Goal: Task Accomplishment & Management: Use online tool/utility

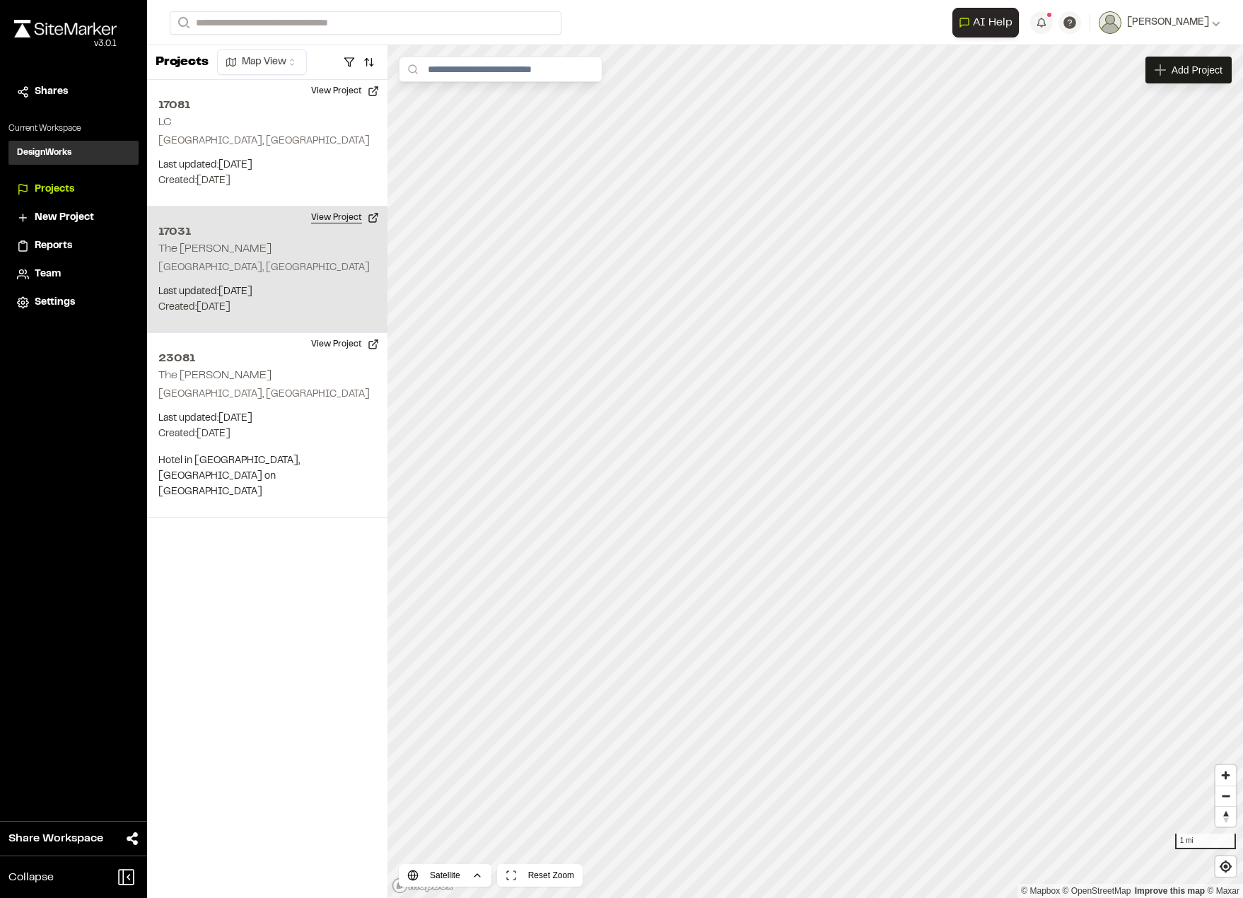
click at [353, 217] on button "View Project" at bounding box center [345, 217] width 85 height 23
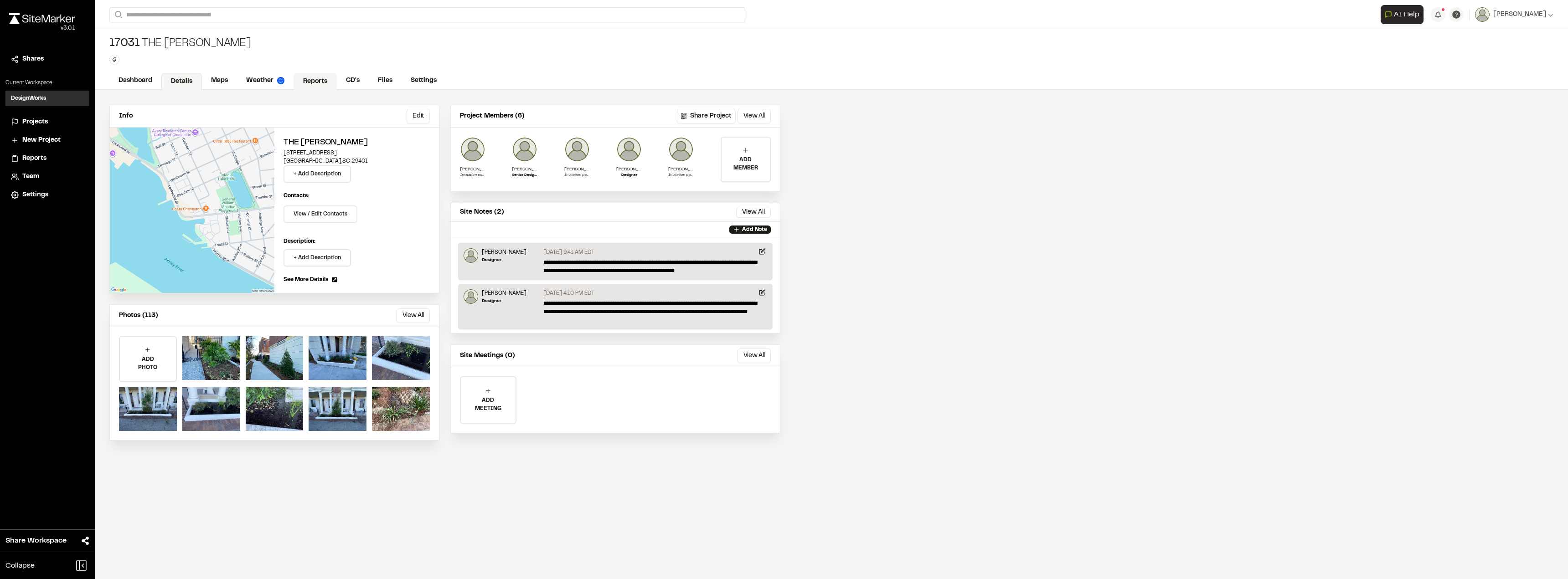
click at [306, 74] on link "Reports" at bounding box center [315, 81] width 43 height 17
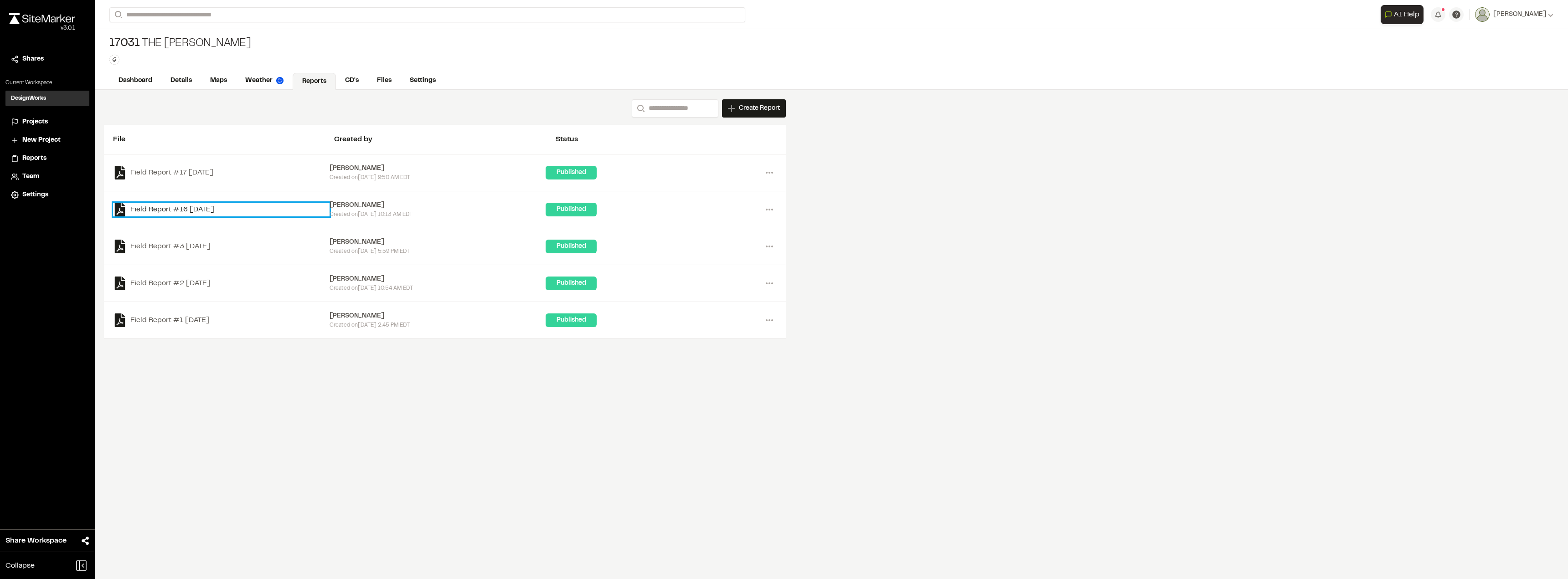
click at [208, 206] on link "Field Report #16 [DATE]" at bounding box center [221, 210] width 217 height 14
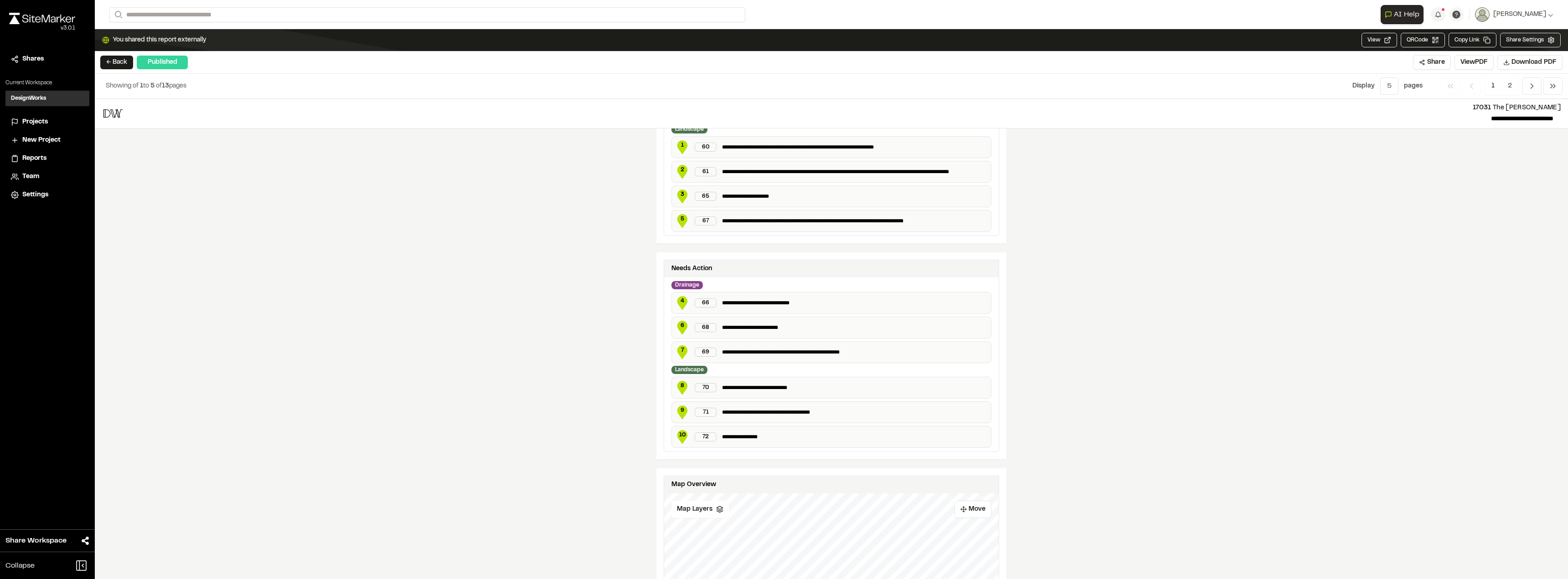
scroll to position [273, 0]
click at [770, 300] on p "**********" at bounding box center [855, 302] width 265 height 9
click at [762, 326] on p "**********" at bounding box center [855, 327] width 265 height 9
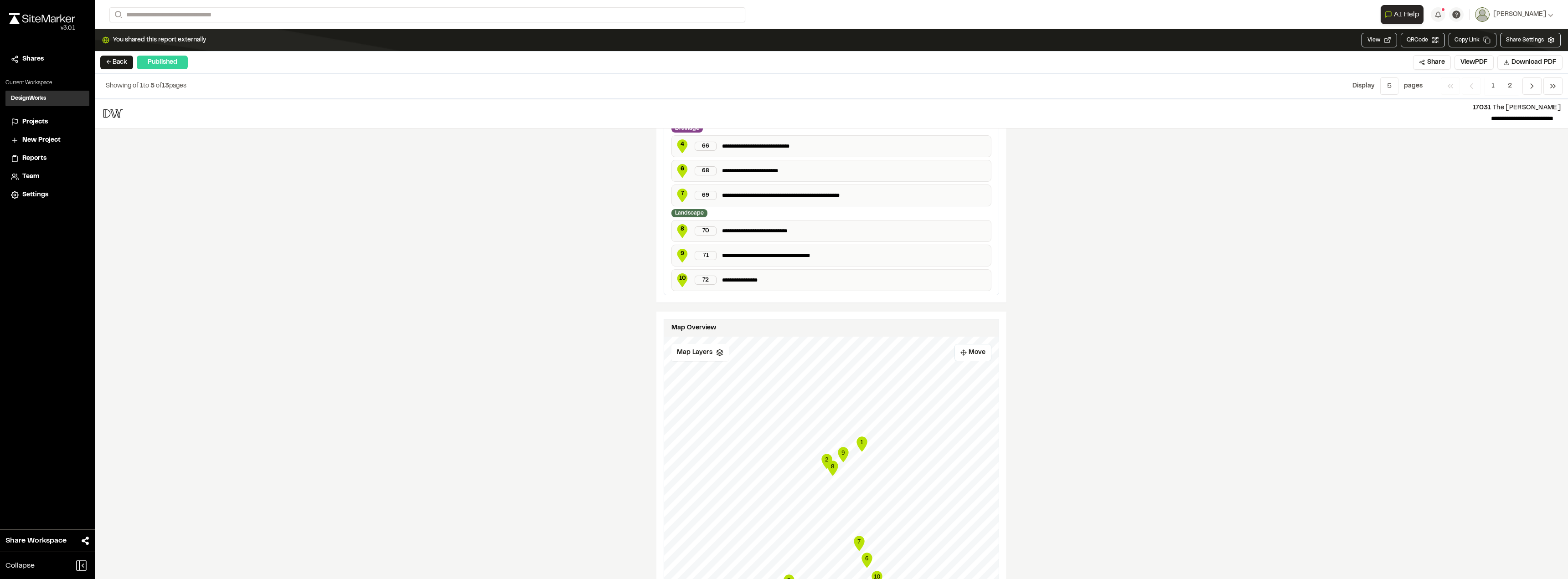
scroll to position [547, 0]
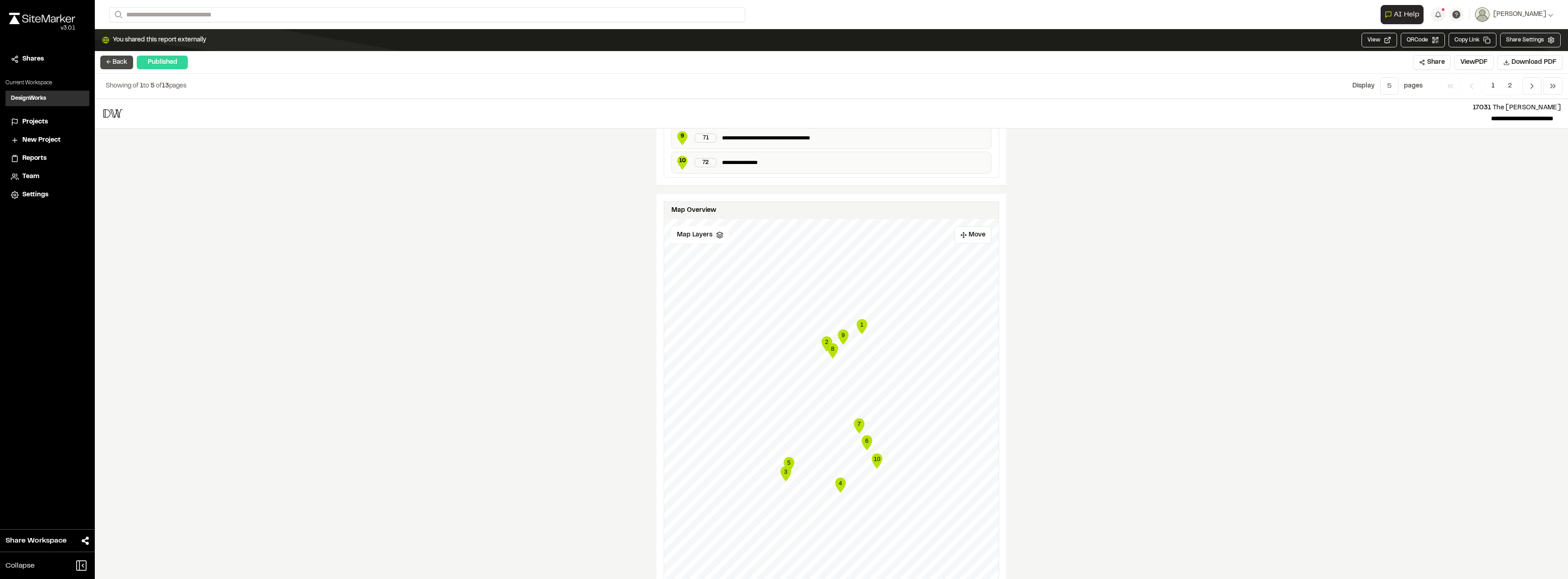
click at [128, 63] on button "← Back" at bounding box center [116, 62] width 33 height 14
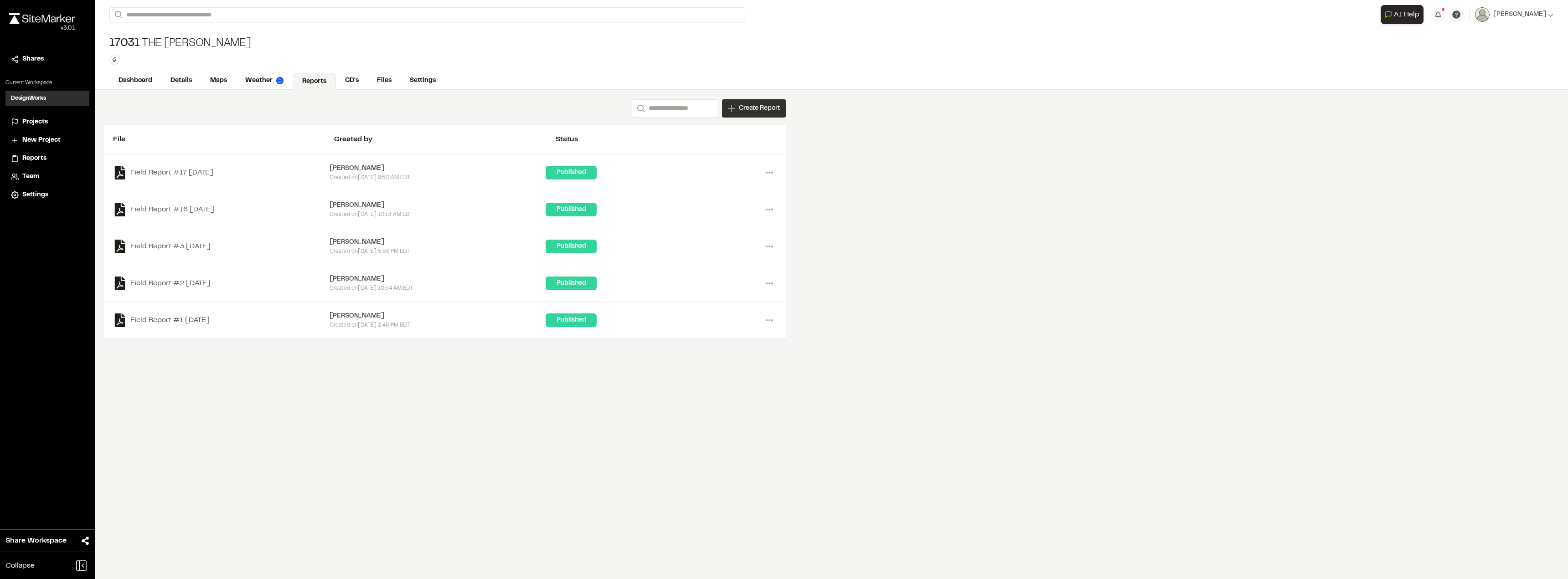
click at [748, 115] on div "Create Report" at bounding box center [754, 108] width 64 height 18
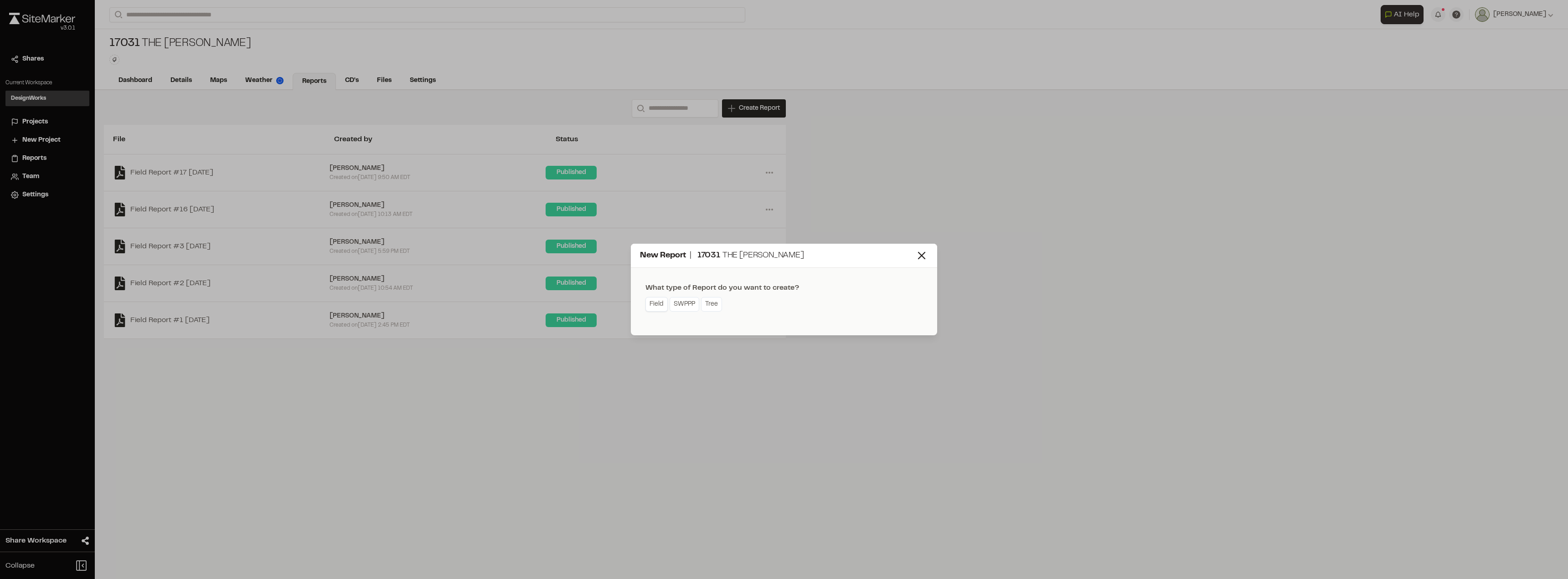
click at [657, 306] on link "Field" at bounding box center [657, 304] width 23 height 15
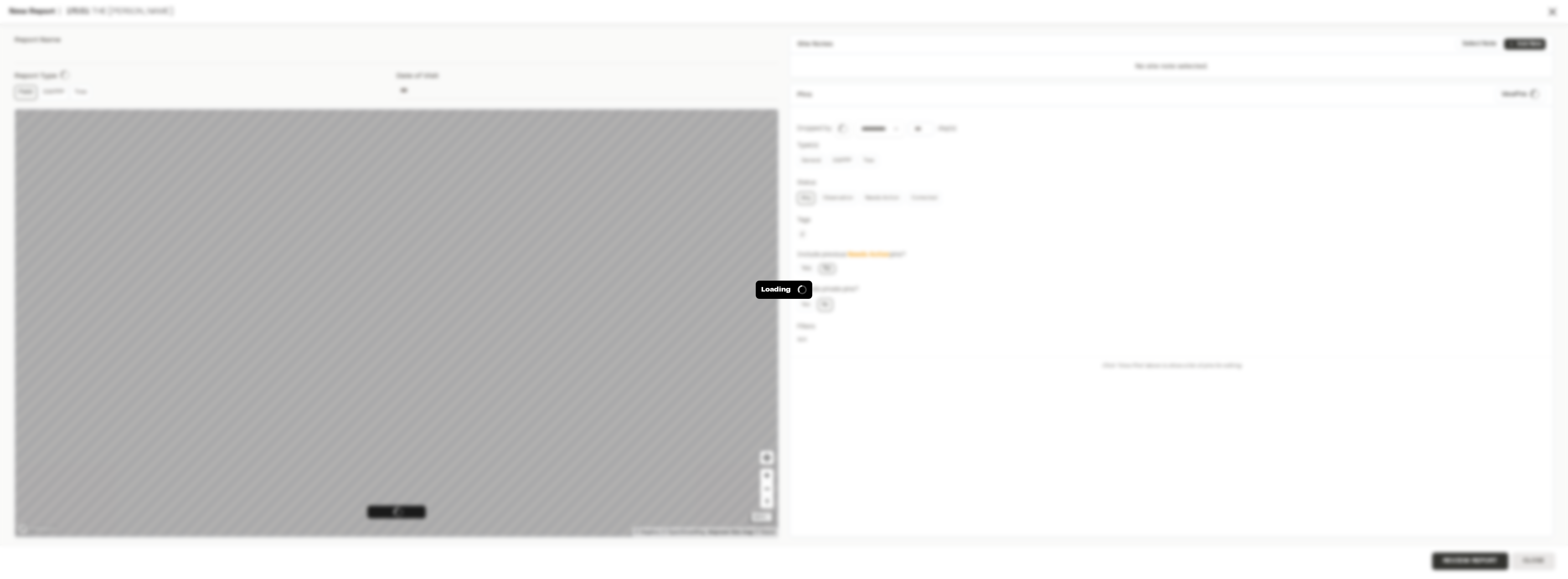
type input "**********"
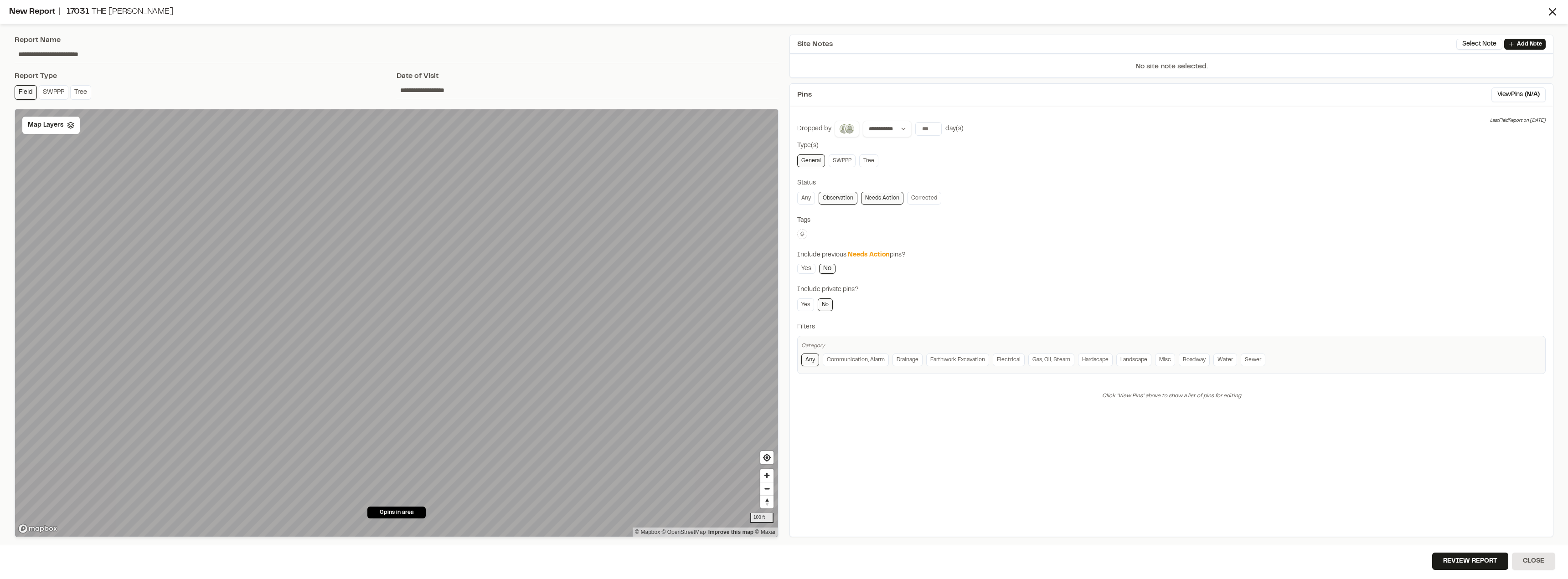
click at [801, 63] on p "No site note selected." at bounding box center [1171, 69] width 763 height 16
click at [801, 43] on p "Add Note" at bounding box center [1529, 44] width 25 height 8
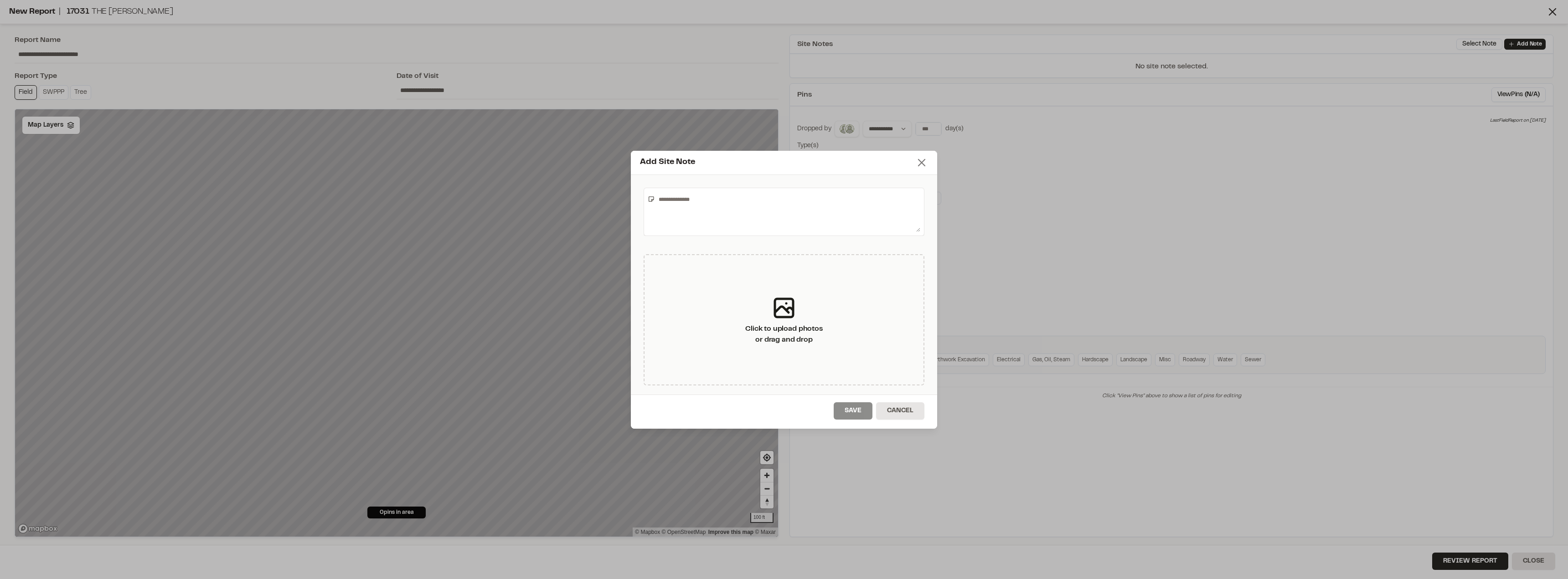
click at [801, 161] on icon at bounding box center [922, 162] width 13 height 13
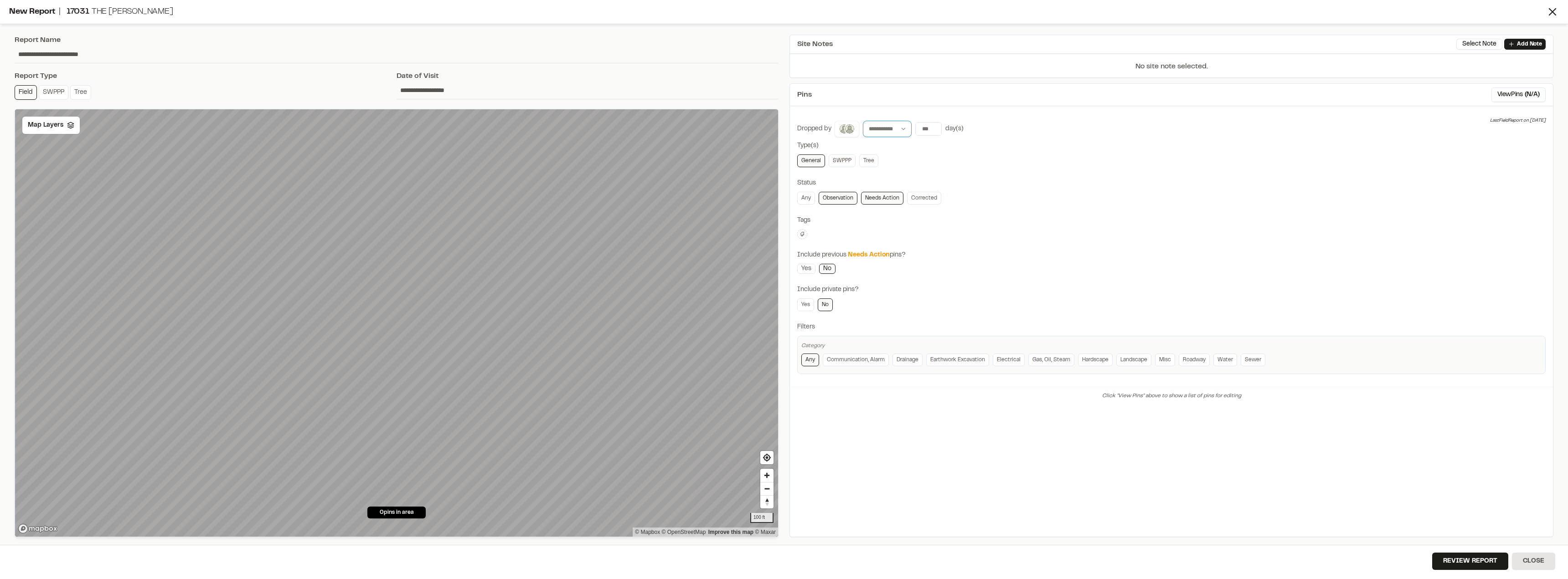
click at [801, 133] on select "**********" at bounding box center [888, 128] width 49 height 16
click at [801, 126] on input "number" at bounding box center [929, 129] width 26 height 13
click at [801, 126] on input "*" at bounding box center [929, 129] width 26 height 13
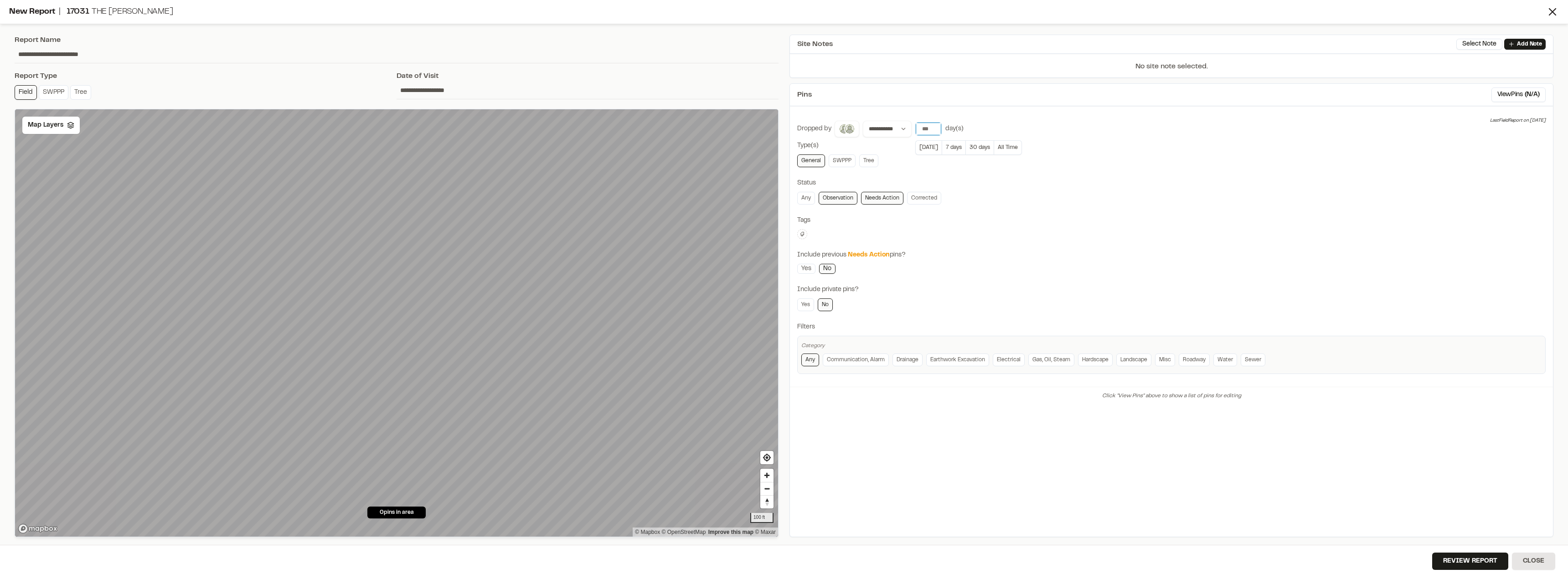
click at [801, 126] on input "*" at bounding box center [929, 129] width 26 height 13
type input "*"
click at [801, 126] on input "*" at bounding box center [929, 129] width 26 height 13
click at [801, 150] on button "30 days" at bounding box center [980, 148] width 29 height 15
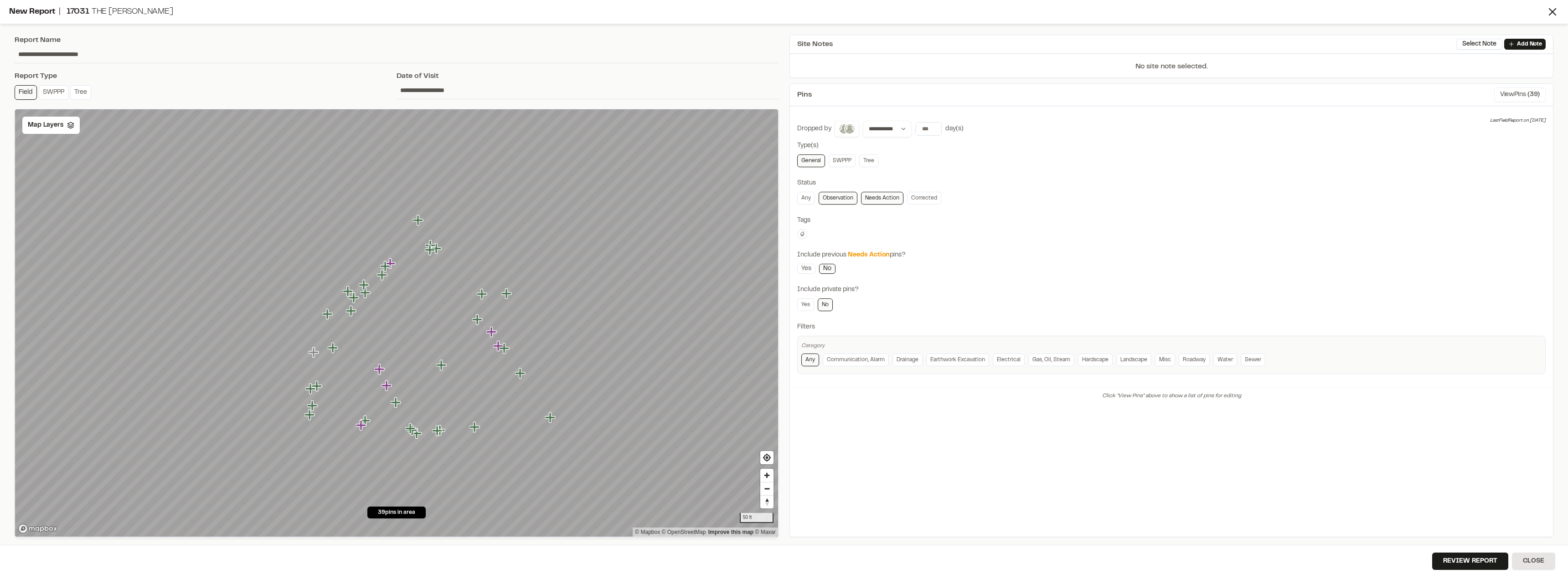
click at [801, 98] on button "View Pins ( 39 )" at bounding box center [1520, 95] width 52 height 15
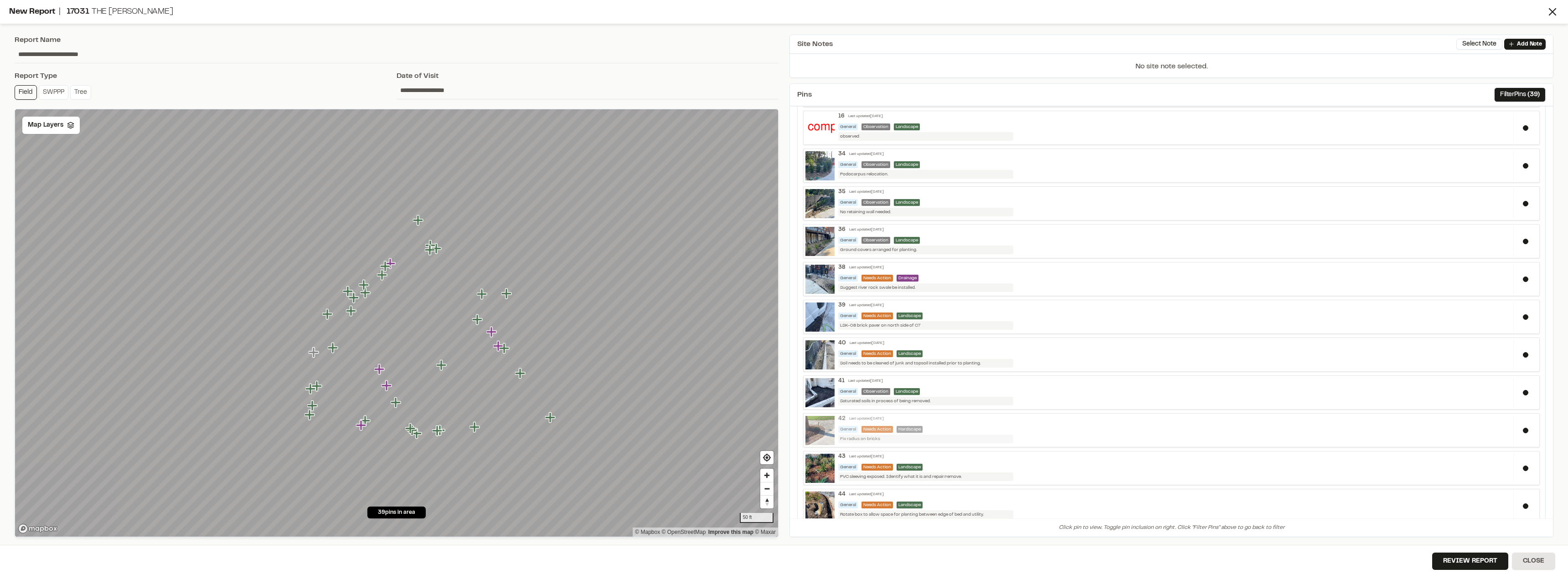
scroll to position [137, 0]
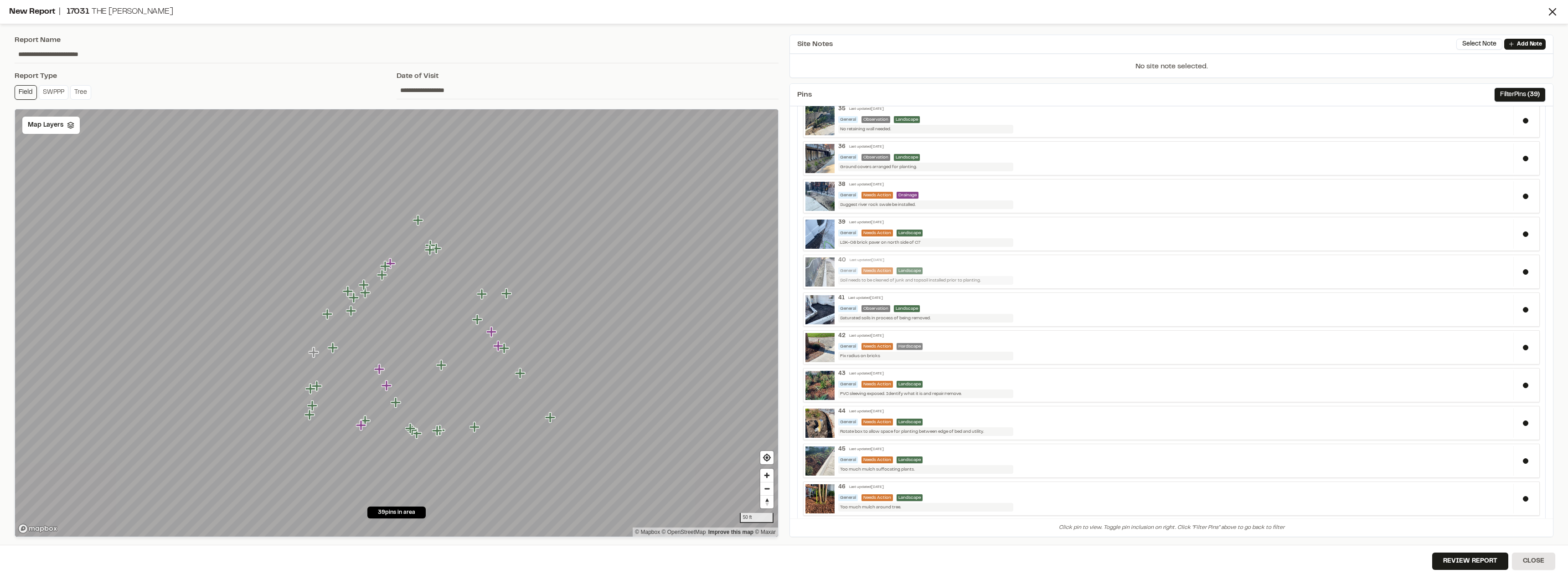
click at [801, 262] on div "40 Last updated [DATE]" at bounding box center [1174, 260] width 671 height 7
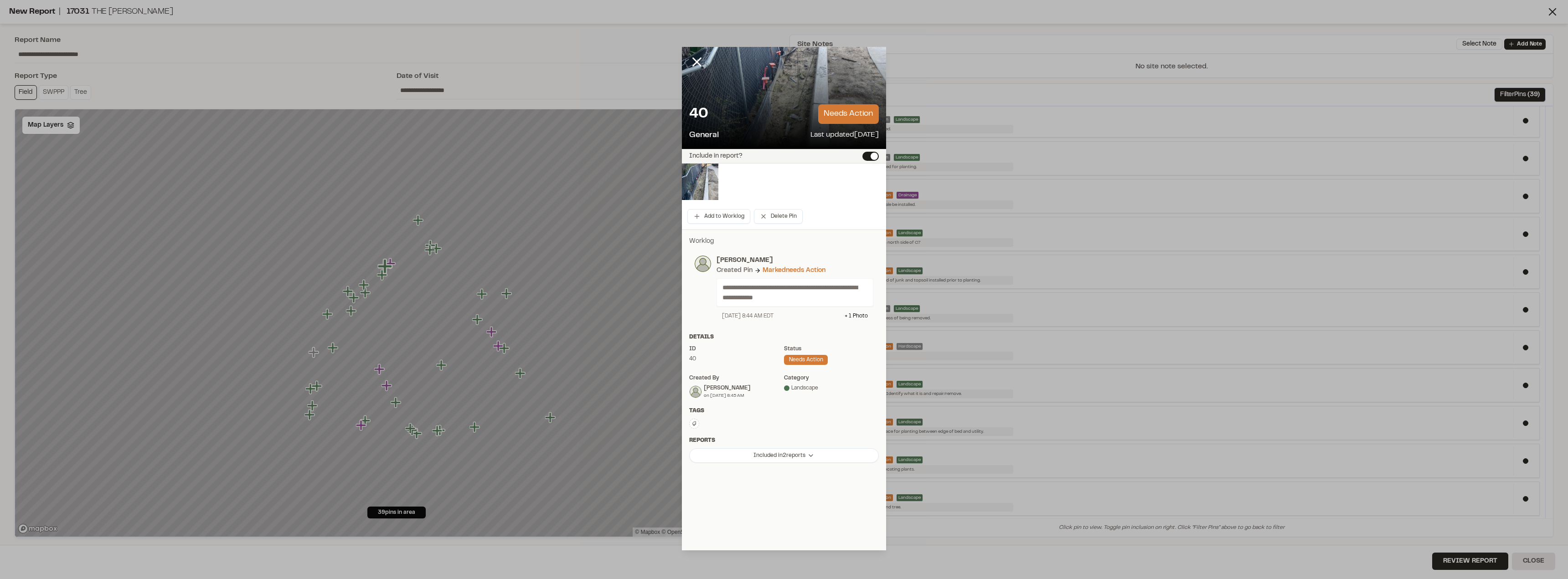
click at [778, 288] on p "**********" at bounding box center [791, 292] width 137 height 20
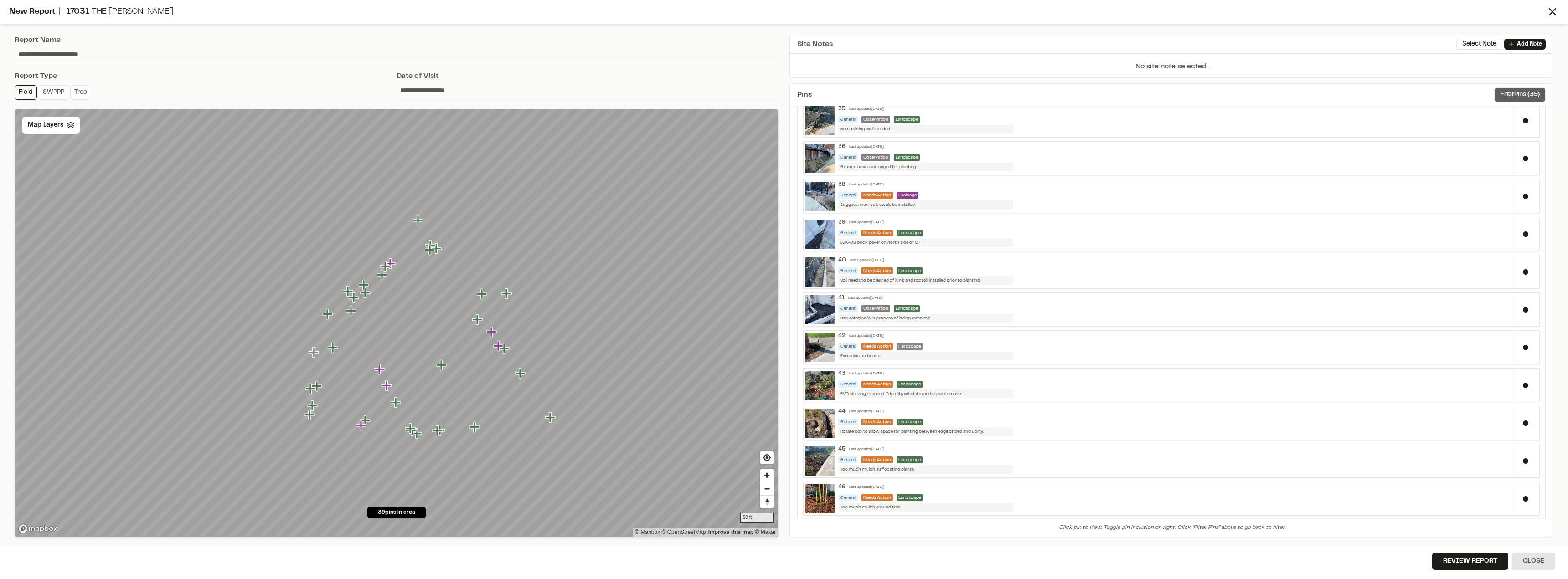
click at [801, 97] on button "Filter Pins ( 39 )" at bounding box center [1520, 95] width 52 height 15
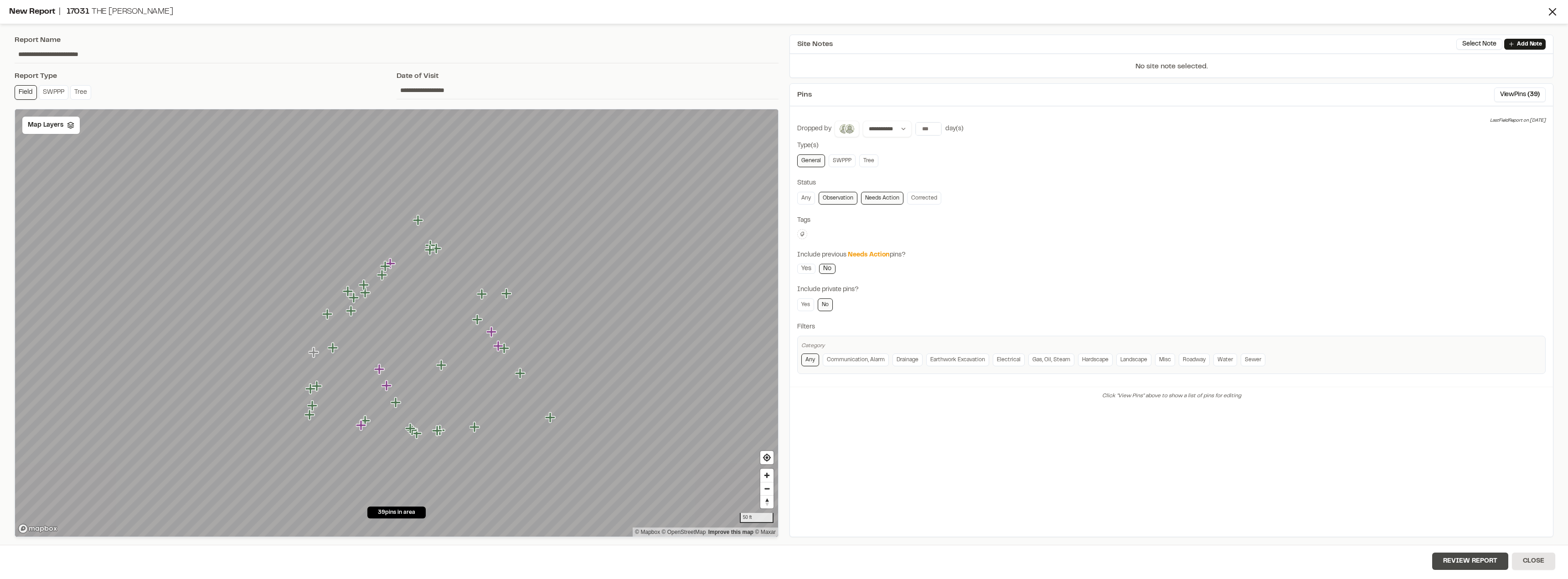
click at [801, 560] on button "Review Report" at bounding box center [1471, 561] width 76 height 17
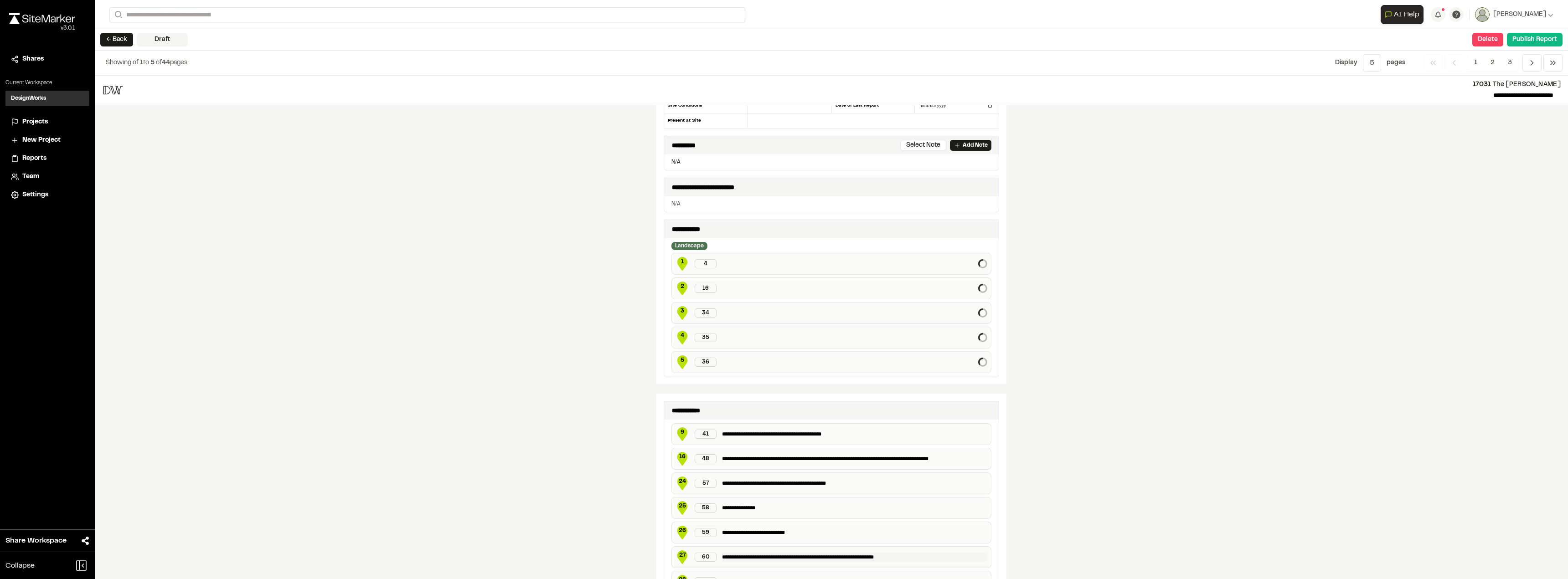
scroll to position [228, 0]
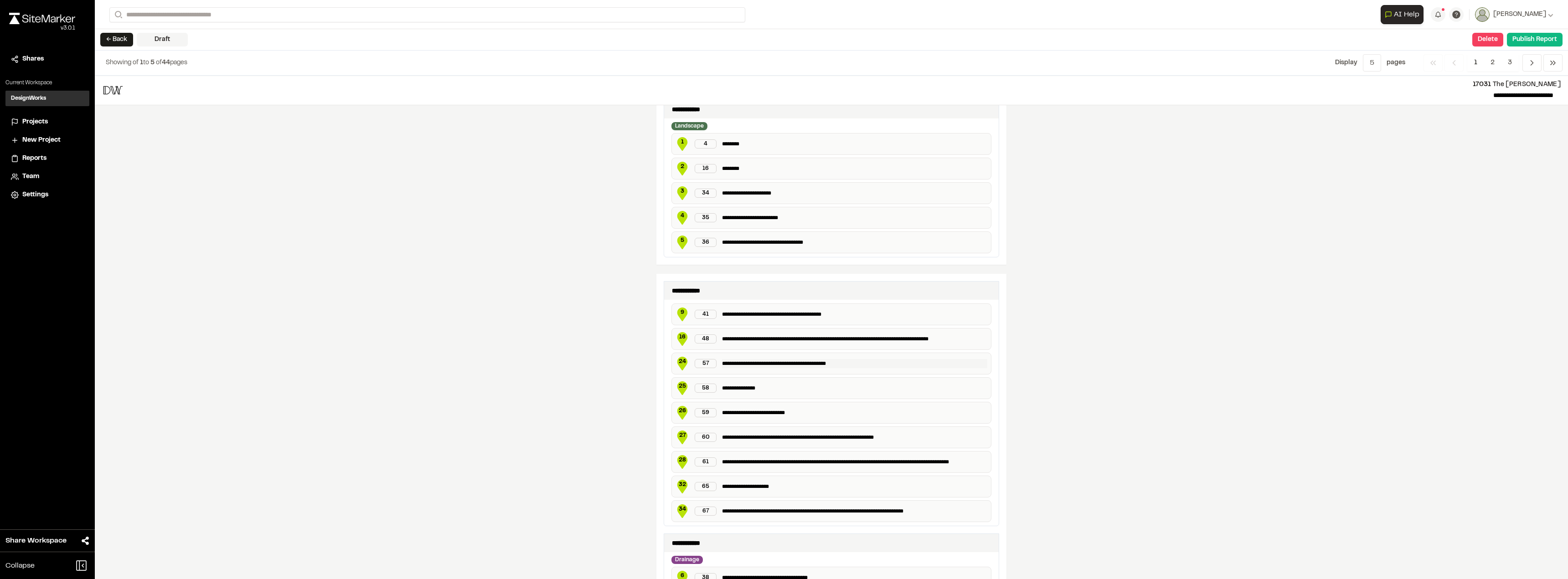
click at [769, 363] on p "**********" at bounding box center [855, 364] width 265 height 9
drag, startPoint x: 811, startPoint y: 364, endPoint x: 745, endPoint y: 369, distance: 66.2
click at [745, 369] on div "**********" at bounding box center [831, 364] width 320 height 22
click at [735, 337] on p "**********" at bounding box center [855, 339] width 265 height 9
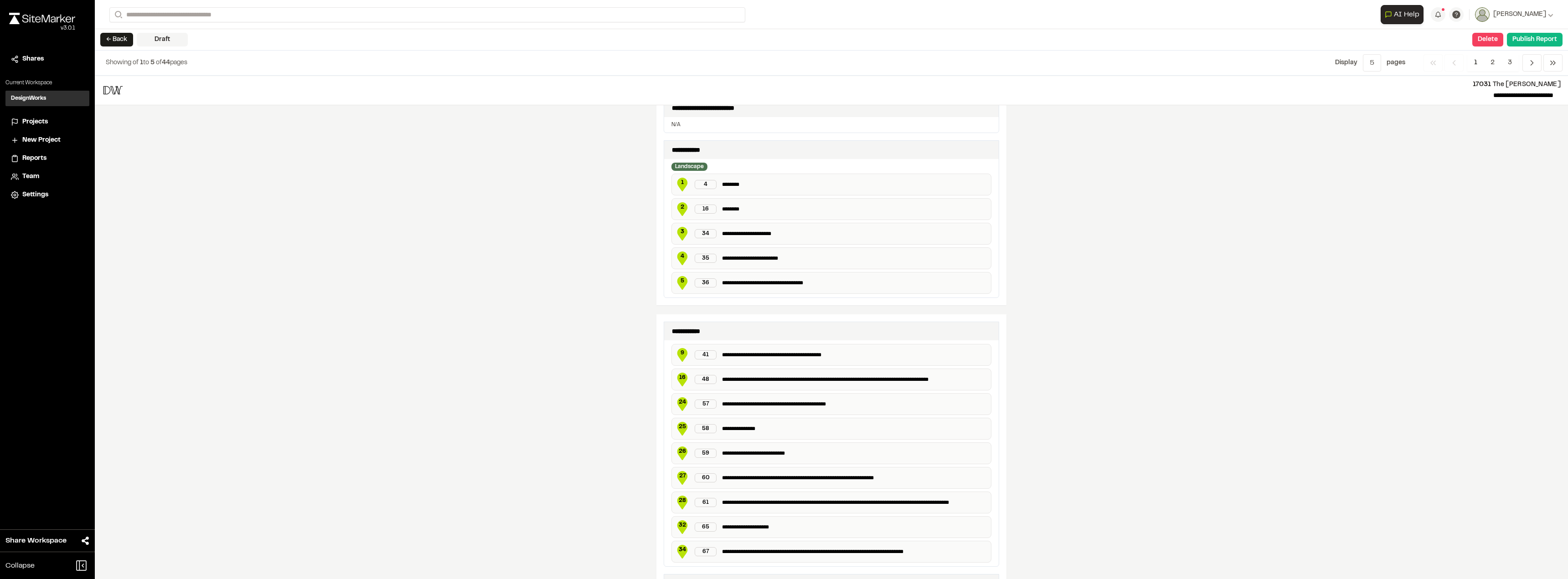
scroll to position [137, 0]
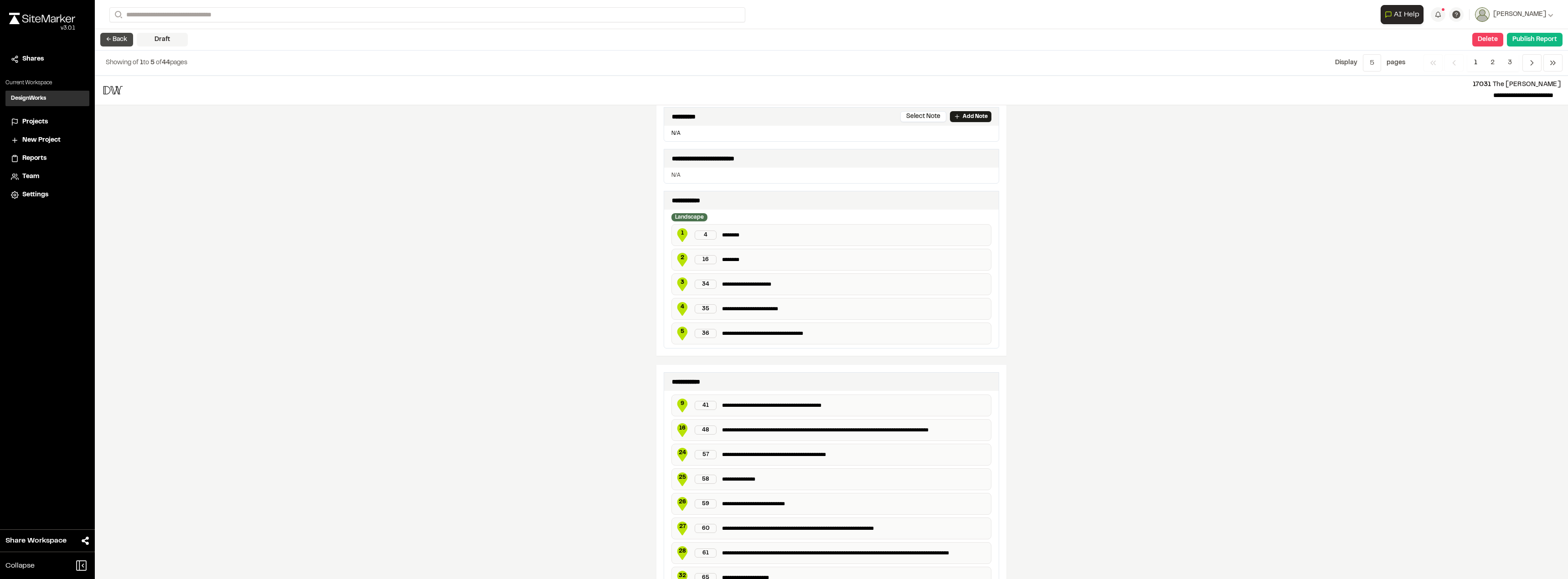
click at [123, 38] on button "← Back" at bounding box center [116, 39] width 33 height 14
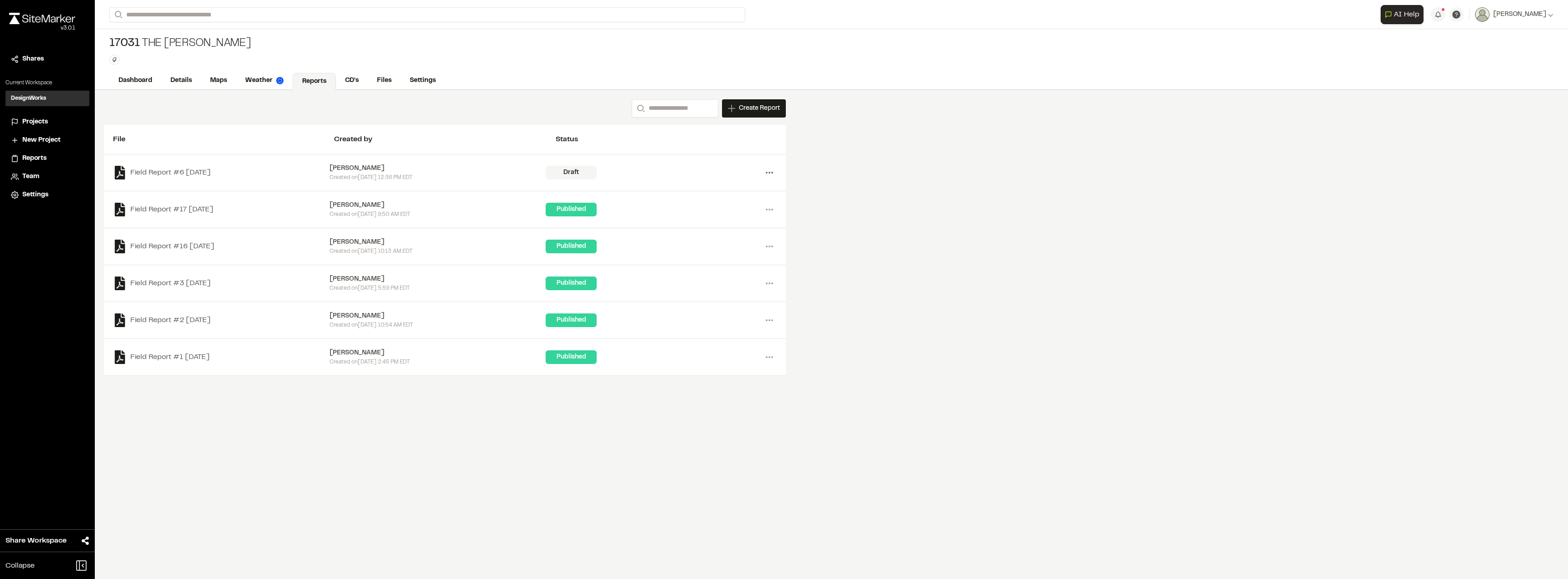
click at [769, 173] on circle at bounding box center [769, 172] width 2 height 2
click at [706, 193] on link "View" at bounding box center [737, 191] width 79 height 14
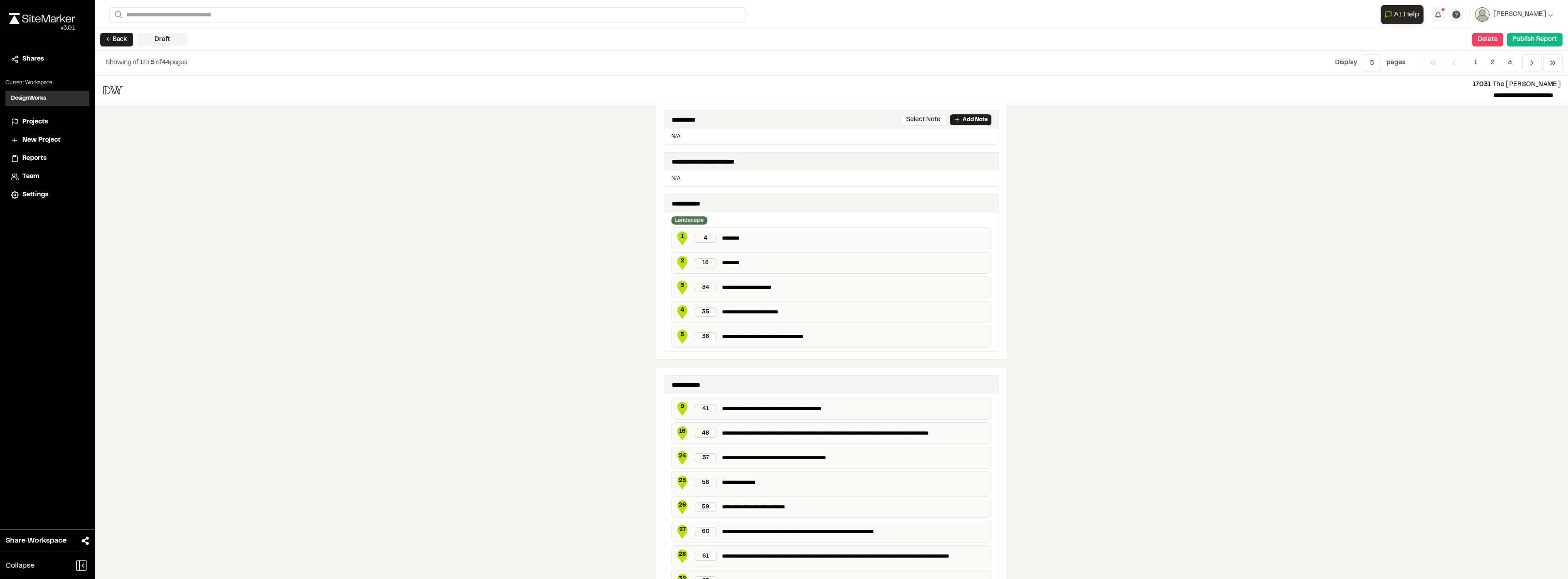
scroll to position [228, 0]
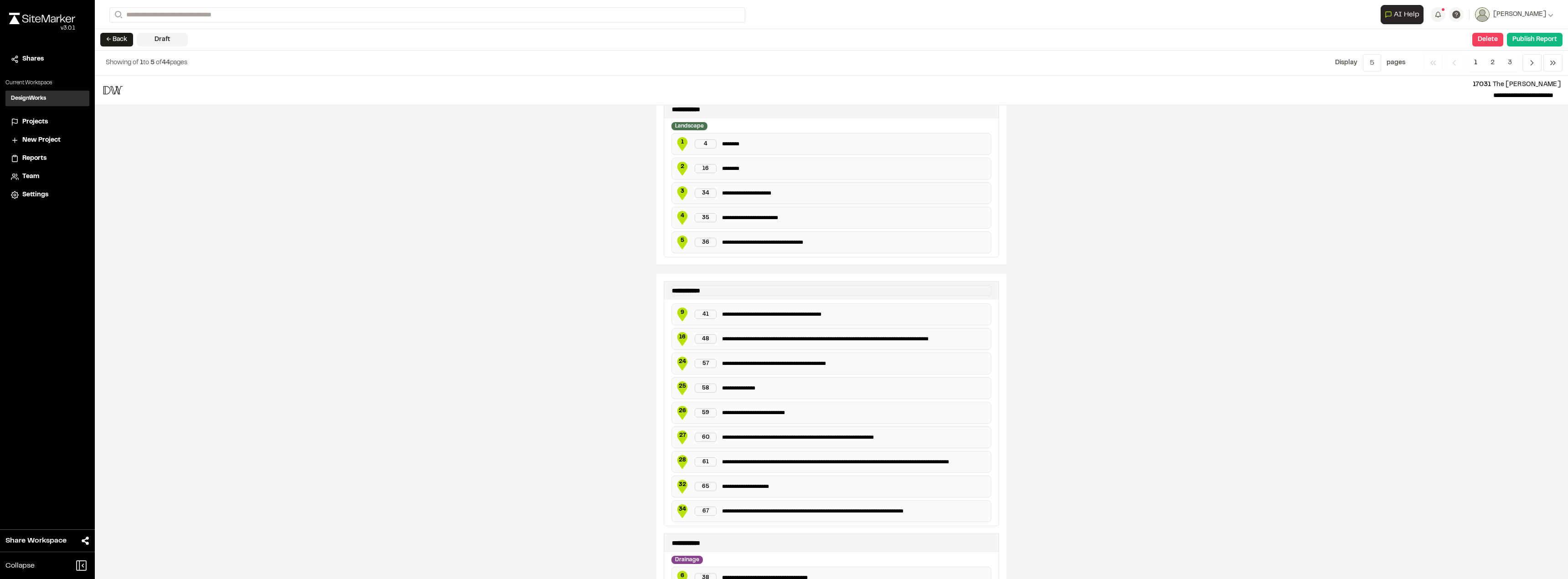
drag, startPoint x: 757, startPoint y: 296, endPoint x: 758, endPoint y: 306, distance: 10.0
click at [757, 300] on div "**********" at bounding box center [831, 404] width 335 height 245
click at [758, 315] on p "**********" at bounding box center [855, 315] width 265 height 9
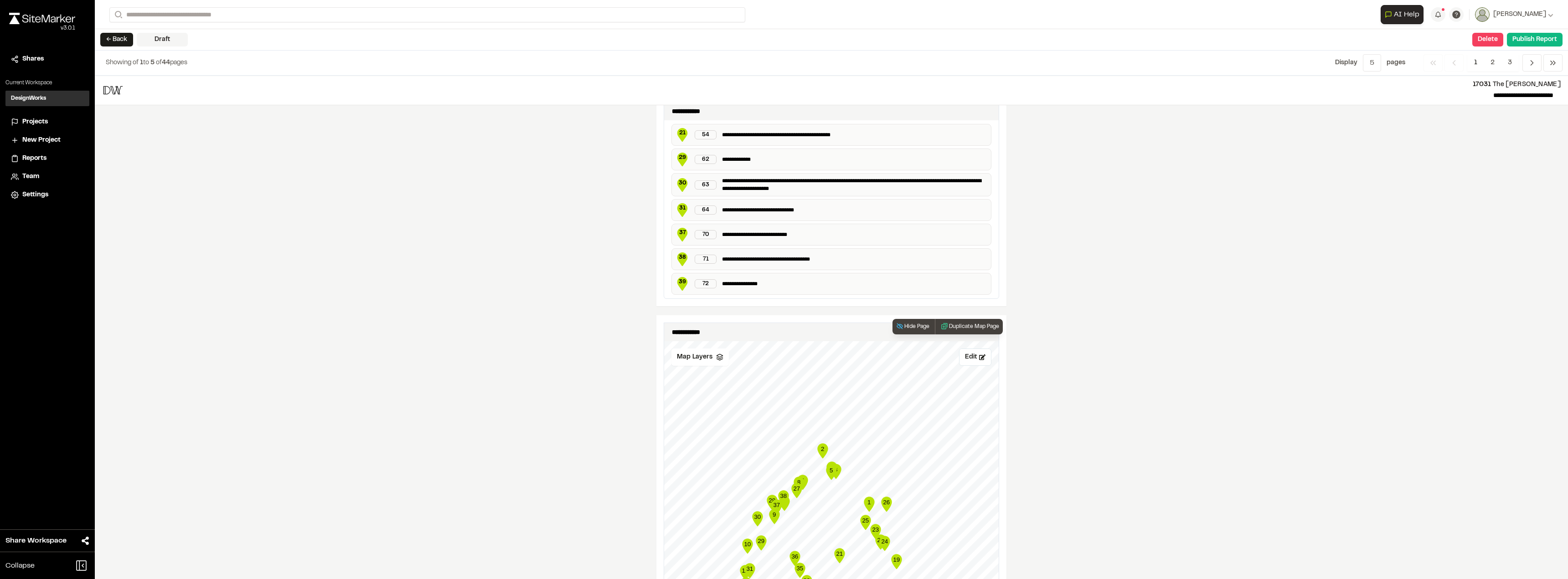
scroll to position [1401, 0]
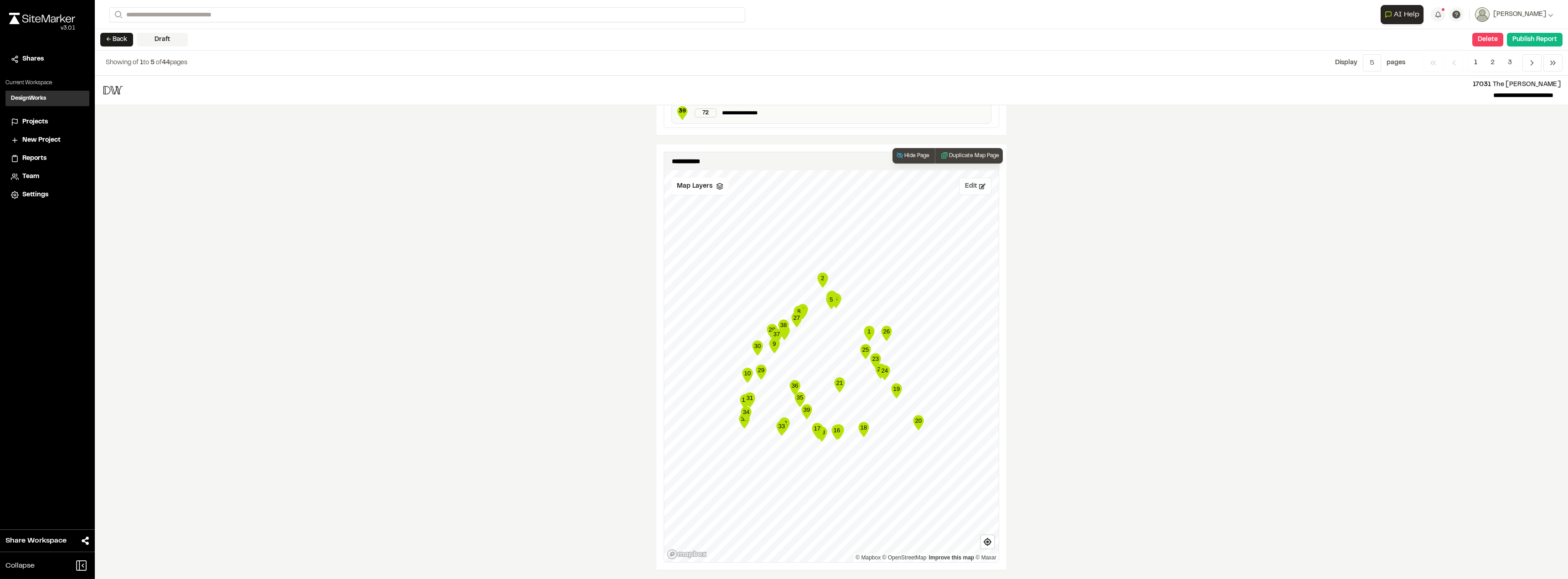
click at [801, 191] on button "Edit" at bounding box center [975, 186] width 32 height 17
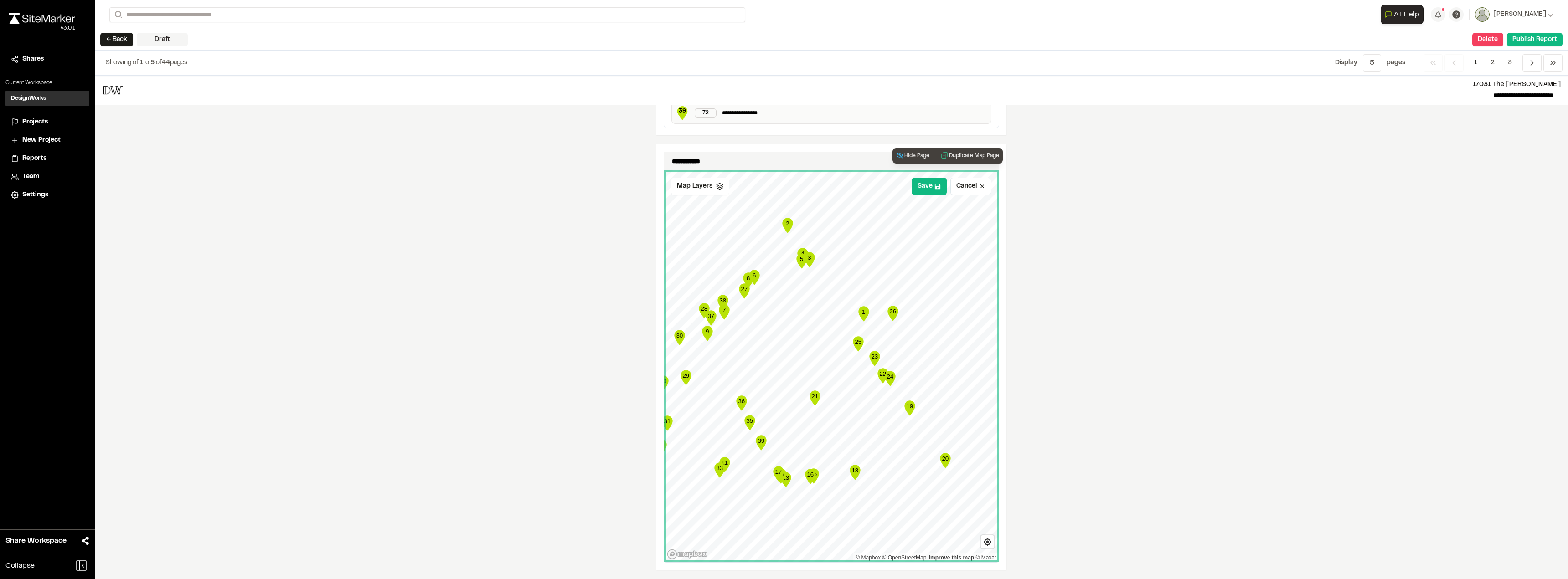
click at [801, 361] on icon "Map marker" at bounding box center [875, 358] width 10 height 15
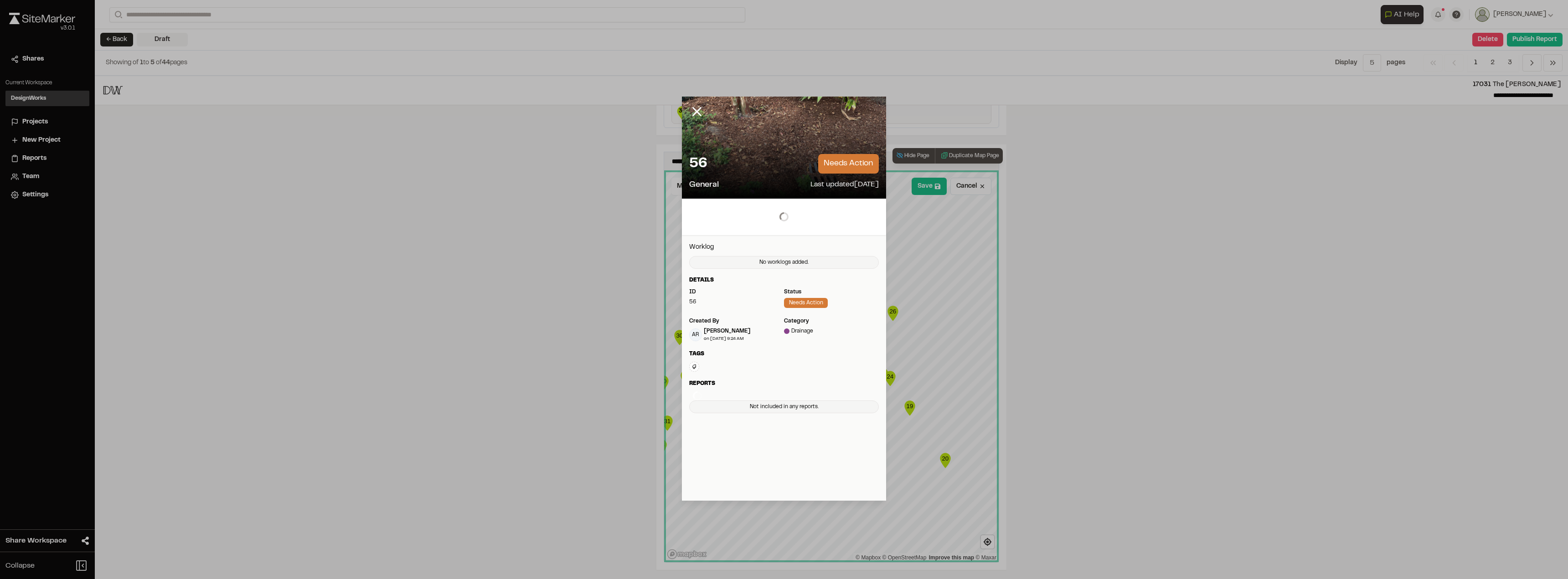
click at [801, 368] on div "Type Enter or comma to add tag." at bounding box center [784, 367] width 190 height 10
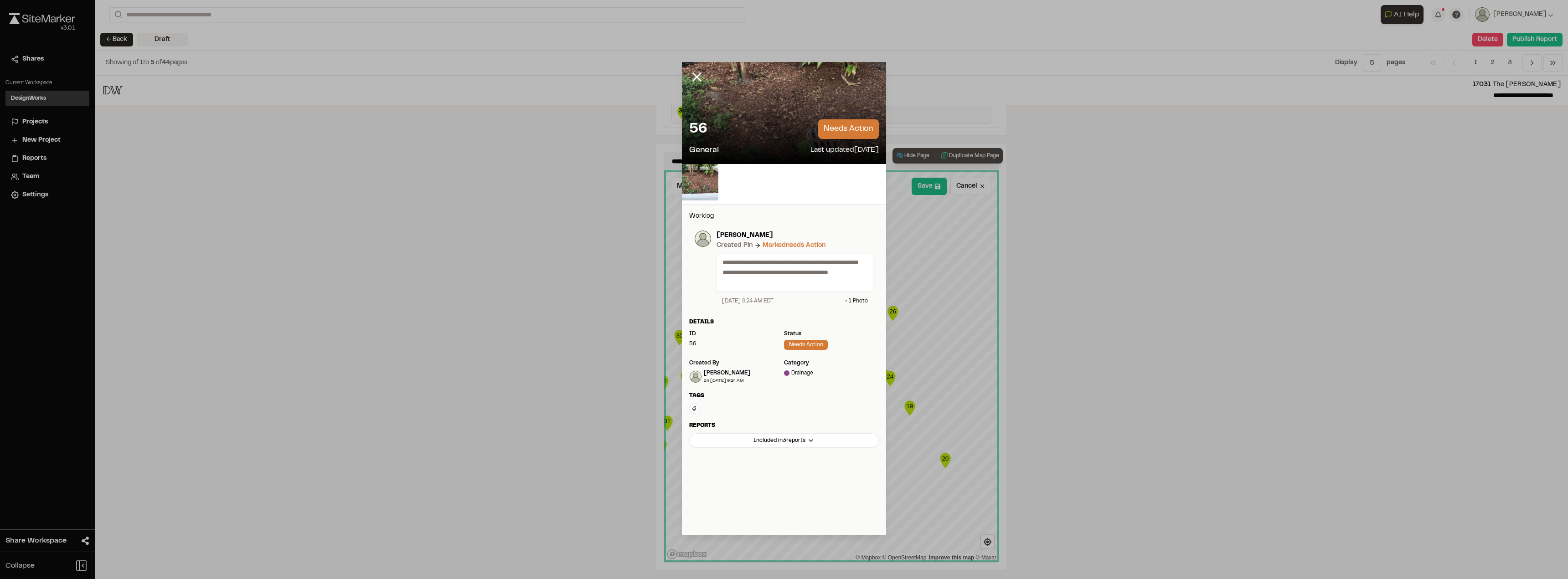
click at [797, 277] on p "**********" at bounding box center [791, 272] width 137 height 30
click at [757, 269] on p "**********" at bounding box center [791, 272] width 137 height 30
click at [699, 80] on icon at bounding box center [697, 77] width 15 height 15
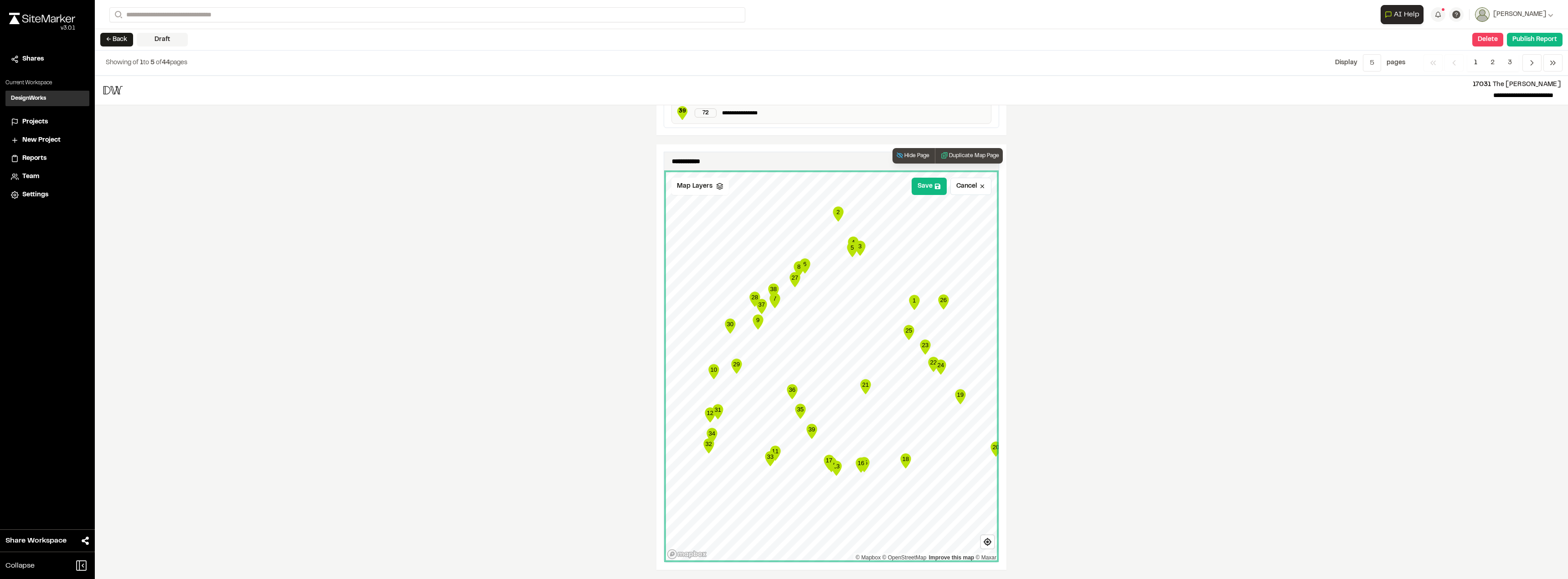
click at [764, 464] on icon "33" at bounding box center [770, 459] width 14 height 18
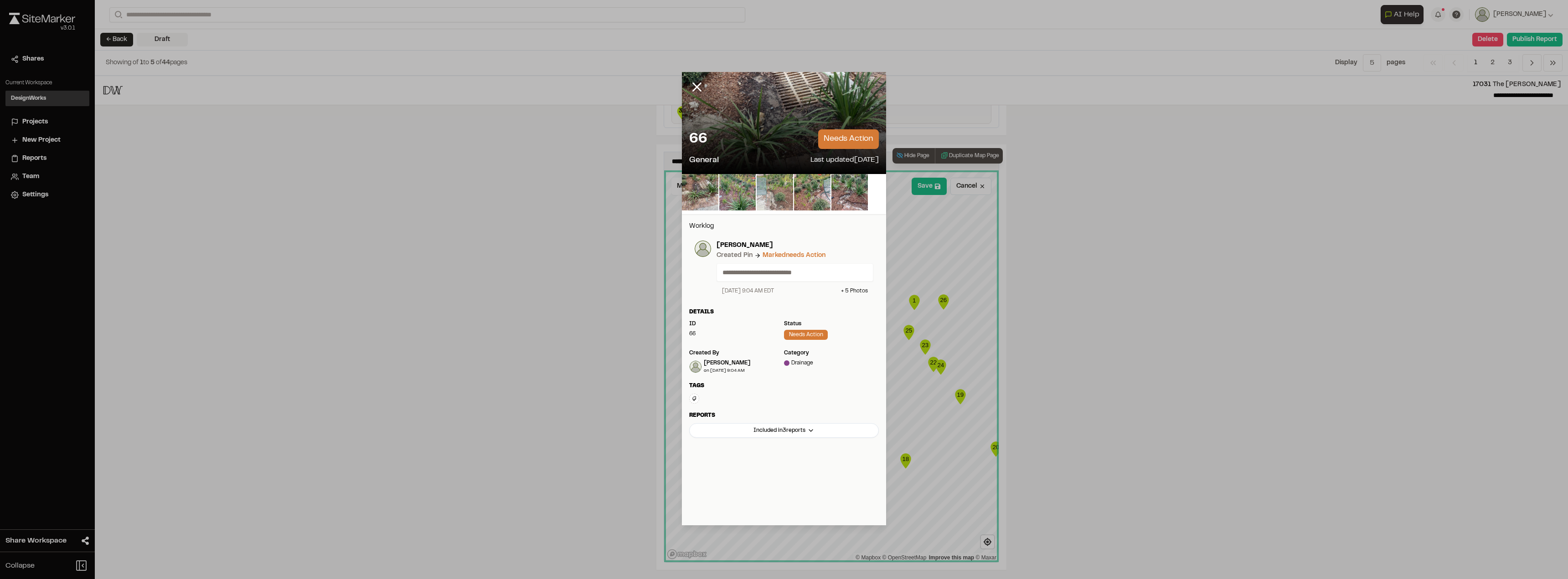
click at [766, 201] on img at bounding box center [775, 192] width 37 height 37
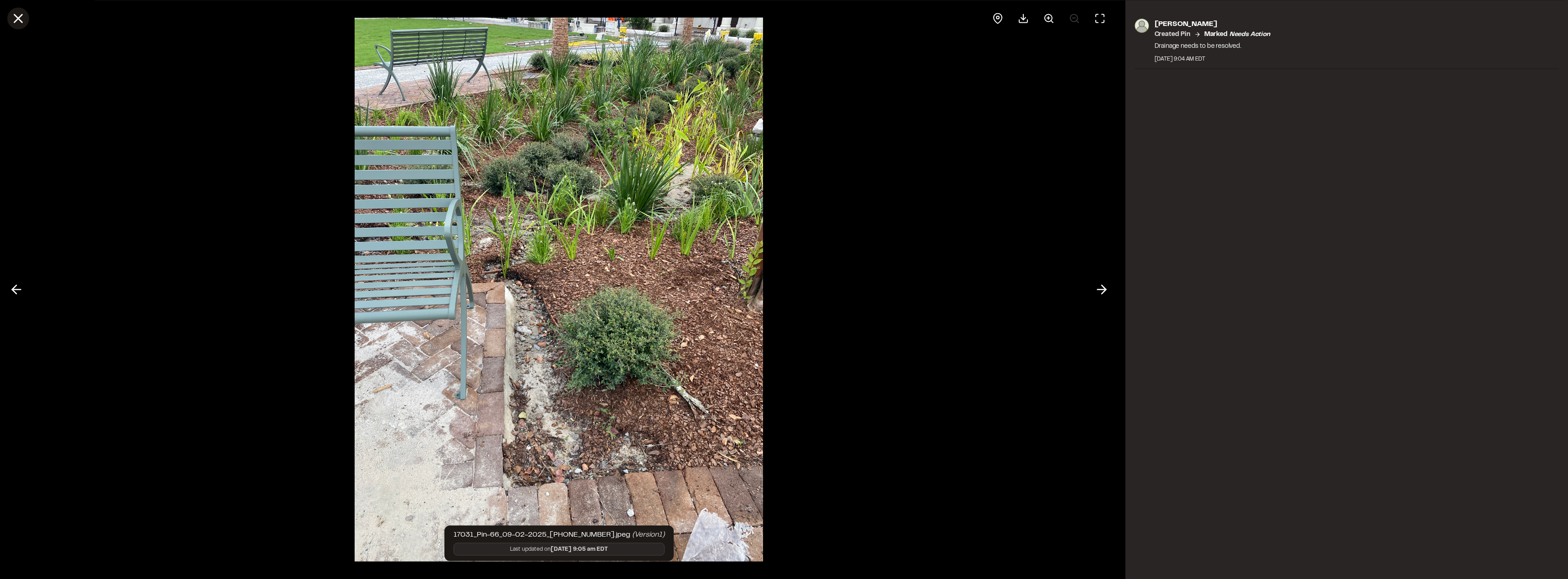
drag, startPoint x: 23, startPoint y: 15, endPoint x: 26, endPoint y: 21, distance: 6.7
click at [24, 19] on icon at bounding box center [18, 18] width 15 height 15
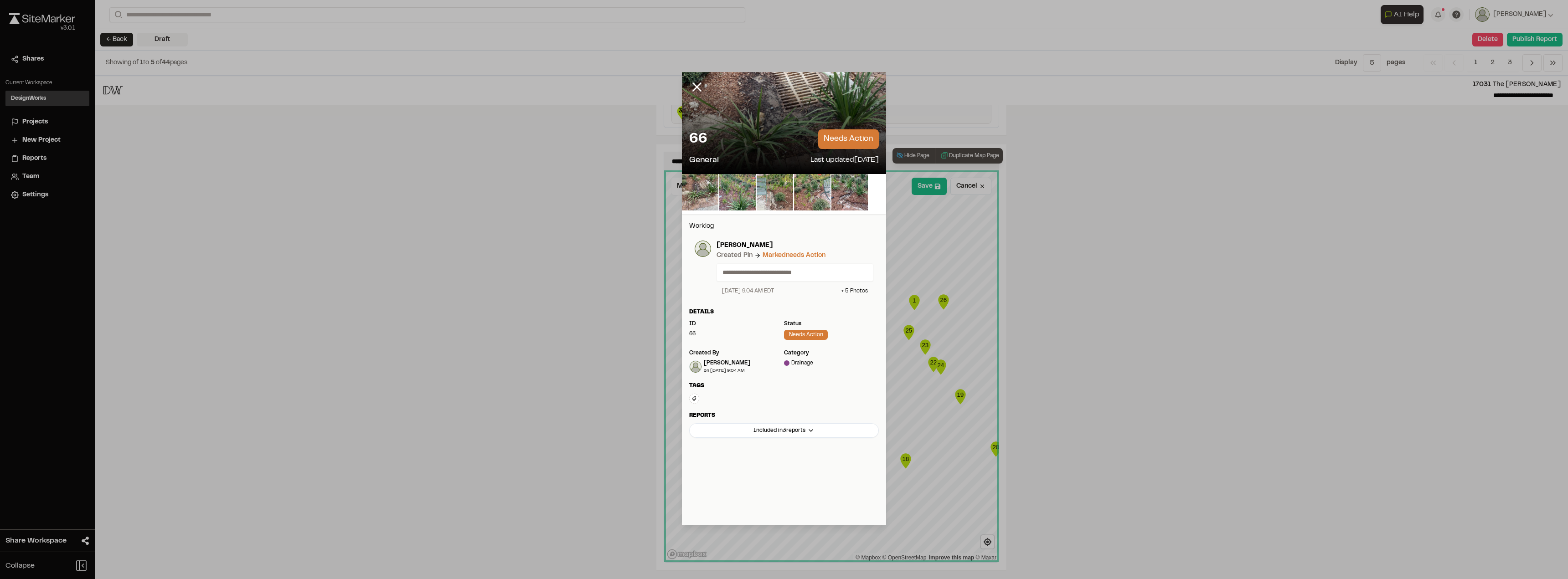
click at [801, 134] on p "needs action" at bounding box center [849, 139] width 61 height 19
click at [760, 274] on p "**********" at bounding box center [791, 273] width 137 height 10
click at [702, 86] on icon at bounding box center [697, 87] width 15 height 15
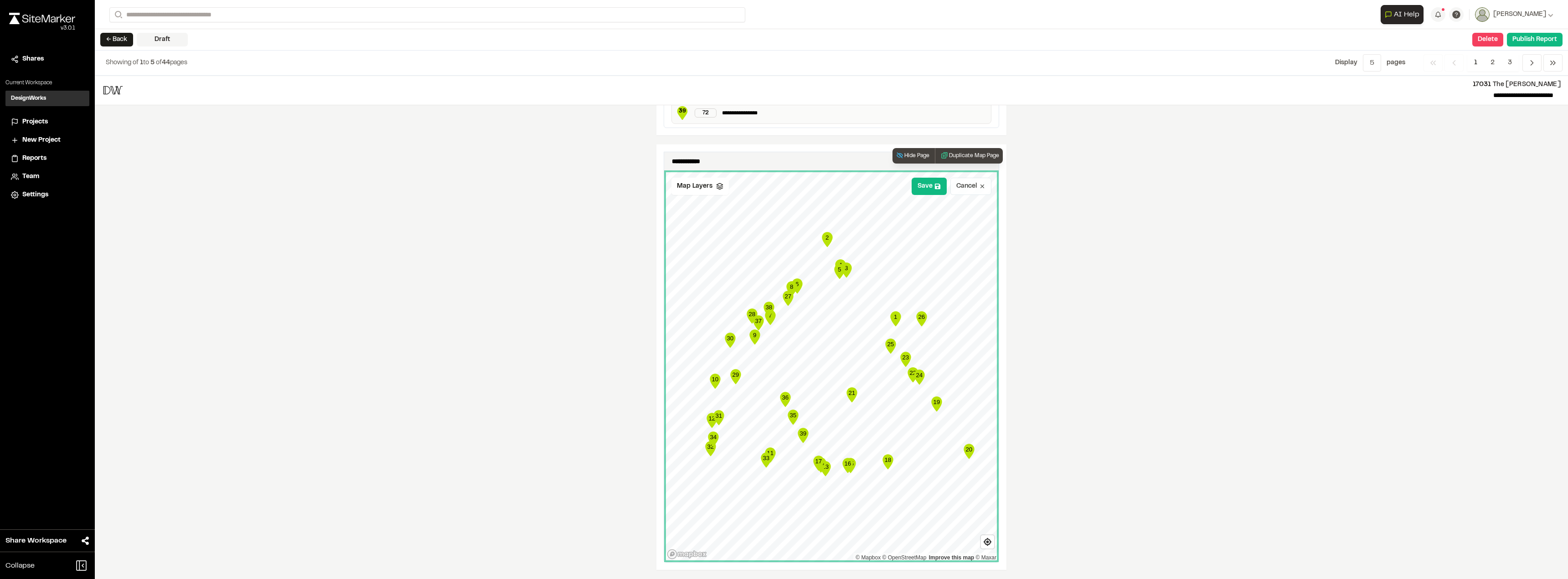
click at [801, 186] on button "Cancel" at bounding box center [971, 186] width 41 height 17
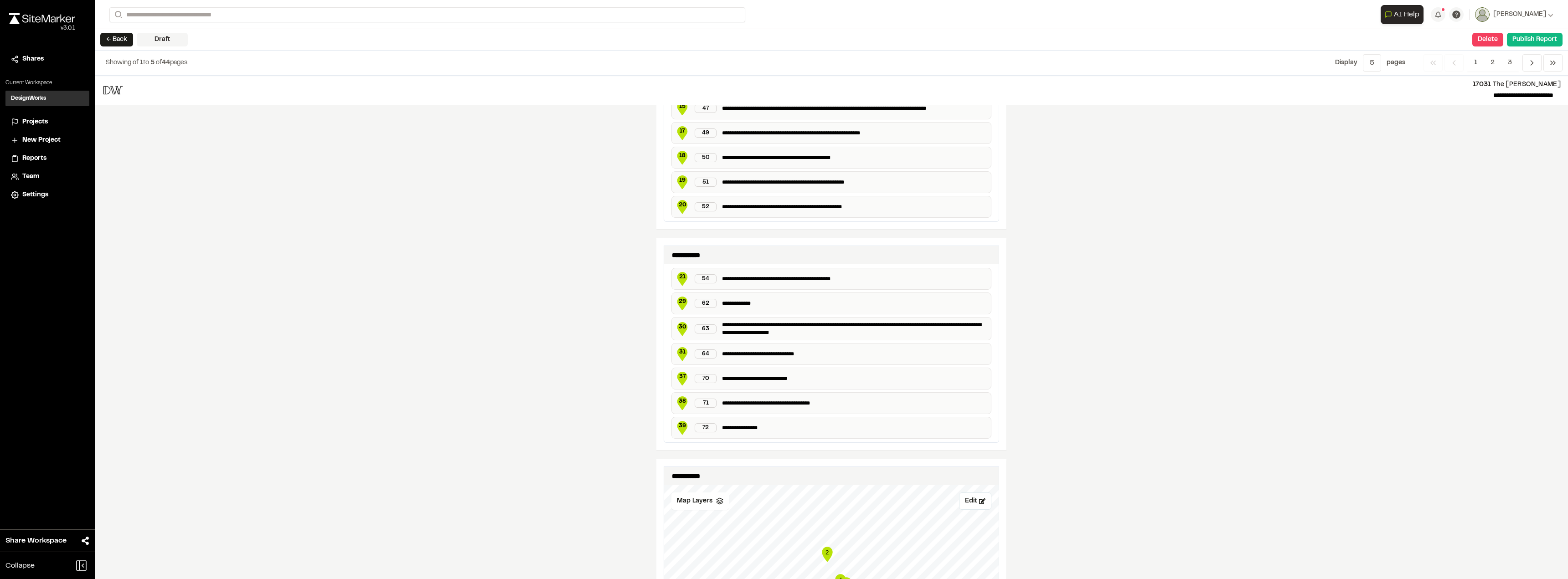
scroll to position [1037, 0]
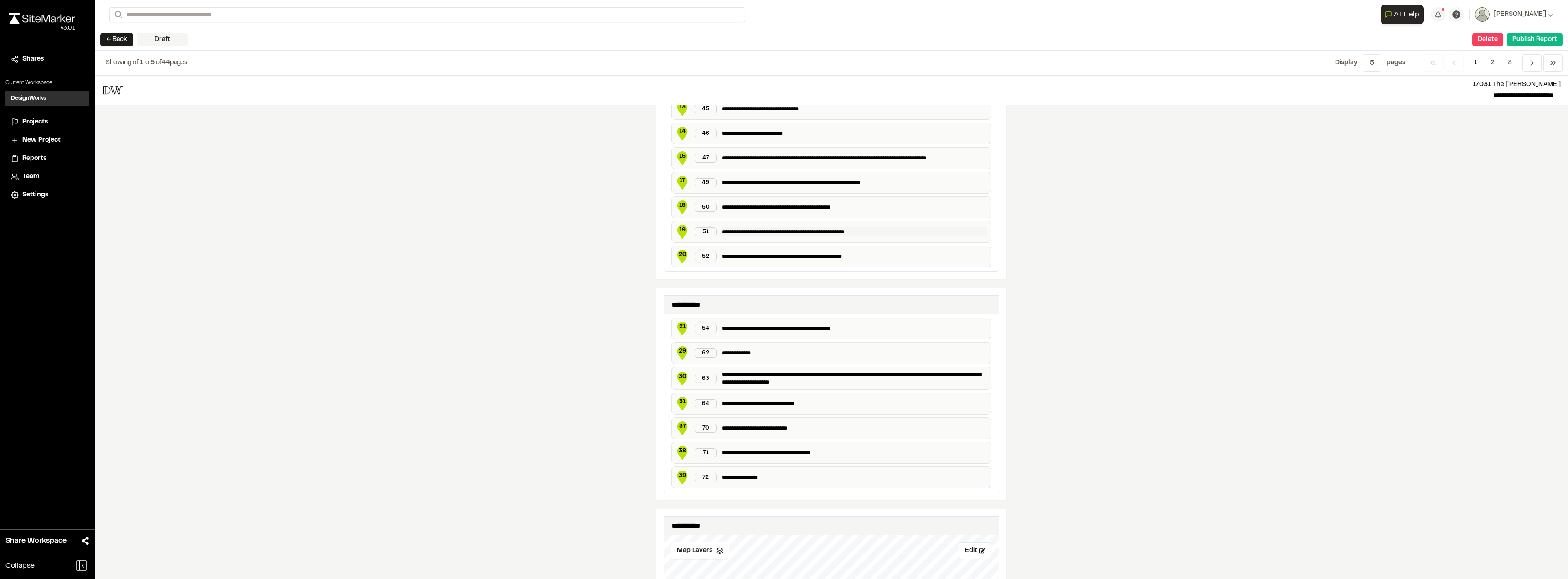
click at [794, 236] on p "**********" at bounding box center [855, 232] width 265 height 9
drag, startPoint x: 864, startPoint y: 235, endPoint x: 768, endPoint y: 235, distance: 96.0
click at [768, 235] on p "**********" at bounding box center [855, 232] width 265 height 9
click at [801, 277] on div "**********" at bounding box center [831, 77] width 350 height 405
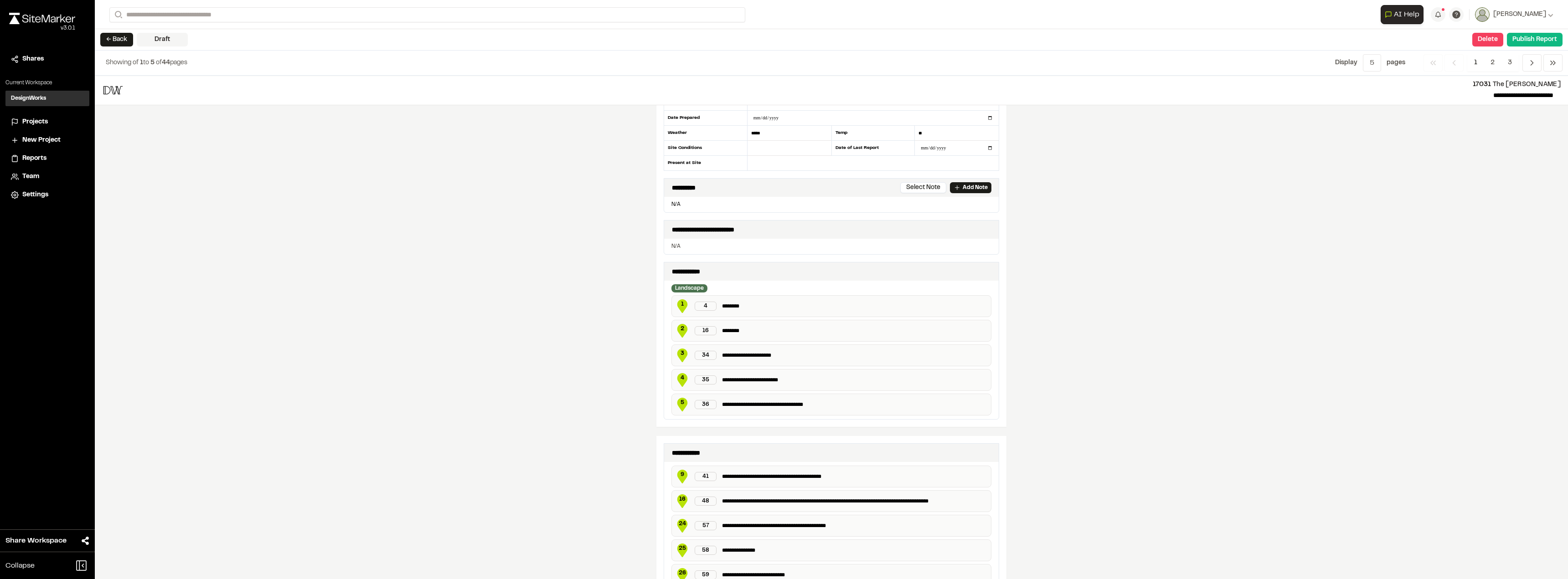
scroll to position [0, 0]
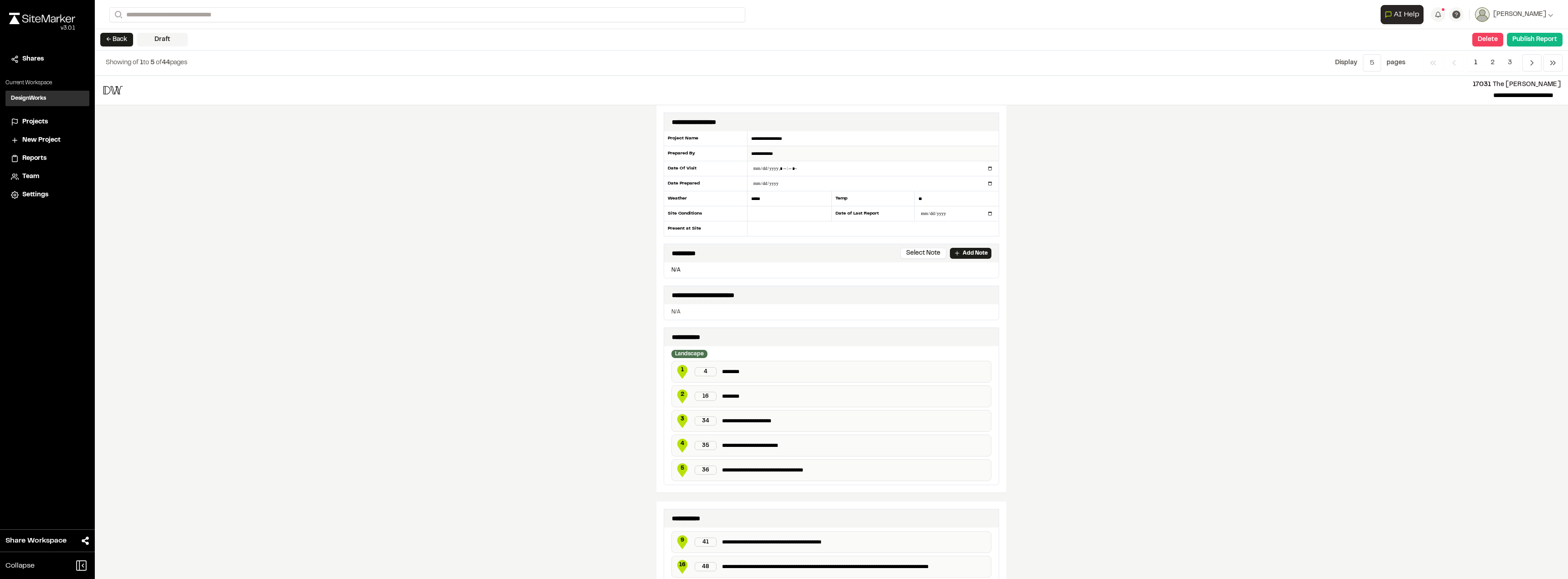
click at [801, 161] on input "**********" at bounding box center [873, 153] width 251 height 15
click at [700, 279] on div "**********" at bounding box center [831, 299] width 350 height 388
click at [702, 312] on p "N/A" at bounding box center [831, 312] width 320 height 8
click at [801, 61] on span "Previous" at bounding box center [1533, 63] width 19 height 17
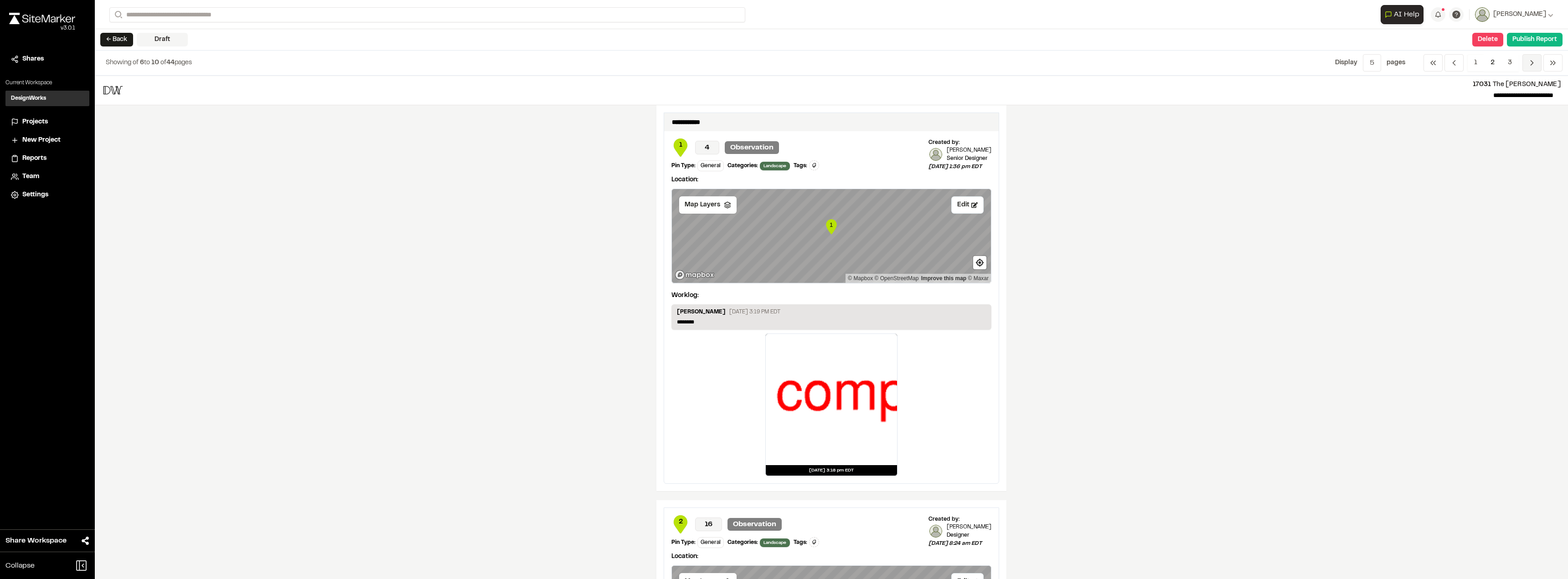
click at [801, 61] on span "Previous" at bounding box center [1533, 63] width 19 height 17
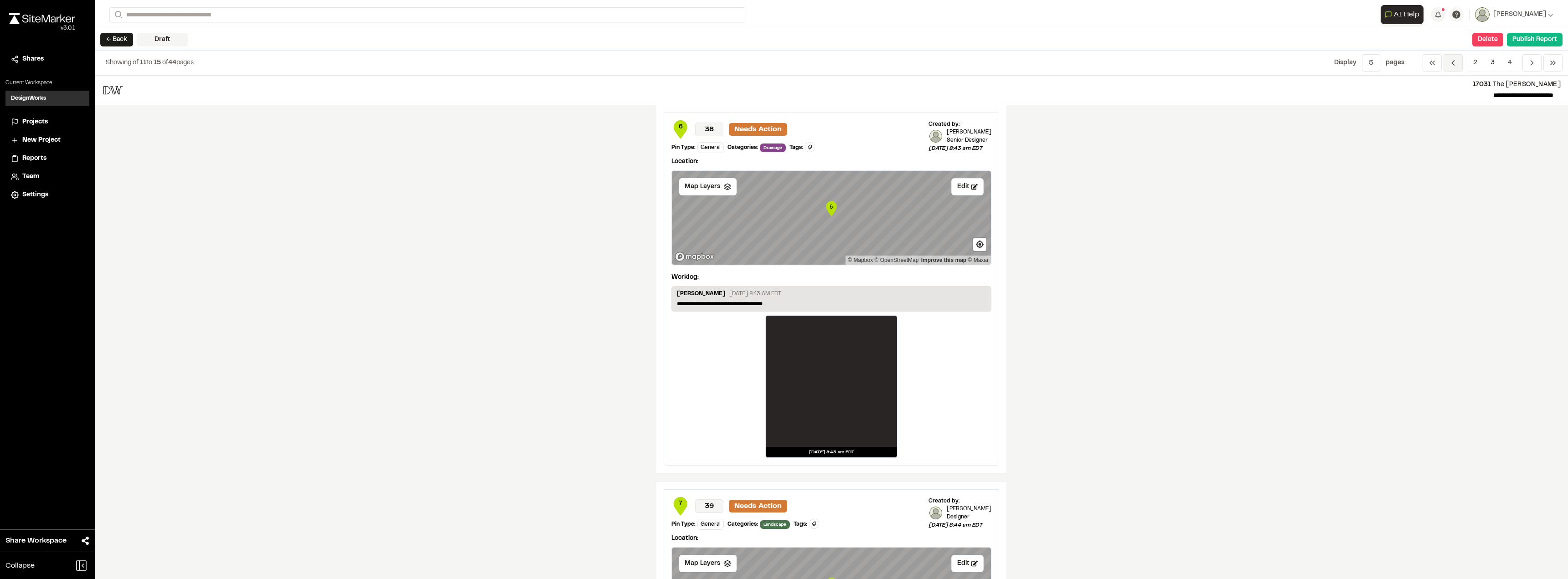
click at [801, 65] on polyline "Navigation" at bounding box center [1454, 63] width 3 height 5
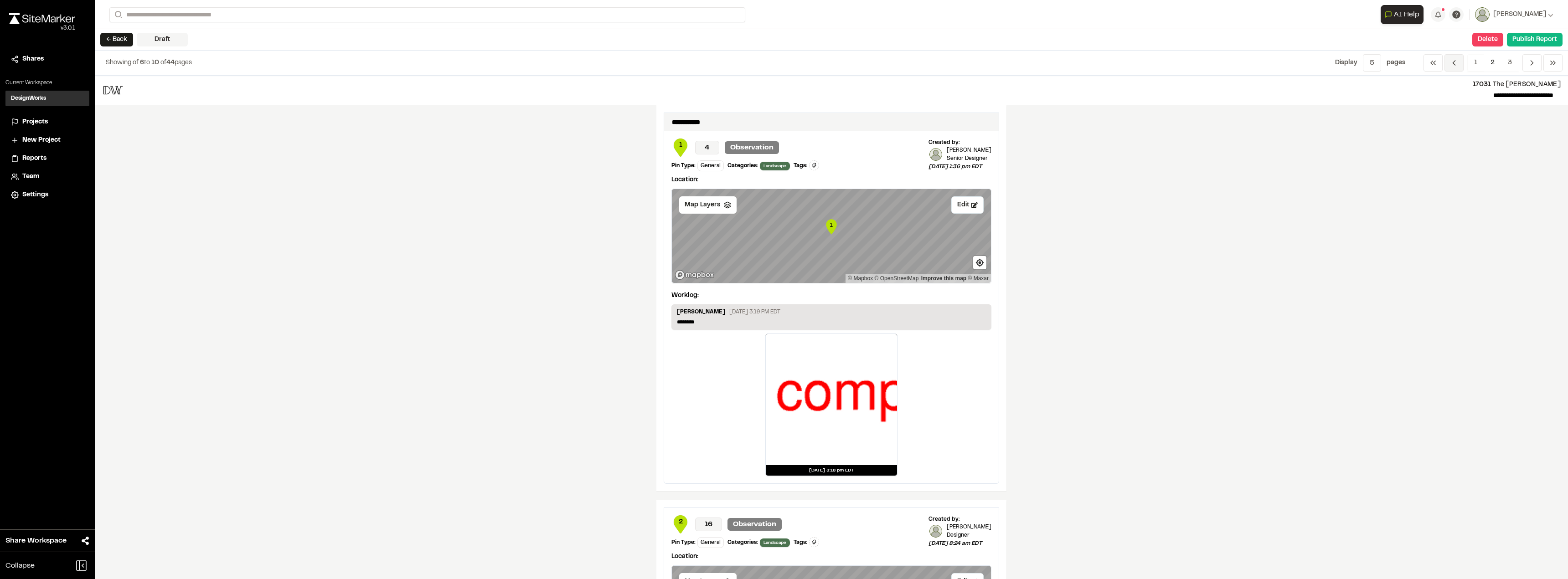
click at [801, 65] on icon "Navigation" at bounding box center [1454, 63] width 9 height 9
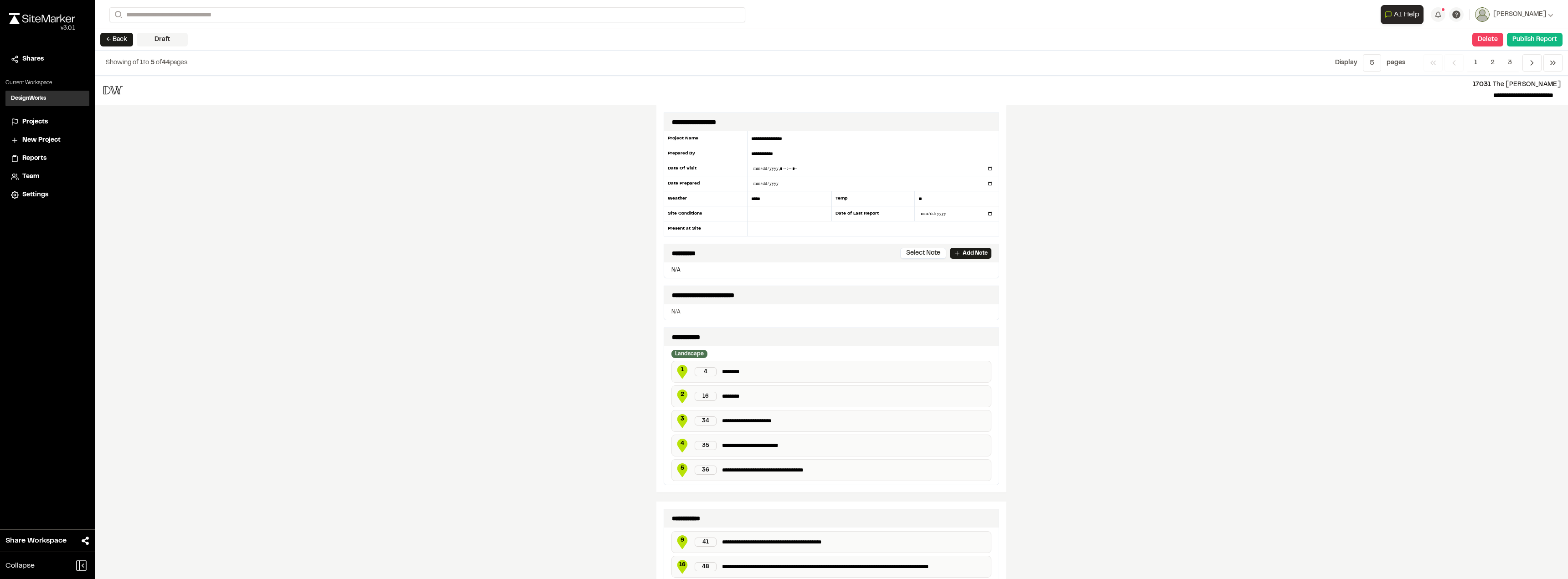
click at [801, 63] on icon "Navigation" at bounding box center [1454, 63] width 9 height 9
click at [123, 39] on button "← Back" at bounding box center [116, 39] width 33 height 14
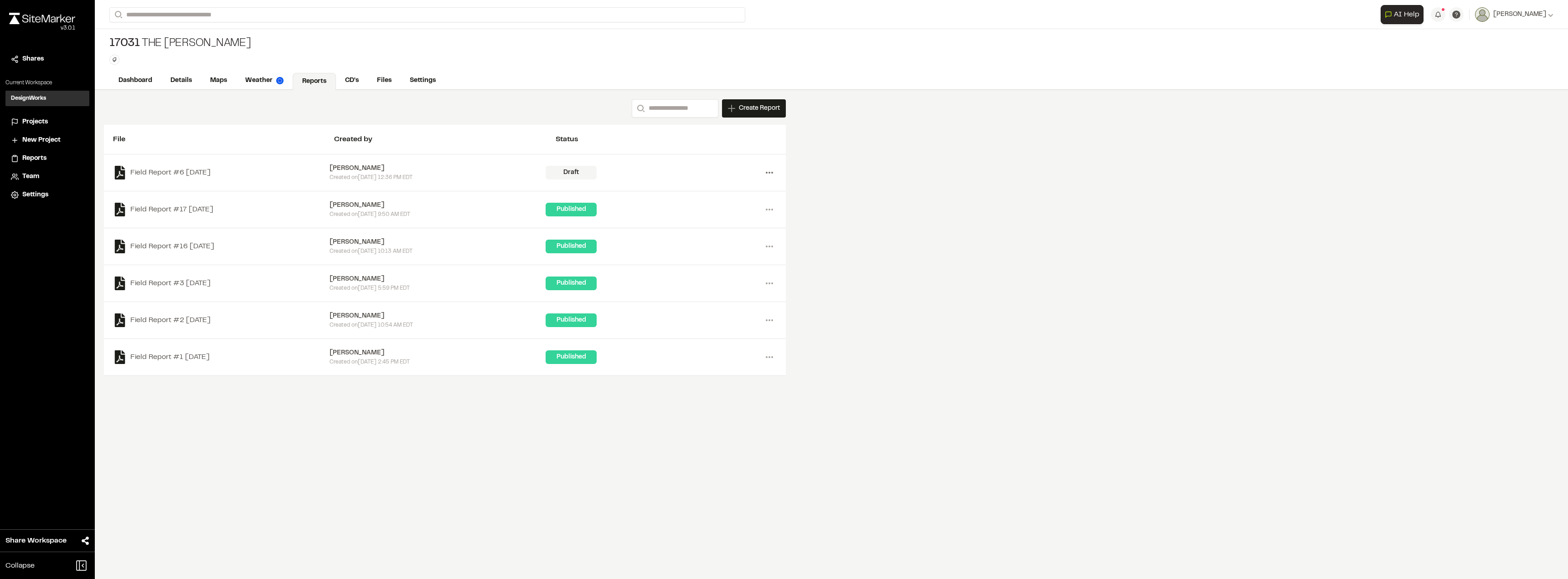
click at [768, 169] on icon at bounding box center [769, 173] width 15 height 15
click at [702, 197] on link "View" at bounding box center [737, 191] width 79 height 14
click at [770, 173] on icon at bounding box center [769, 173] width 15 height 15
click at [721, 205] on link "Delete" at bounding box center [737, 205] width 79 height 14
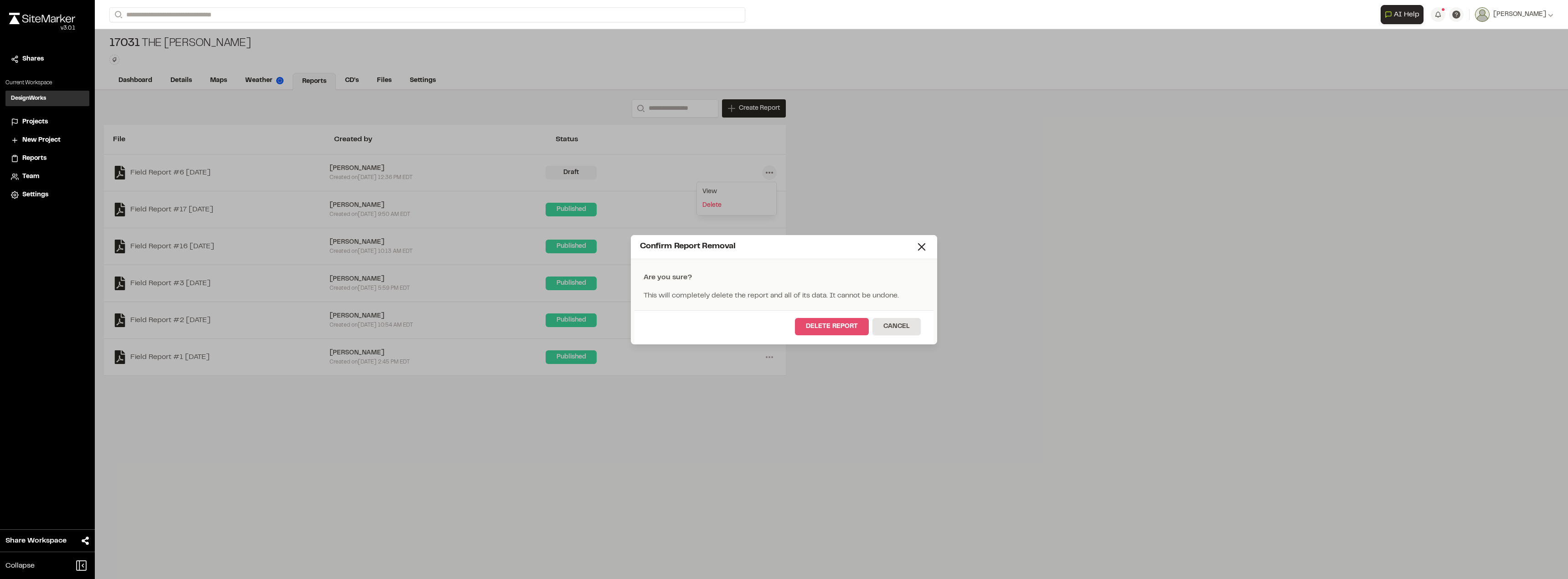
click at [801, 323] on button "Delete Report" at bounding box center [832, 326] width 74 height 17
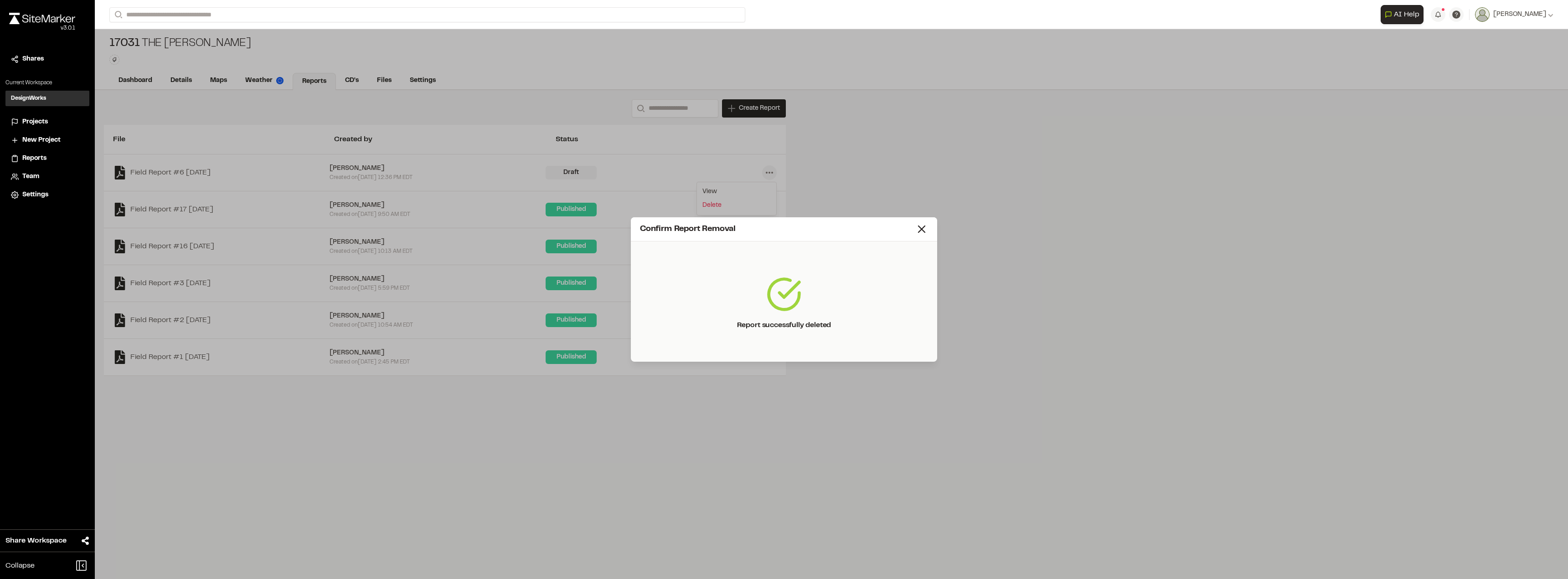
drag, startPoint x: 929, startPoint y: 221, endPoint x: 935, endPoint y: 229, distance: 10.0
click at [801, 223] on div "Confirm Report Removal" at bounding box center [784, 229] width 306 height 24
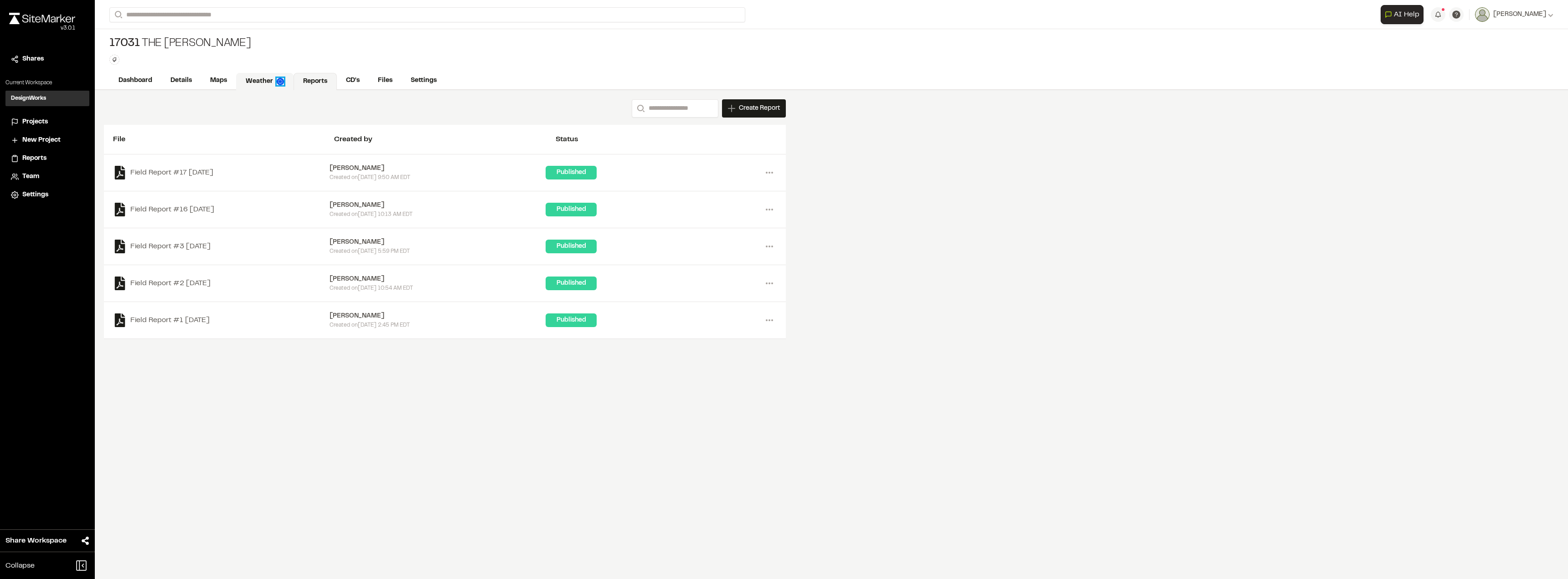
click at [277, 80] on img at bounding box center [280, 81] width 7 height 7
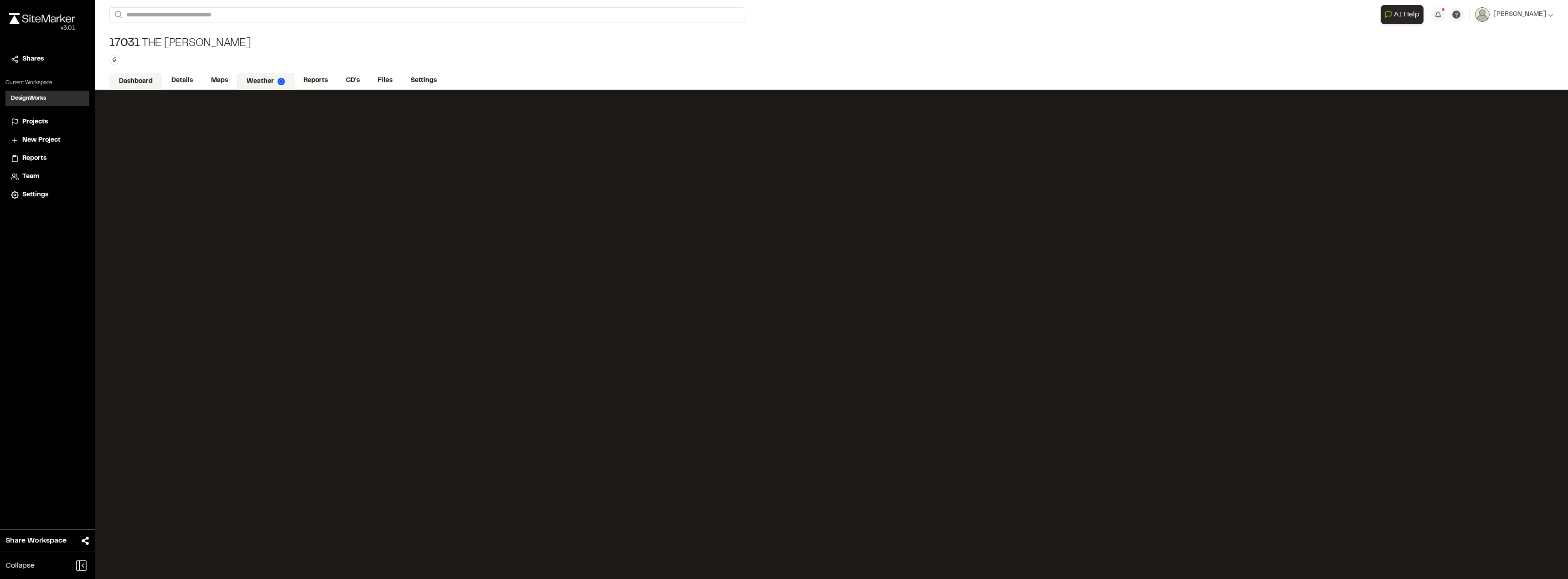
click at [132, 79] on link "Dashboard" at bounding box center [136, 81] width 53 height 17
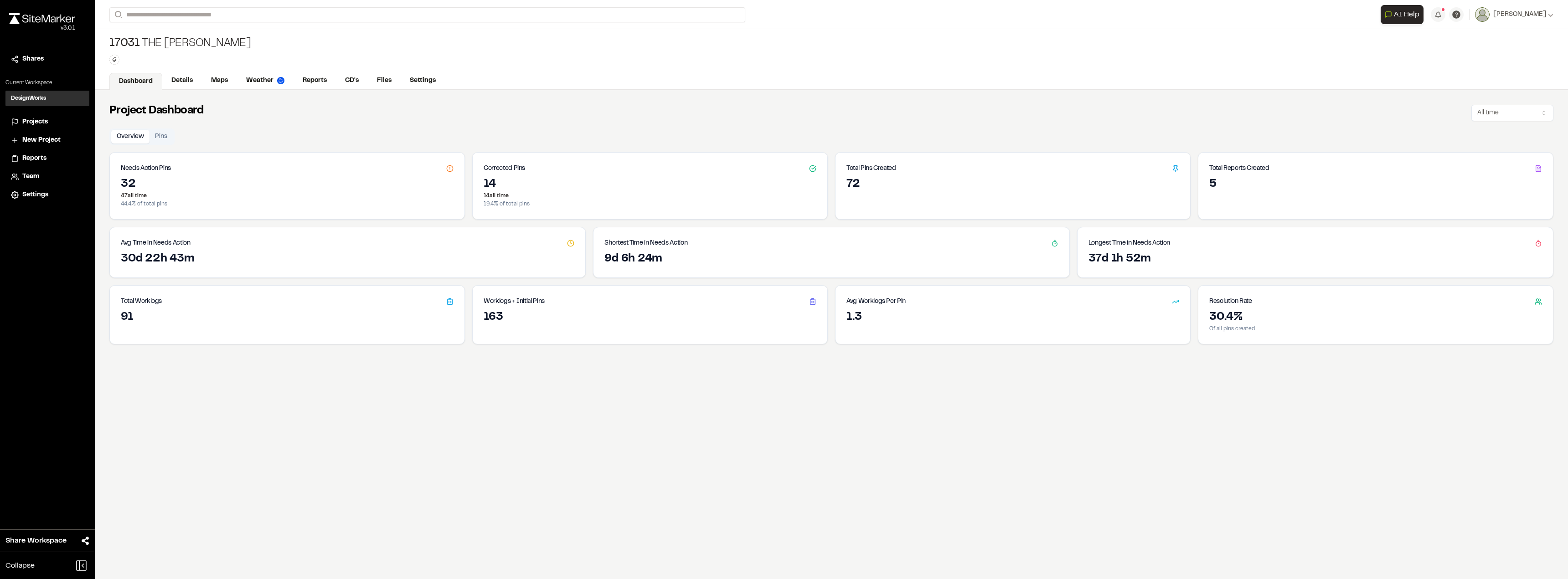
click at [446, 167] on icon at bounding box center [450, 168] width 7 height 7
click at [147, 176] on div "Needs Action Pins" at bounding box center [287, 165] width 355 height 25
click at [169, 140] on button "Pins" at bounding box center [161, 136] width 23 height 14
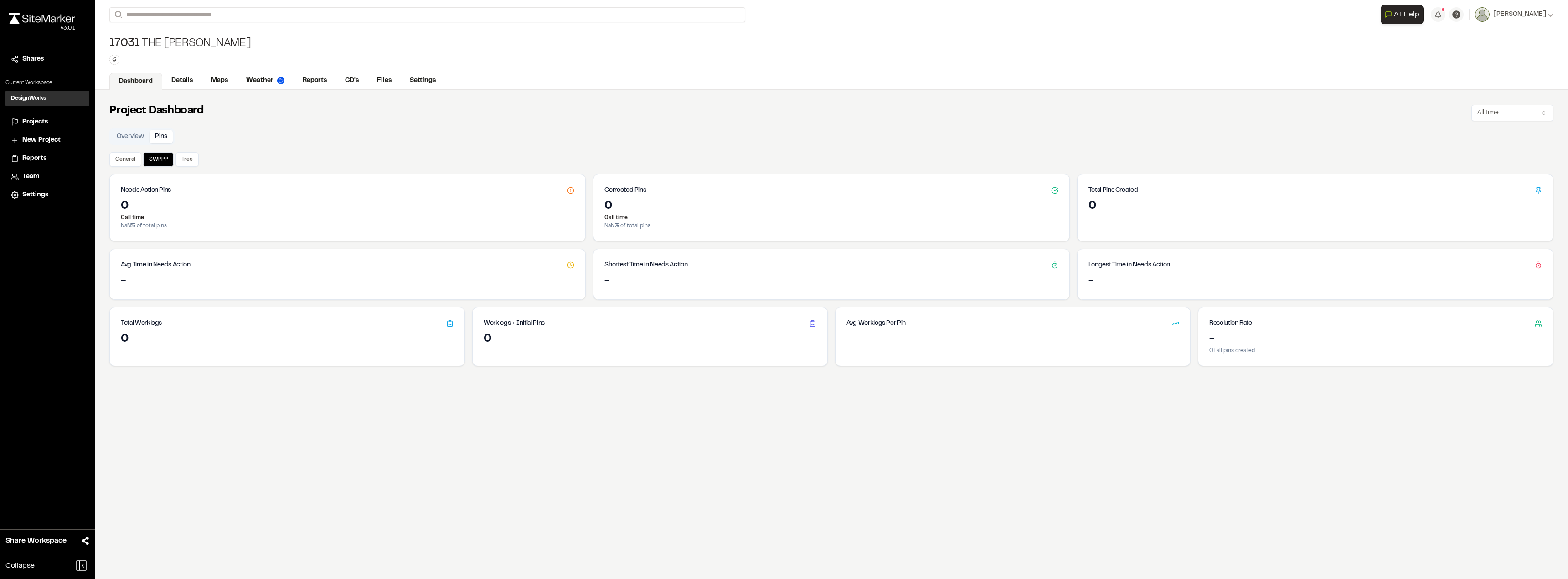
click at [133, 141] on button "Overview" at bounding box center [130, 136] width 38 height 14
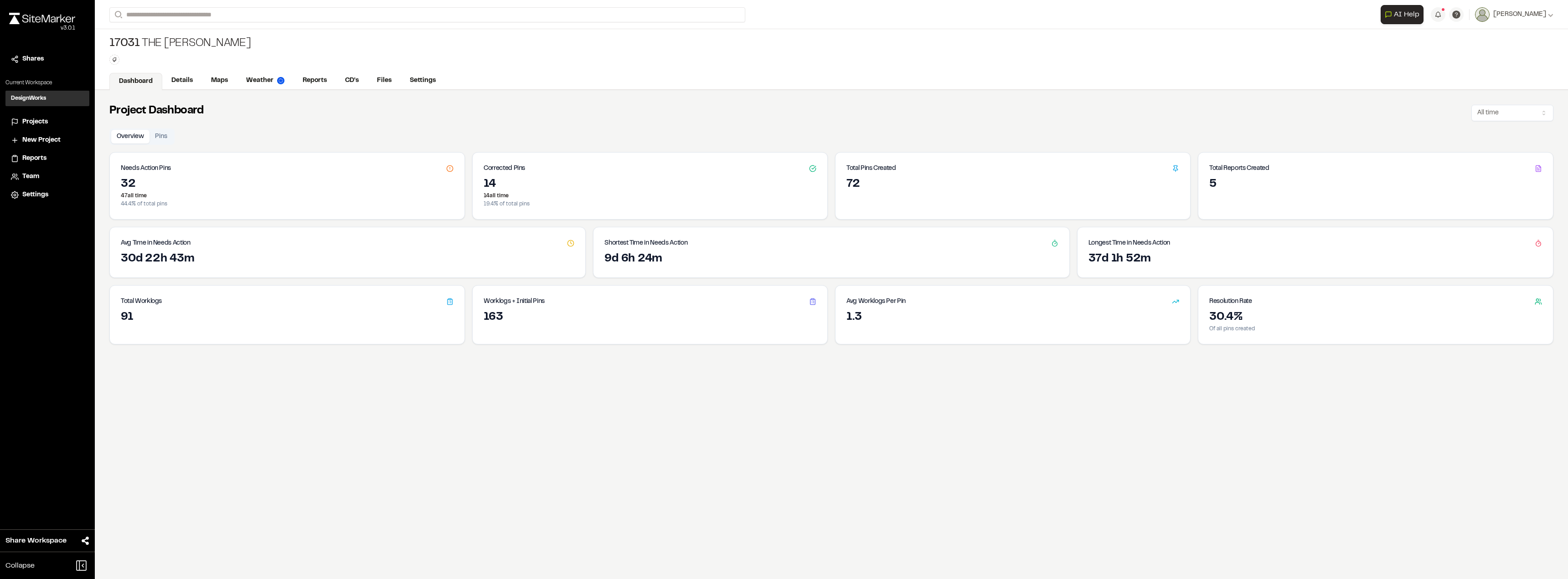
click at [152, 185] on div "32" at bounding box center [287, 184] width 333 height 15
click at [496, 169] on h3 "Corrected Pins" at bounding box center [504, 169] width 41 height 10
click at [801, 174] on div "Total Pins Created" at bounding box center [1013, 165] width 355 height 25
click at [478, 304] on div "Worklogs + Initial Pins" at bounding box center [650, 298] width 355 height 25
click at [149, 186] on div "32" at bounding box center [287, 184] width 333 height 15
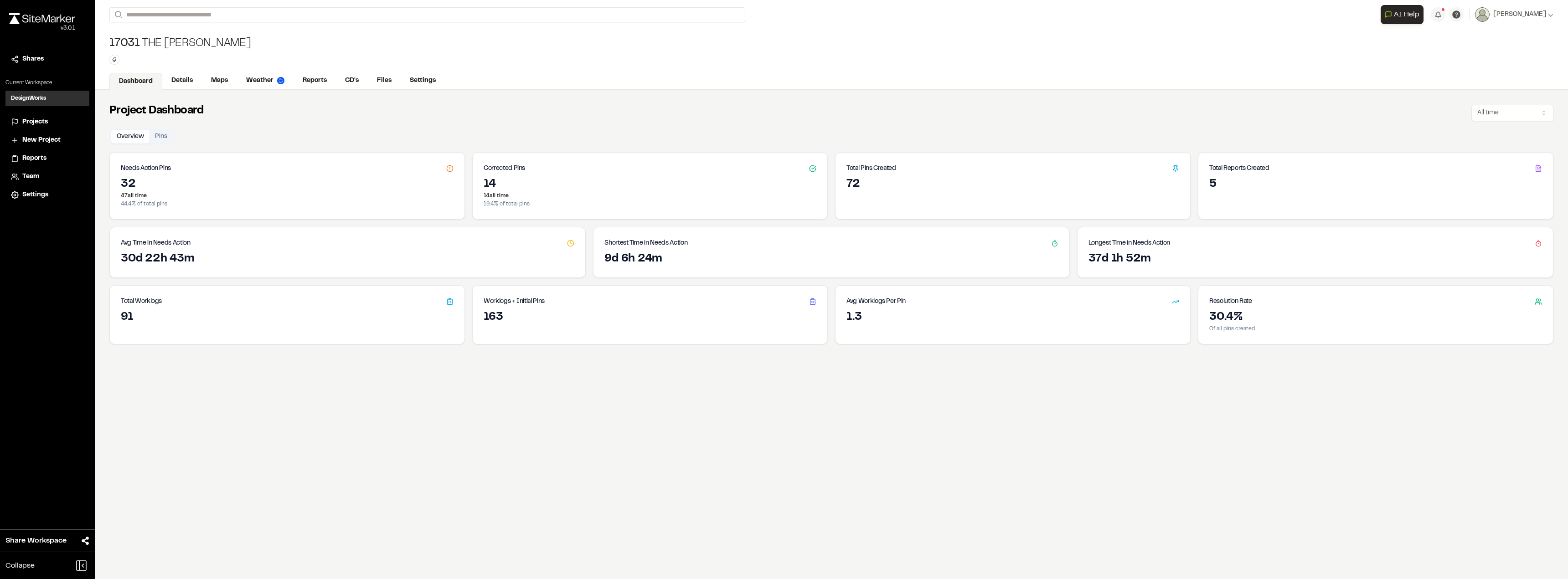
click at [144, 176] on div "Needs Action Pins" at bounding box center [287, 165] width 355 height 25
click at [447, 170] on icon at bounding box center [450, 168] width 7 height 7
click at [163, 135] on button "Pins" at bounding box center [161, 136] width 23 height 14
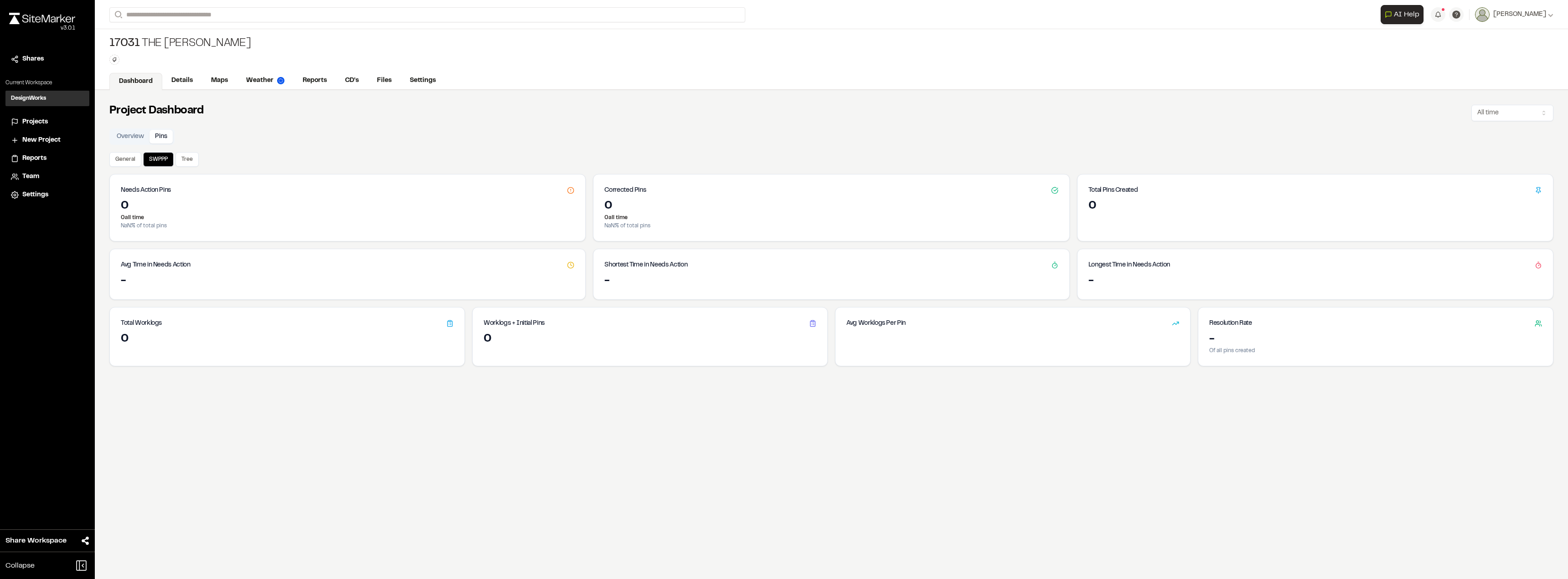
click at [671, 183] on div "Corrected Pins" at bounding box center [831, 187] width 475 height 25
click at [404, 227] on p "NaN % of total pins" at bounding box center [347, 226] width 453 height 8
drag, startPoint x: 127, startPoint y: 161, endPoint x: 132, endPoint y: 162, distance: 5.1
click at [128, 161] on button "General" at bounding box center [125, 159] width 32 height 15
click at [144, 208] on div "32" at bounding box center [347, 206] width 453 height 15
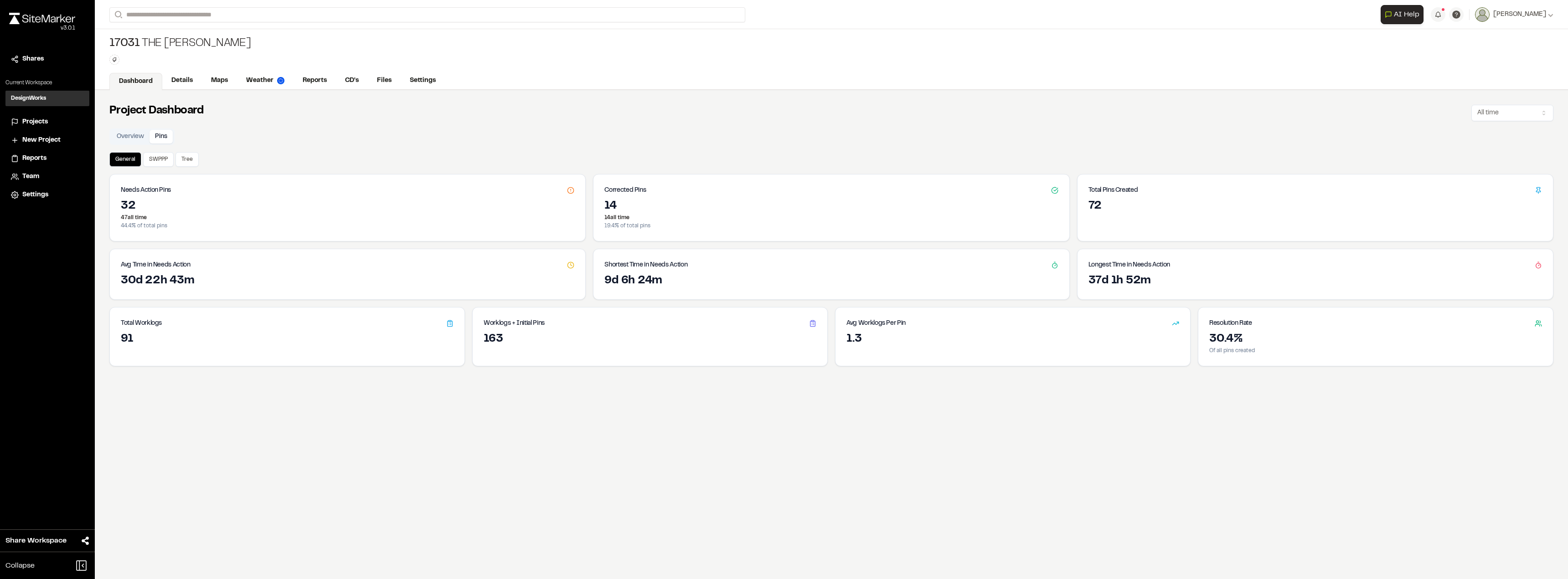
click at [226, 206] on div "32" at bounding box center [347, 206] width 453 height 15
click at [801, 206] on div "72" at bounding box center [1315, 206] width 453 height 15
click at [801, 188] on icon at bounding box center [1538, 190] width 7 height 7
click at [801, 344] on div "30.4%" at bounding box center [1376, 339] width 333 height 15
drag, startPoint x: 1148, startPoint y: 286, endPoint x: 775, endPoint y: 275, distance: 373.2
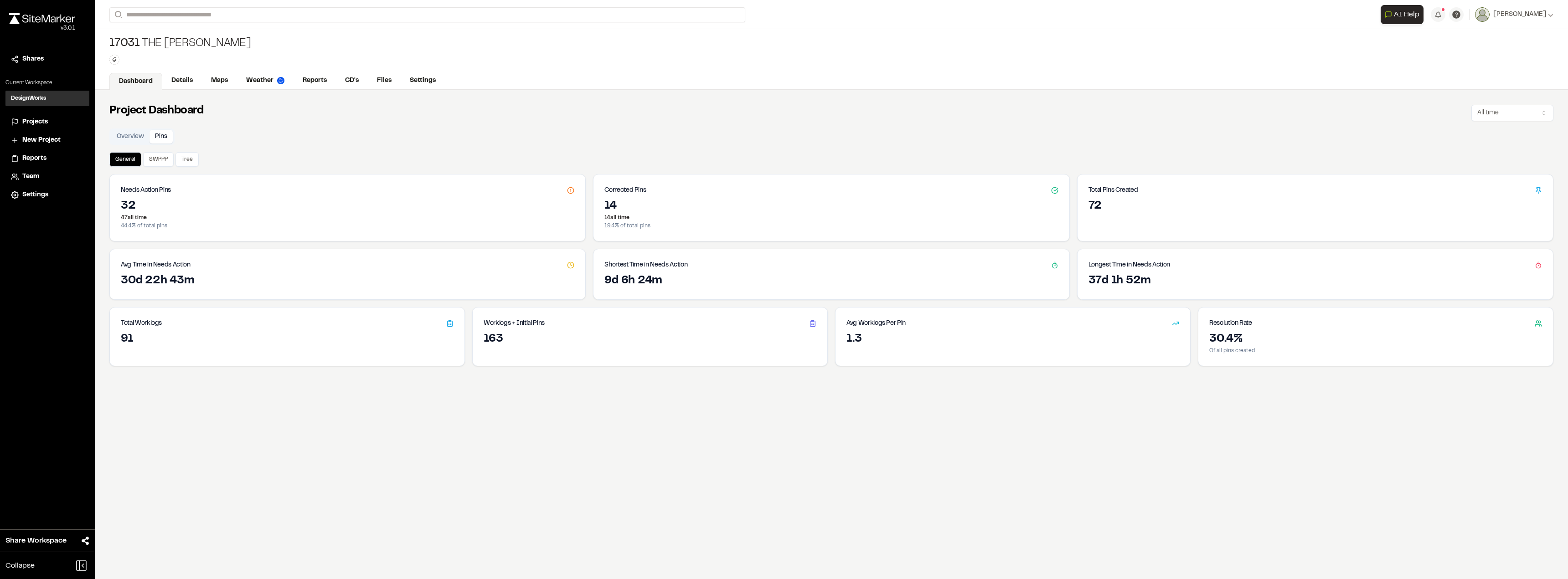
click at [801, 287] on div "37d 1h 52m" at bounding box center [1315, 281] width 453 height 15
click at [747, 276] on div "9d 6h 24m" at bounding box center [831, 281] width 453 height 15
click at [164, 162] on button "SWPPP" at bounding box center [158, 159] width 30 height 15
click at [184, 159] on button "Tree" at bounding box center [187, 159] width 23 height 15
click at [175, 88] on link "Details" at bounding box center [183, 81] width 41 height 17
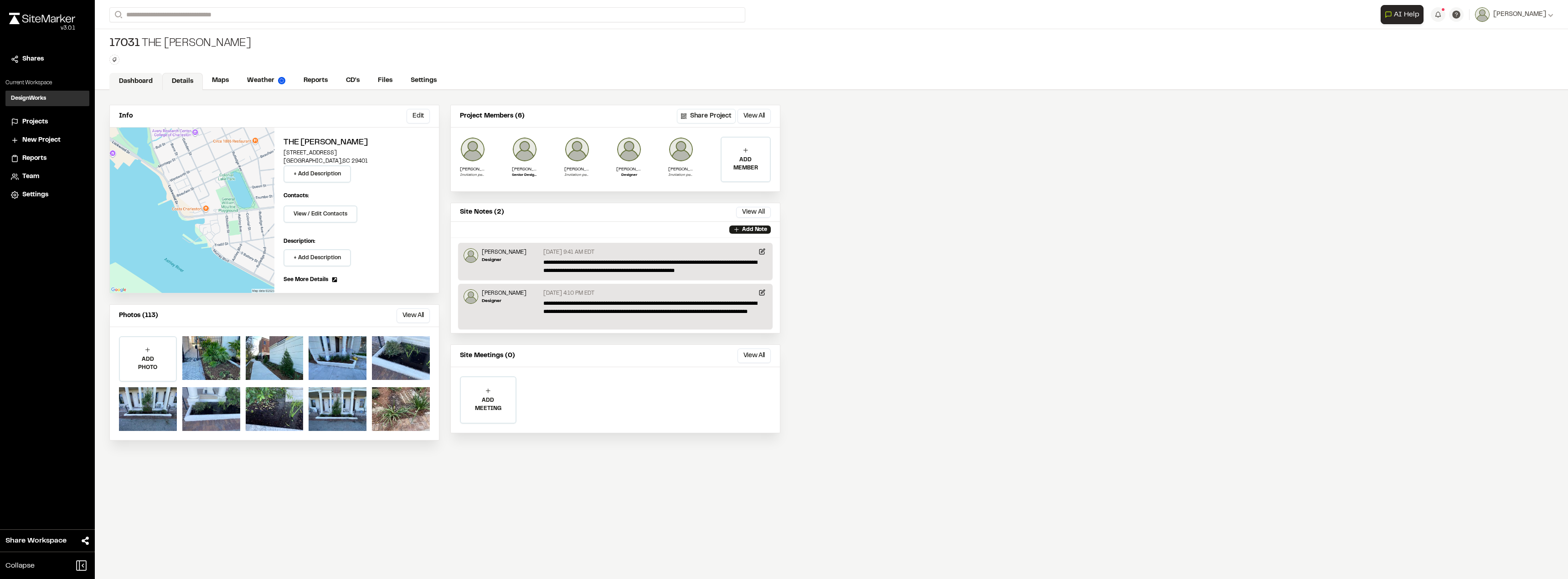
click at [146, 88] on link "Dashboard" at bounding box center [136, 81] width 53 height 17
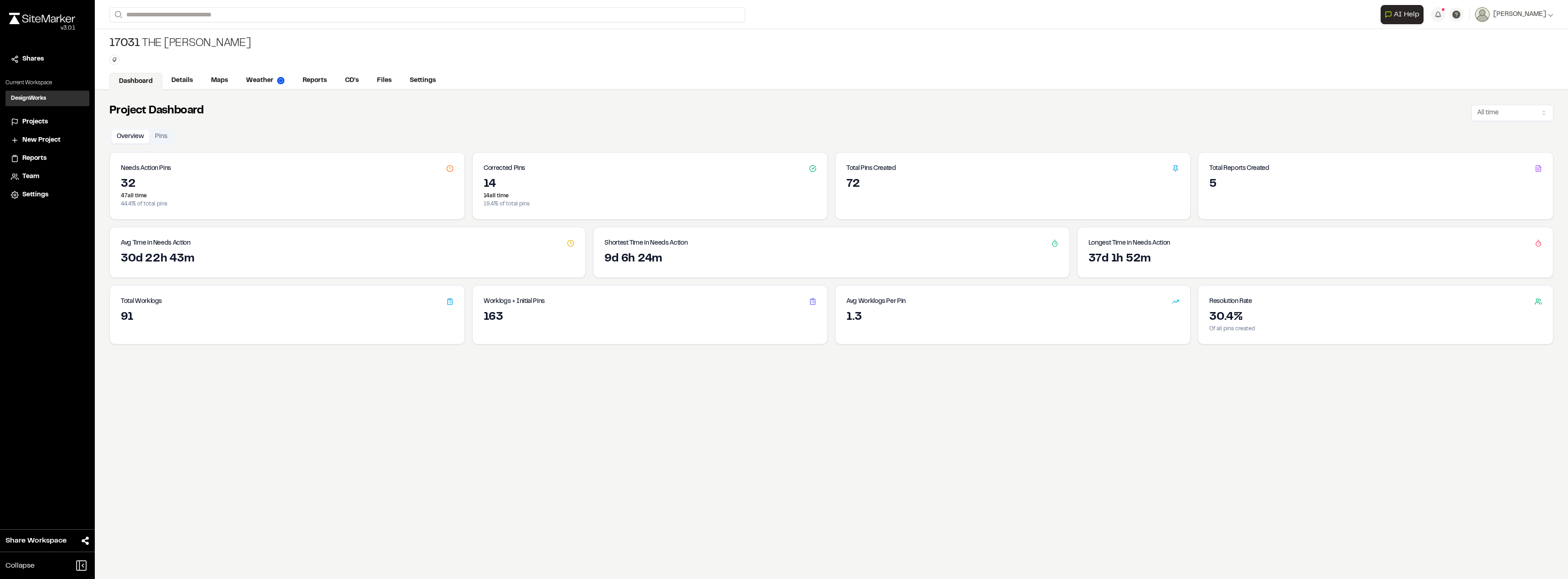
click at [149, 168] on h3 "Needs Action Pins" at bounding box center [146, 169] width 50 height 10
click at [174, 84] on link "Details" at bounding box center [183, 81] width 41 height 17
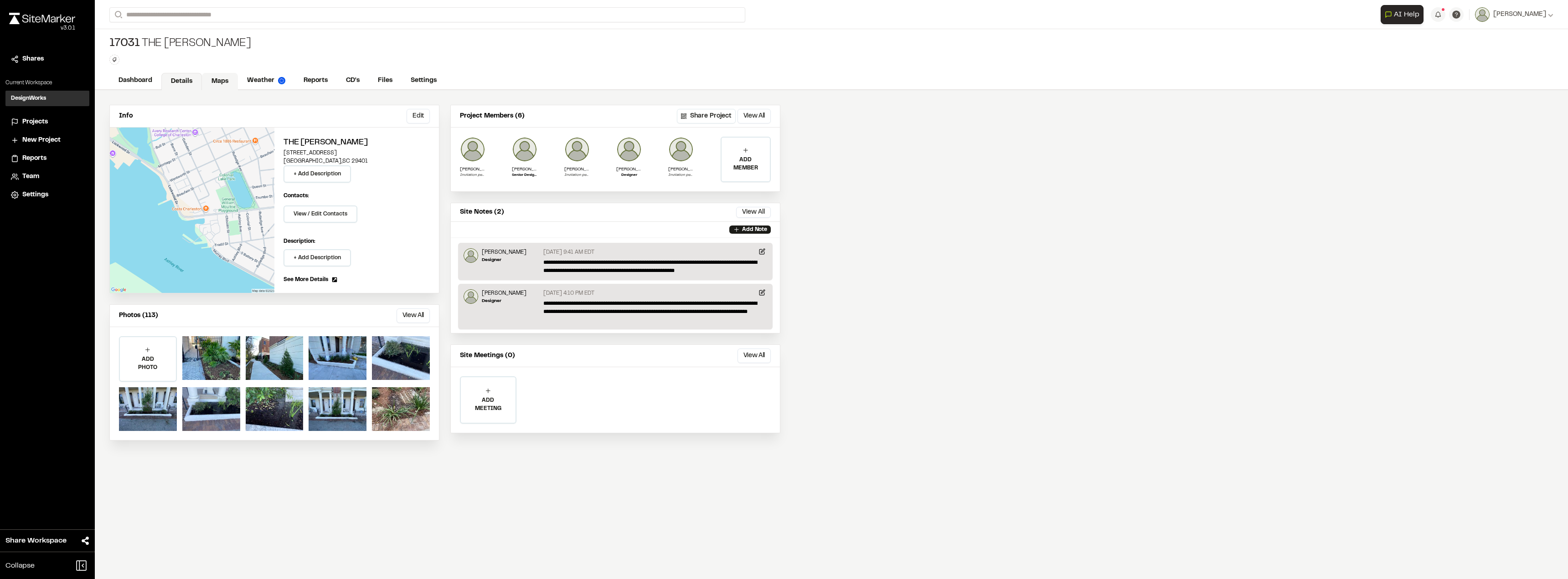
click at [224, 81] on link "Maps" at bounding box center [220, 81] width 36 height 17
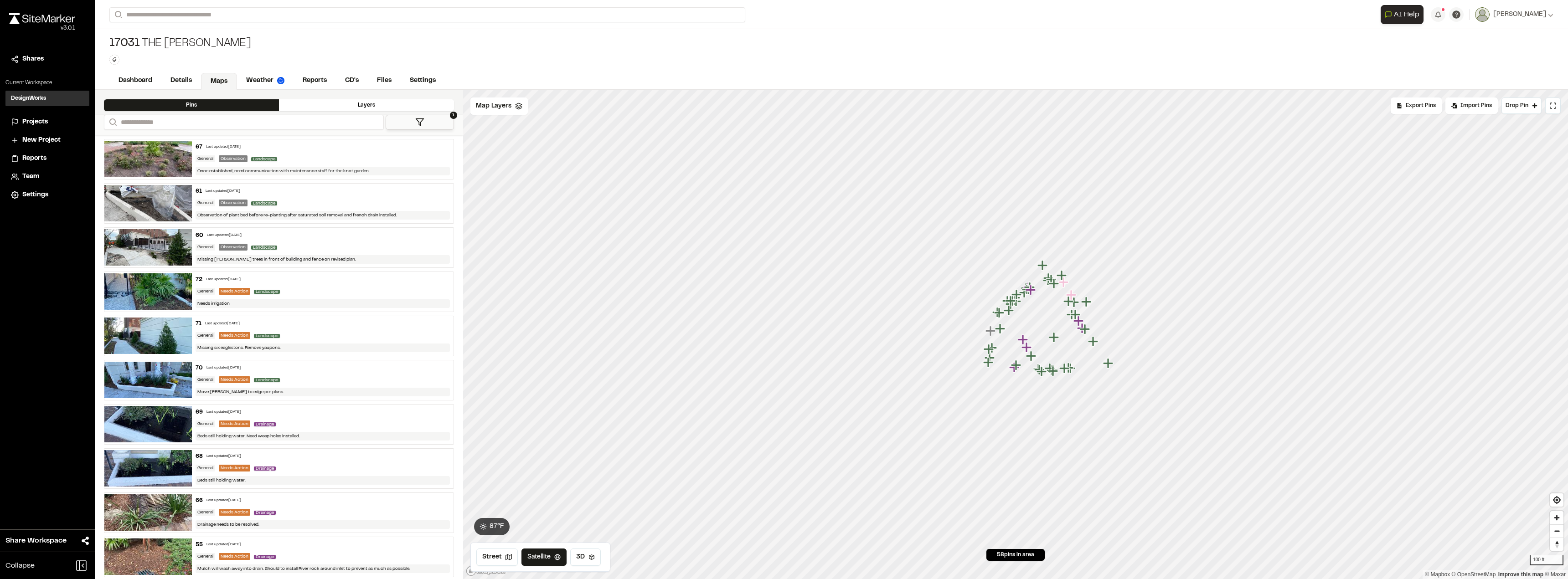
click at [422, 124] on icon at bounding box center [420, 122] width 9 height 9
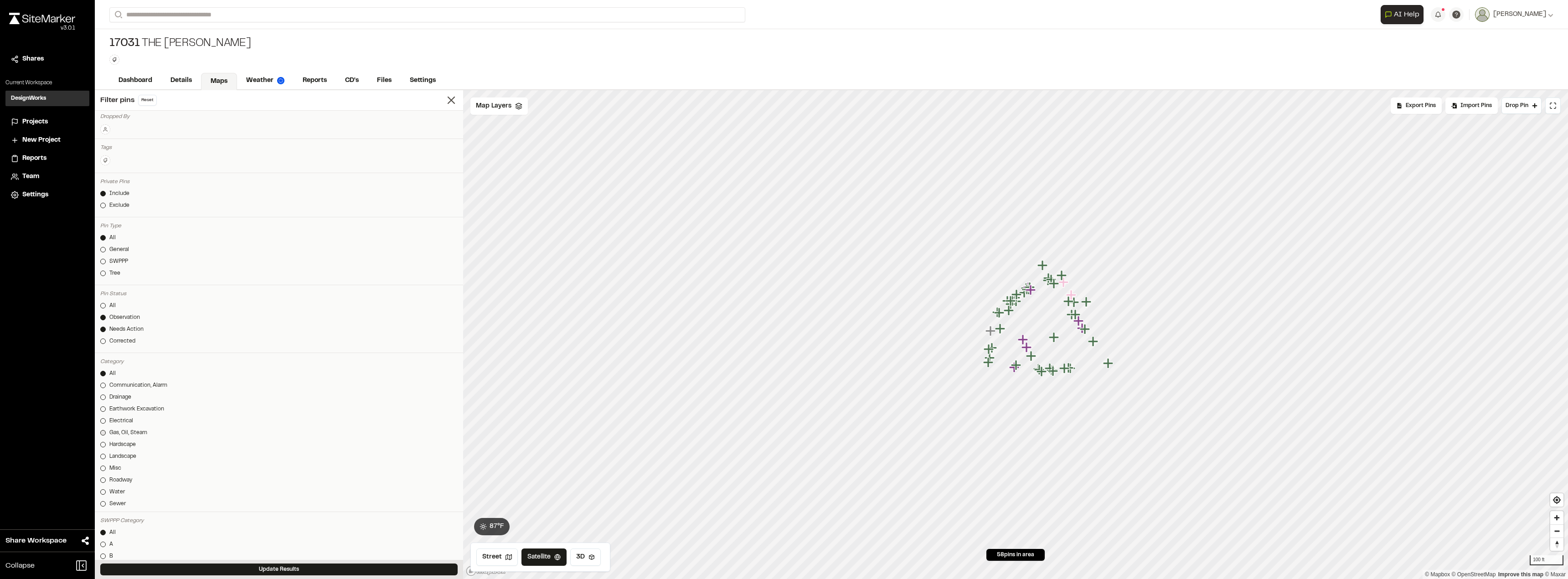
scroll to position [91, 0]
click at [103, 324] on div at bounding box center [103, 322] width 5 height 5
click at [105, 275] on link "Needs Action" at bounding box center [279, 278] width 357 height 8
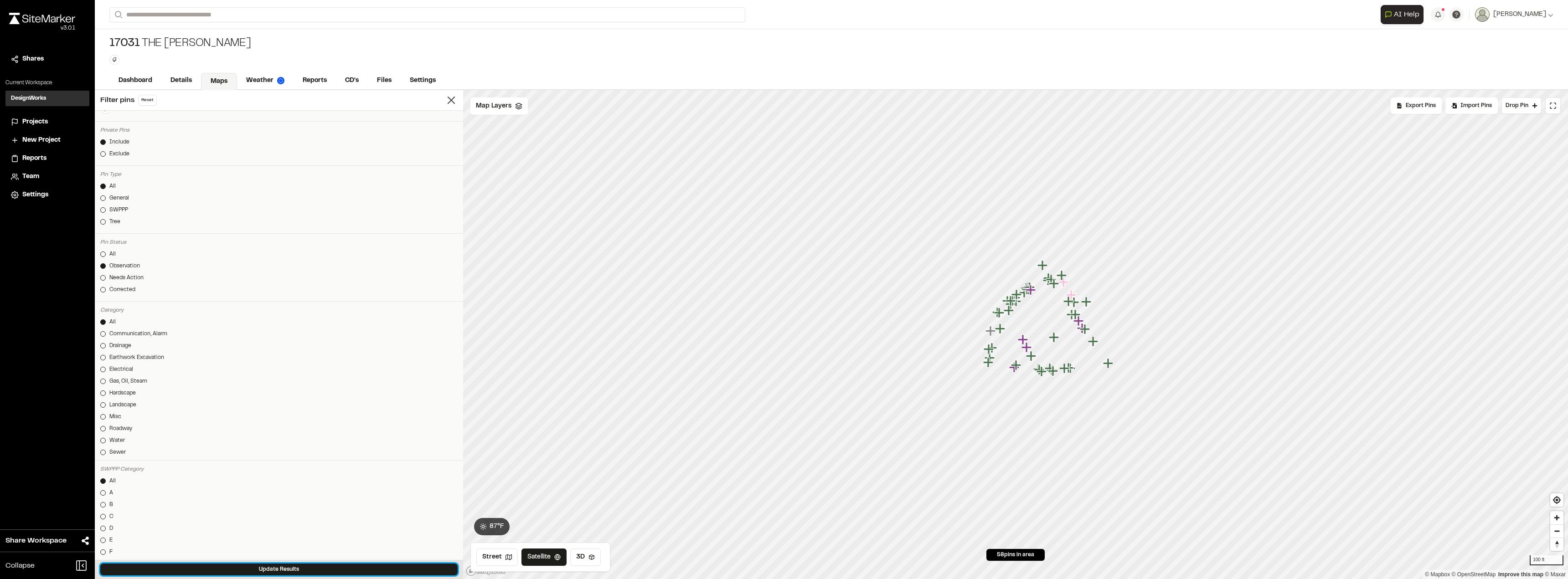
click at [260, 567] on button "Update Results" at bounding box center [279, 569] width 357 height 12
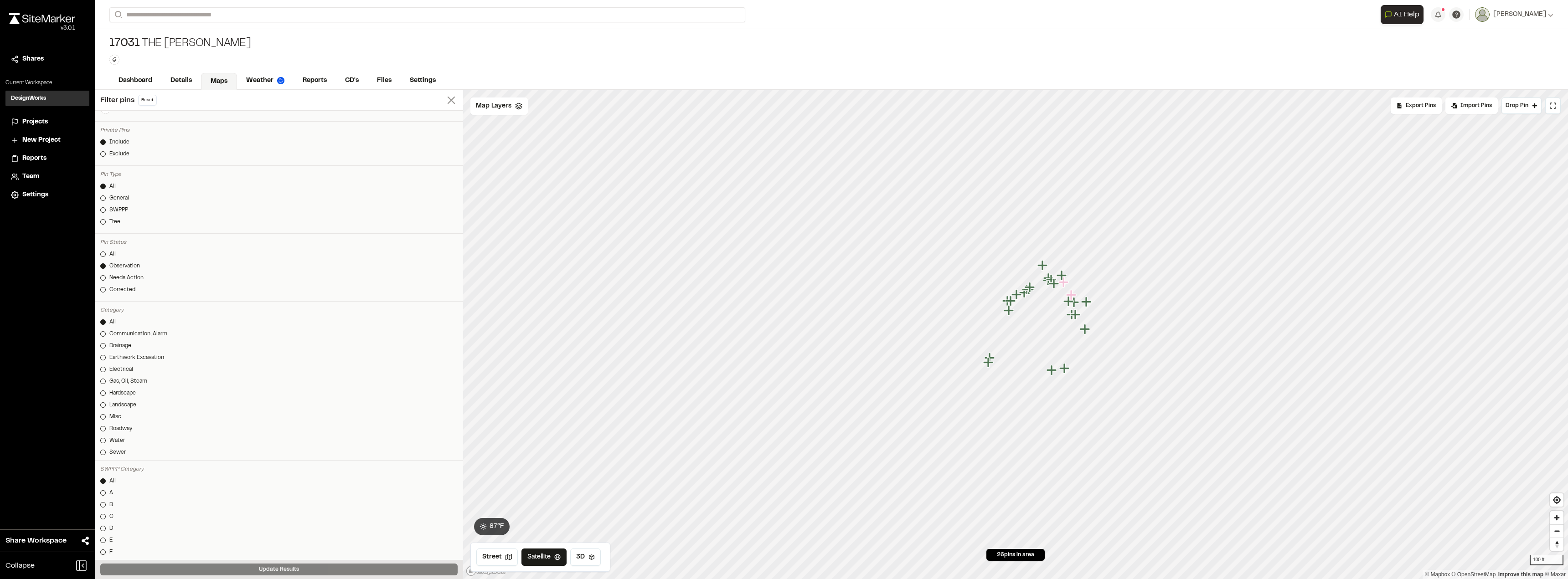
click at [446, 106] on icon at bounding box center [452, 101] width 13 height 13
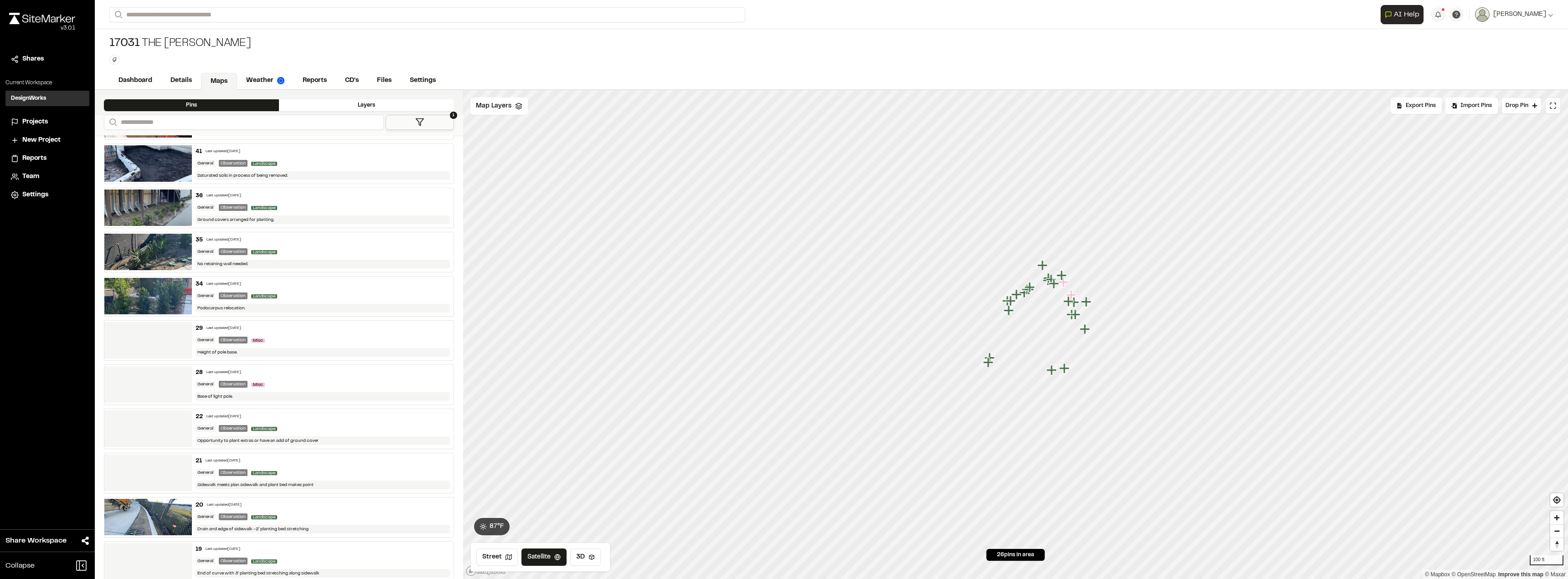
scroll to position [547, 0]
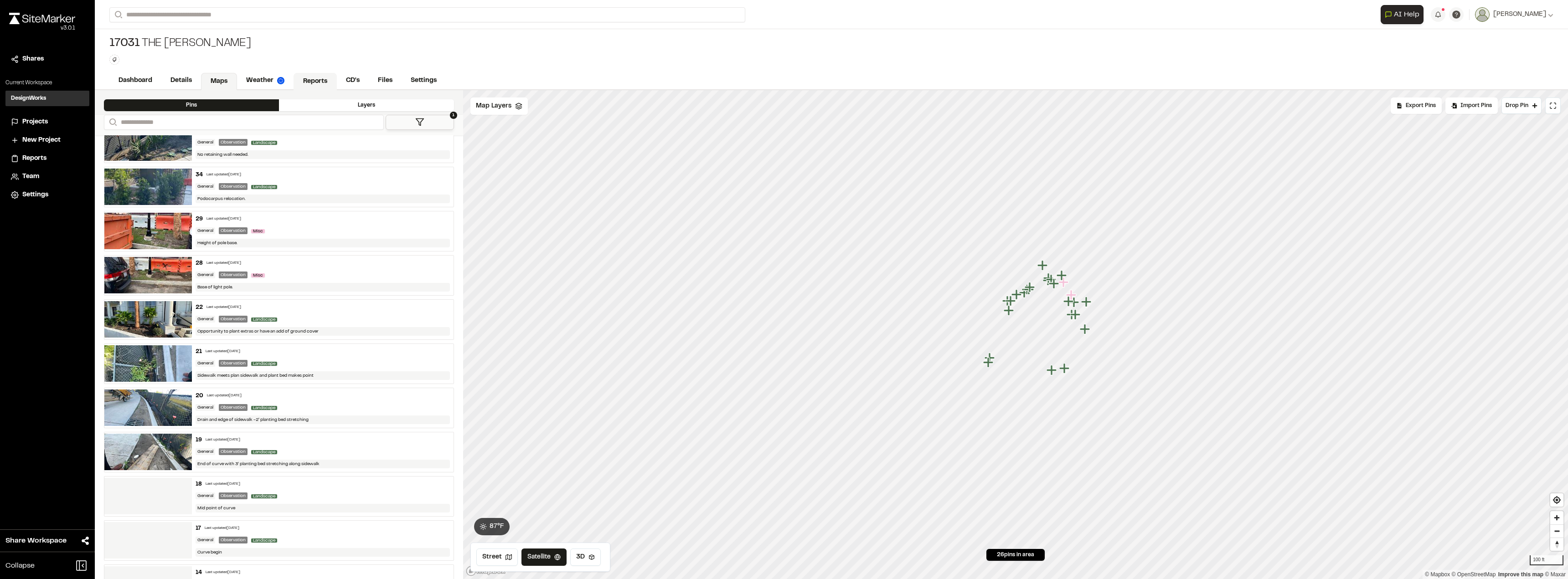
click at [300, 81] on link "Reports" at bounding box center [315, 81] width 43 height 17
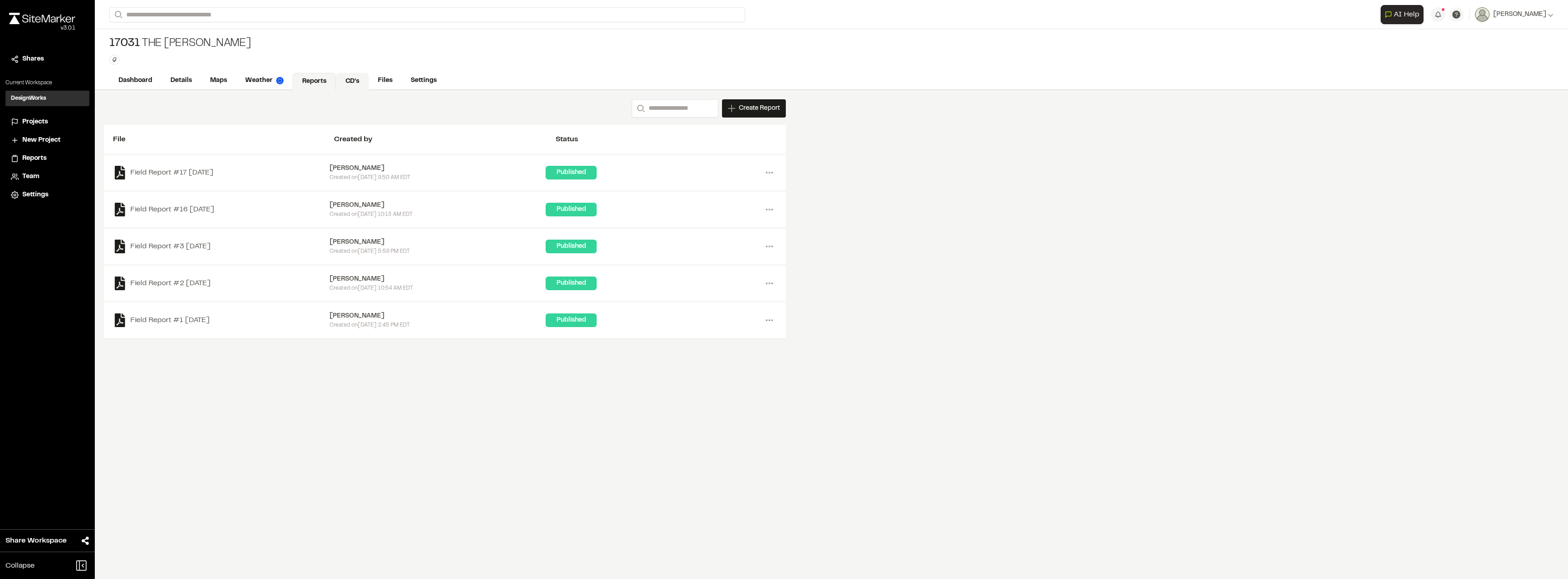
click at [355, 82] on link "CD's" at bounding box center [352, 81] width 33 height 17
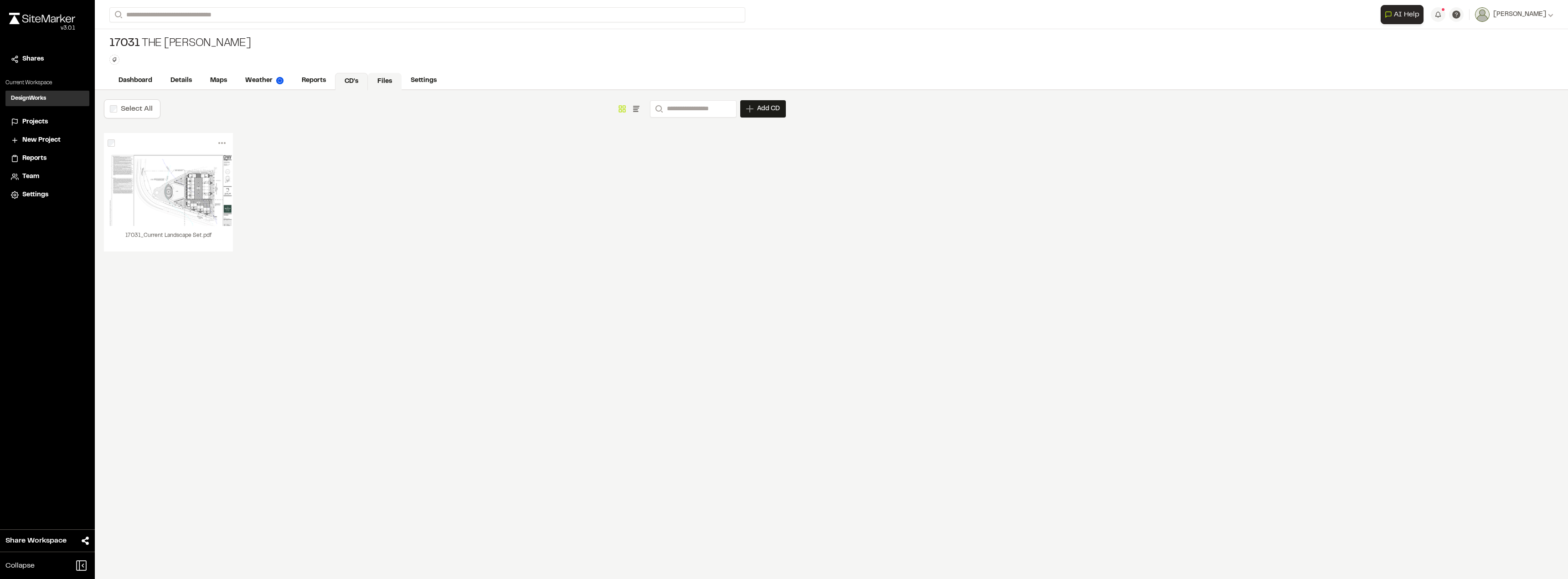
click at [385, 79] on link "Files" at bounding box center [384, 81] width 34 height 17
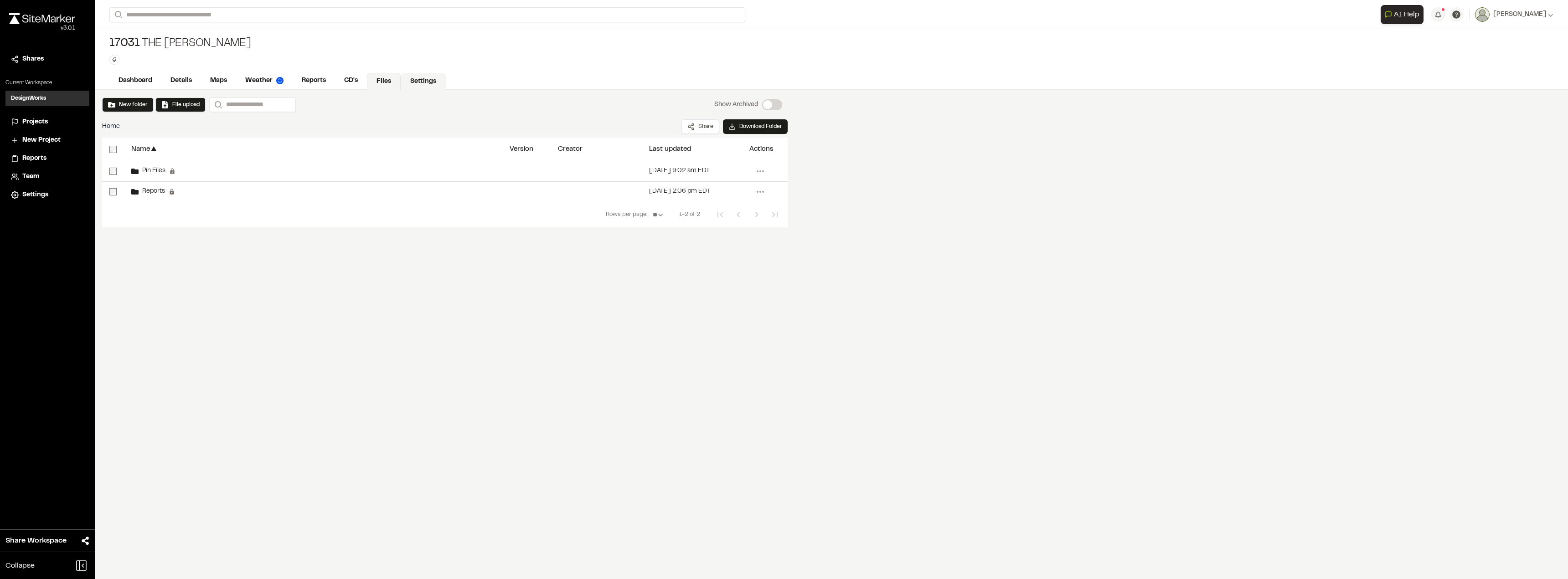
click at [432, 76] on link "Settings" at bounding box center [423, 81] width 45 height 17
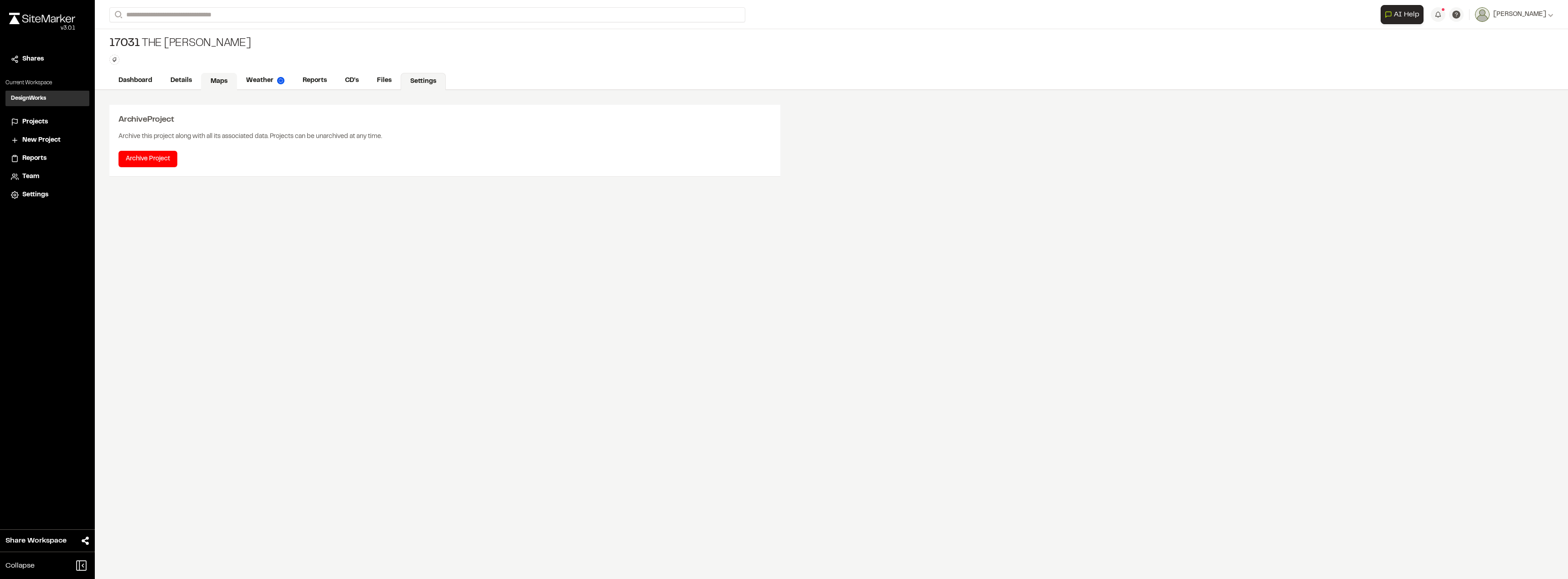
click at [221, 85] on link "Maps" at bounding box center [219, 81] width 36 height 17
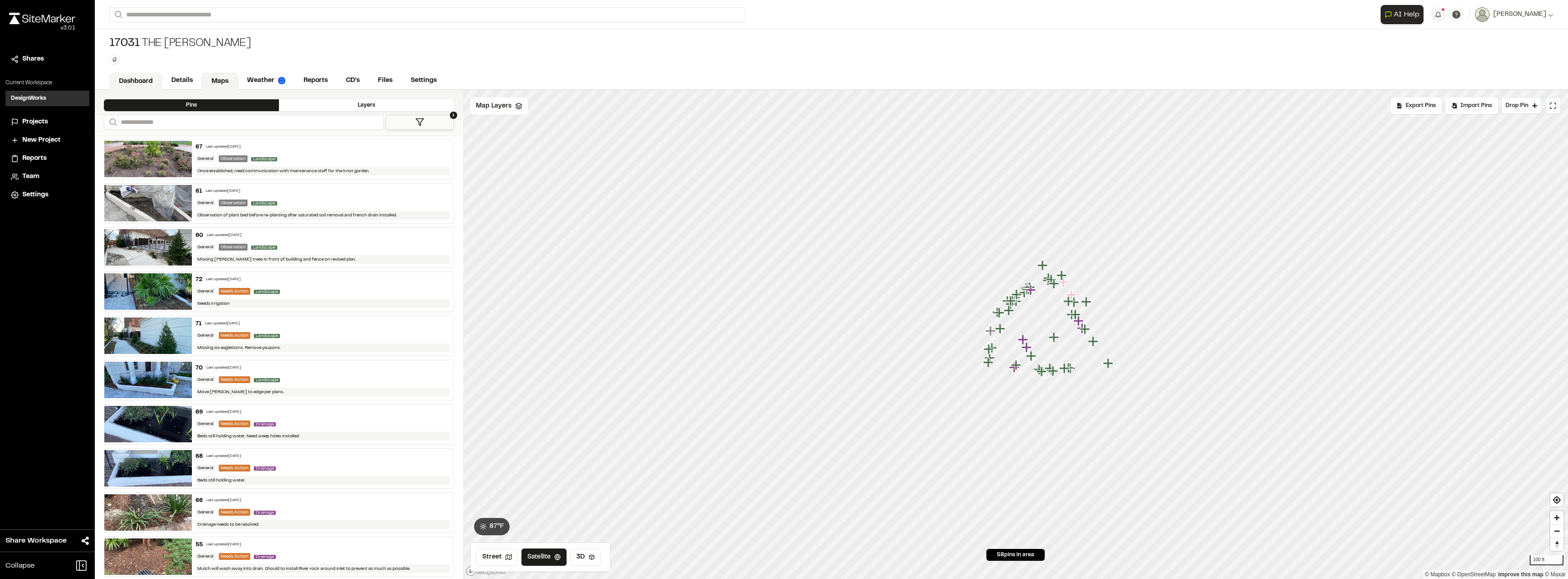
click at [155, 86] on link "Dashboard" at bounding box center [136, 81] width 53 height 17
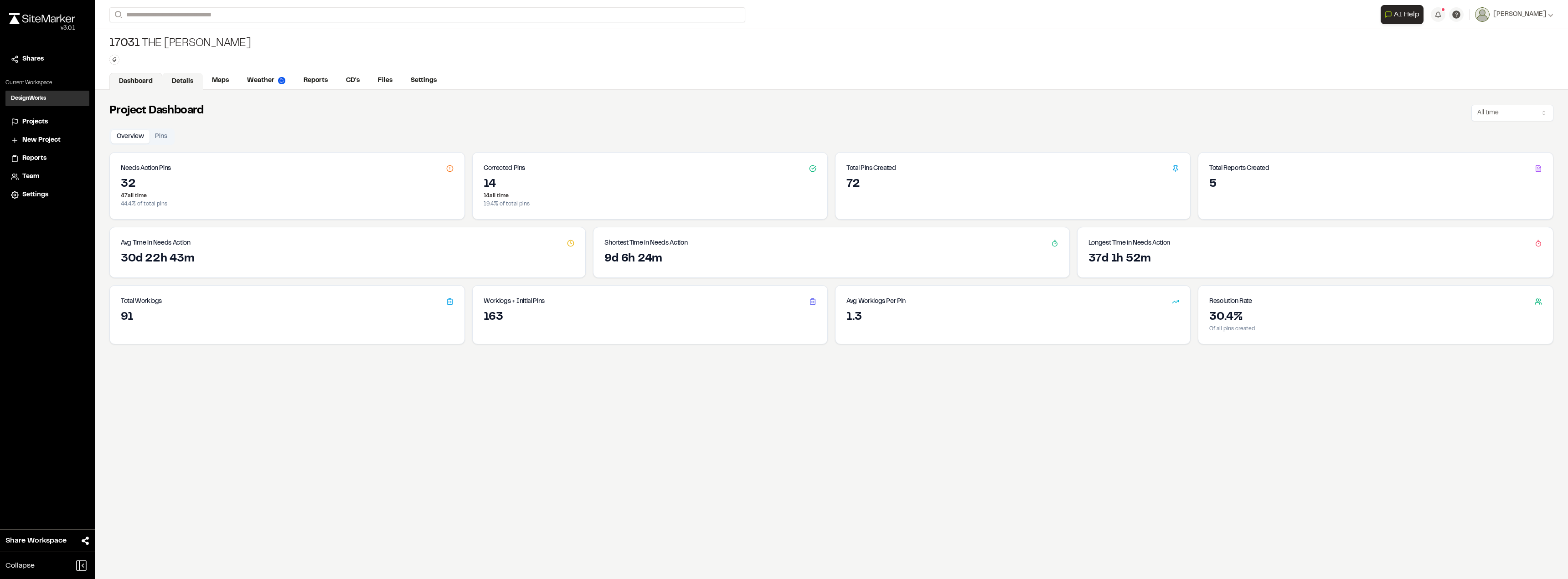
click at [192, 77] on link "Details" at bounding box center [183, 81] width 41 height 17
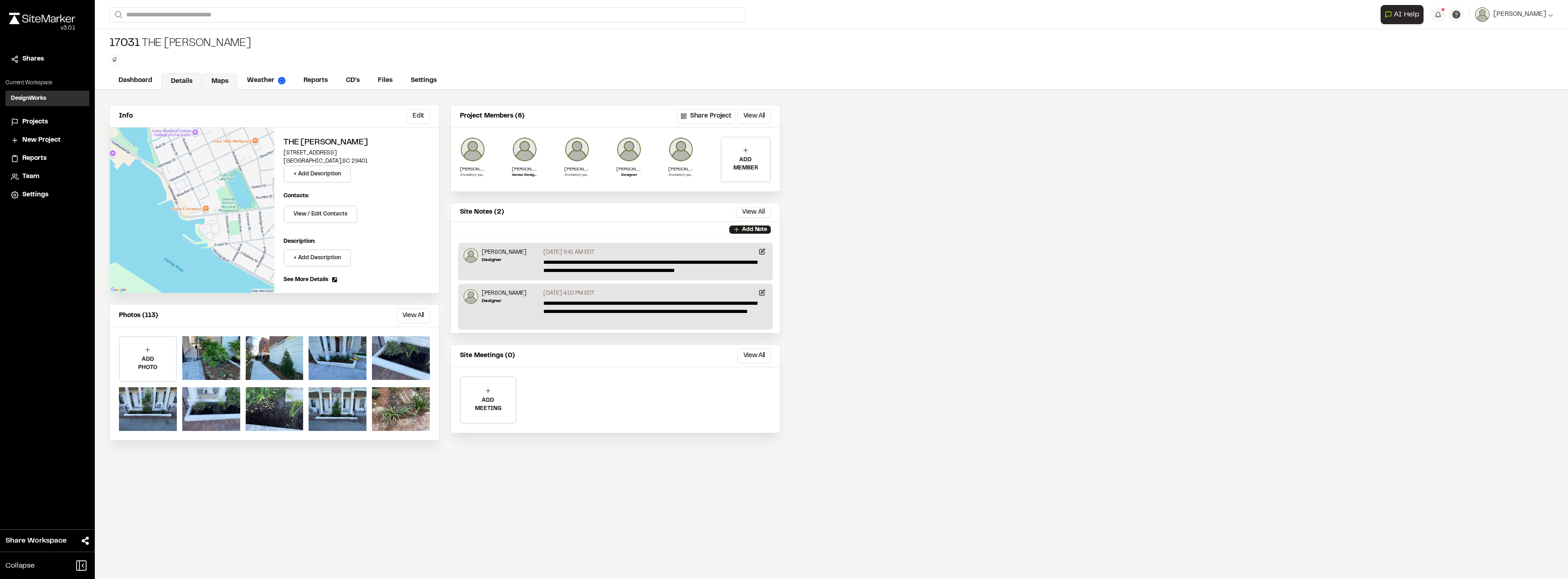
click at [228, 79] on link "Maps" at bounding box center [220, 81] width 36 height 17
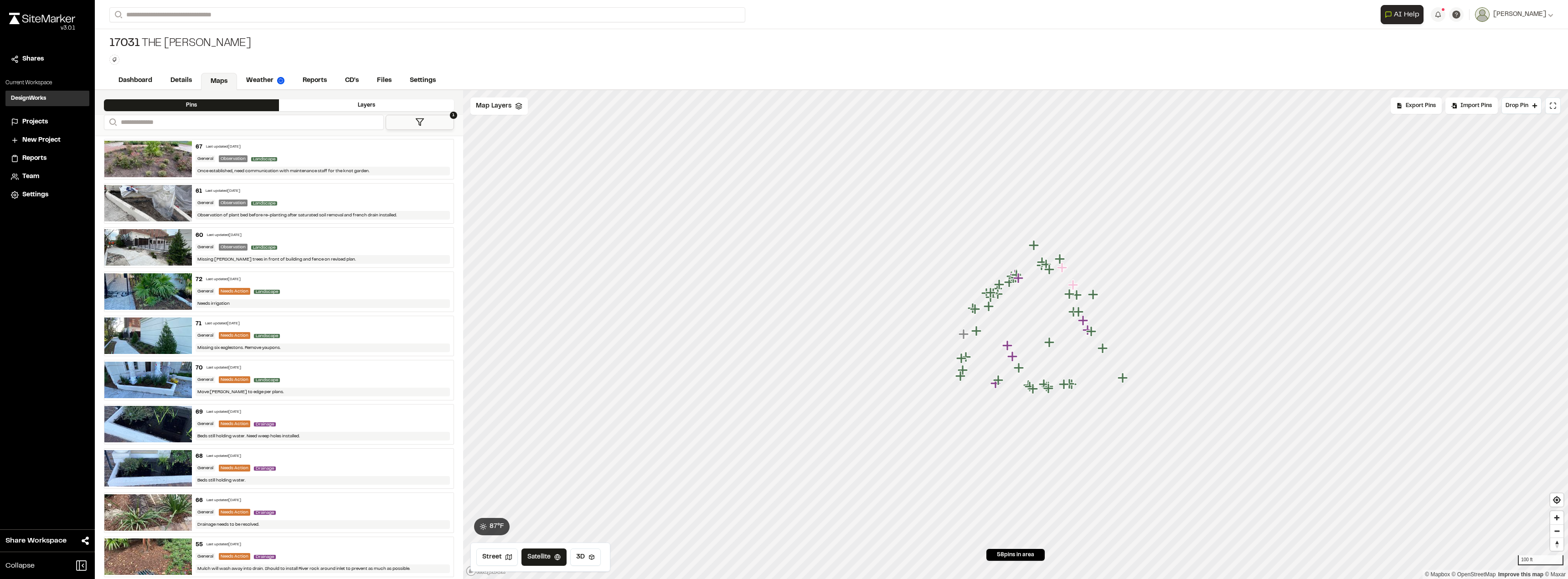
click at [801, 344] on icon "Map marker" at bounding box center [1049, 342] width 10 height 10
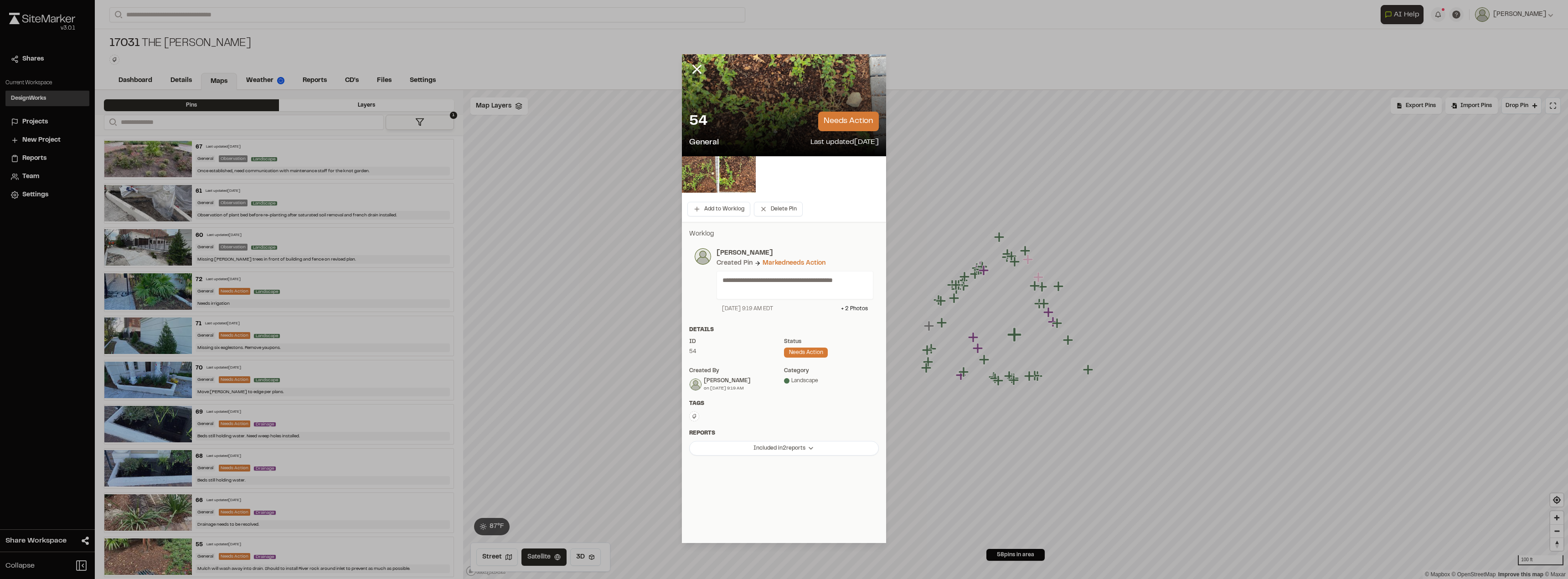
click at [791, 288] on p "**********" at bounding box center [791, 285] width 137 height 20
click at [801, 351] on div "needs action" at bounding box center [806, 353] width 44 height 10
click at [801, 121] on p "needs action" at bounding box center [849, 121] width 61 height 19
click at [782, 449] on html "**********" at bounding box center [784, 290] width 1568 height 579
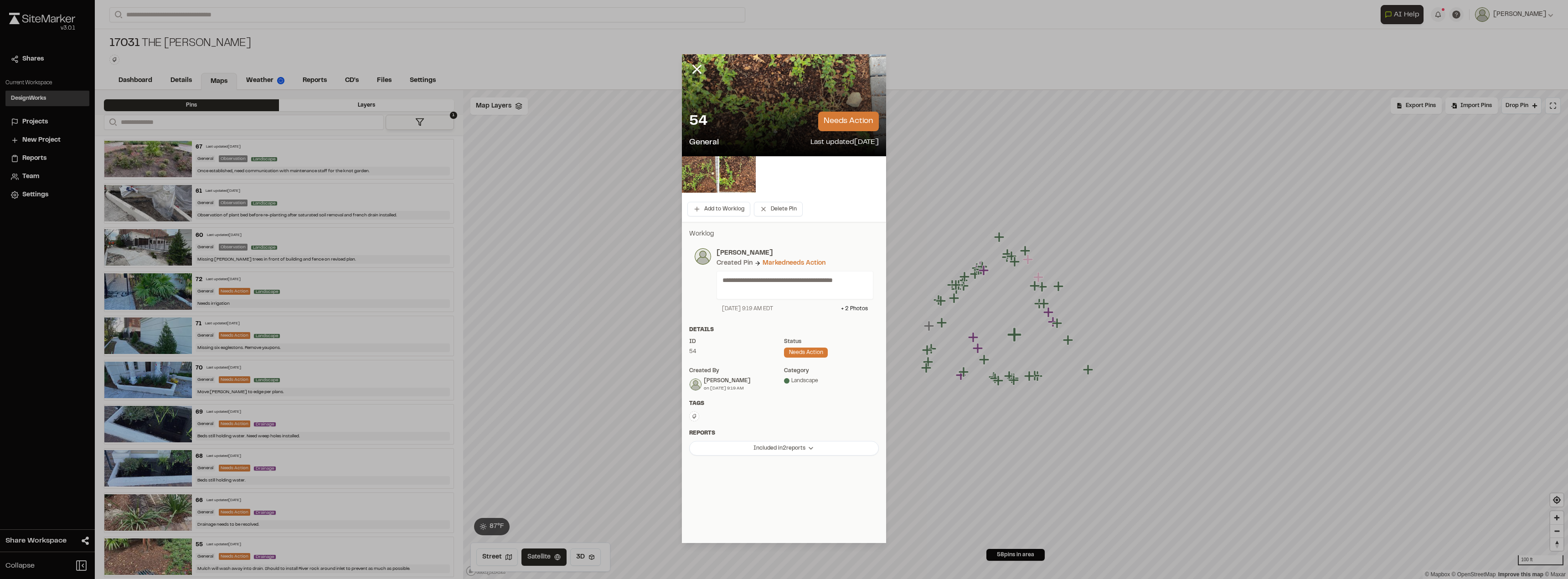
click at [801, 344] on div "Status" at bounding box center [831, 342] width 95 height 8
click at [801, 355] on div "needs action" at bounding box center [806, 353] width 44 height 10
click at [774, 257] on p "[PERSON_NAME]" at bounding box center [795, 253] width 157 height 10
click at [780, 260] on div "Marked needs action" at bounding box center [794, 264] width 63 height 10
click at [728, 208] on button "Add to Worklog" at bounding box center [719, 209] width 63 height 15
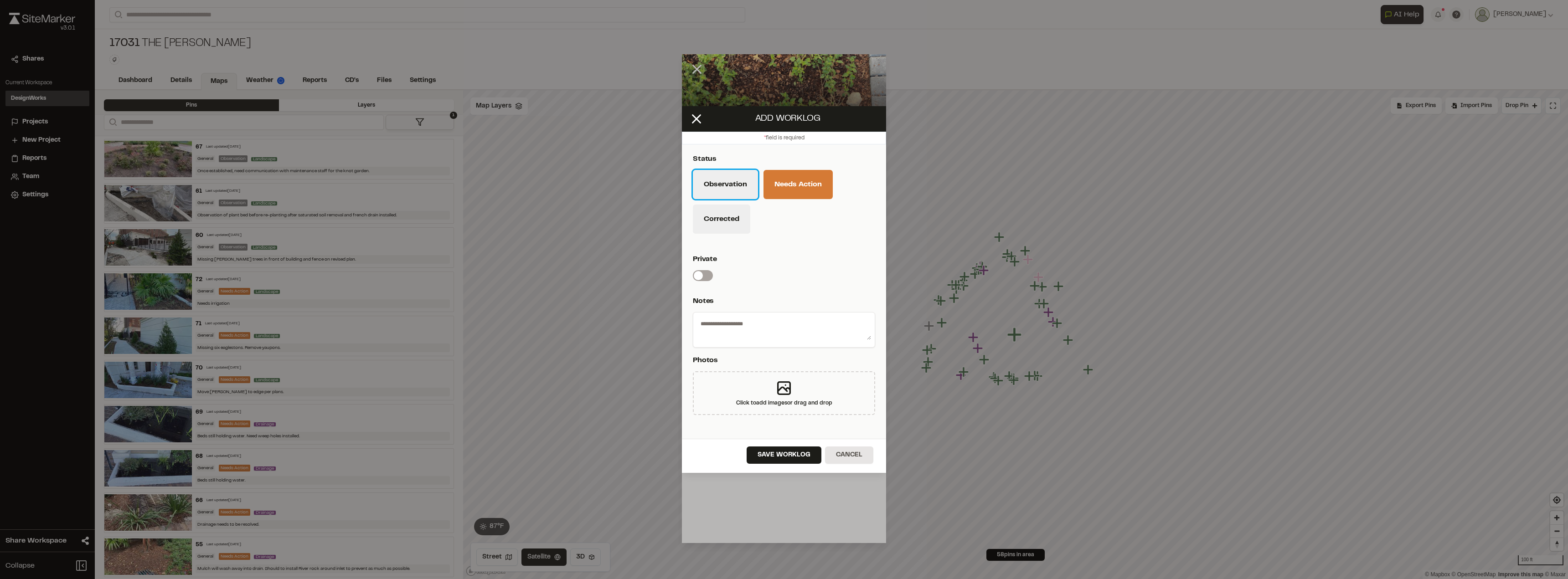
click at [739, 190] on button "Observation" at bounding box center [725, 184] width 65 height 29
click at [790, 193] on button "Needs Action" at bounding box center [798, 184] width 69 height 29
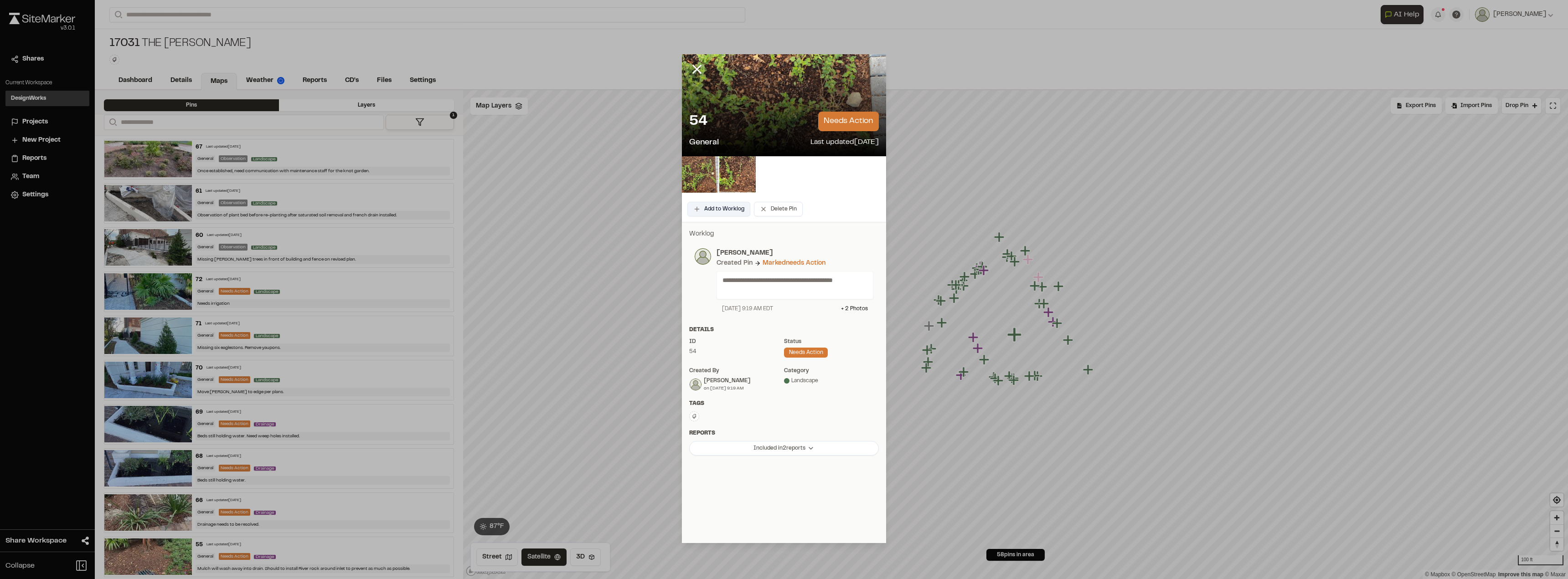
click at [733, 211] on button "Add to Worklog" at bounding box center [719, 209] width 63 height 15
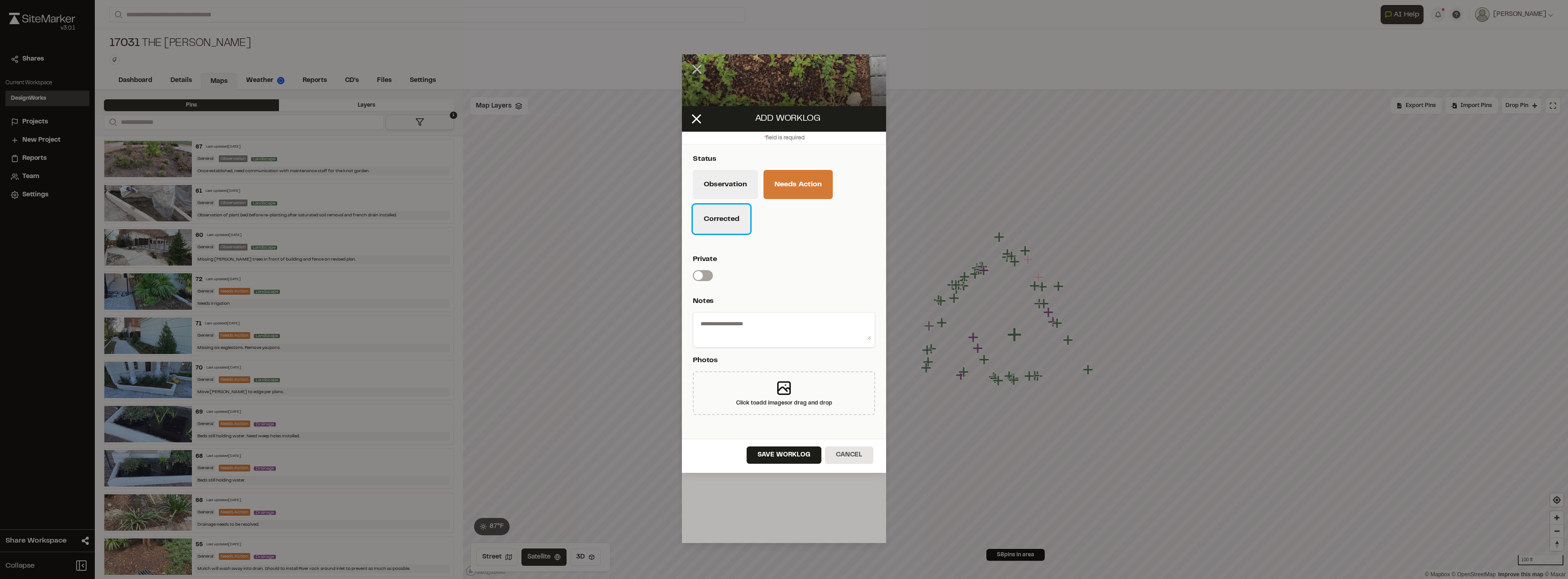
click at [735, 220] on button "Corrected" at bounding box center [721, 219] width 57 height 29
click at [801, 453] on button "Cancel" at bounding box center [849, 455] width 48 height 17
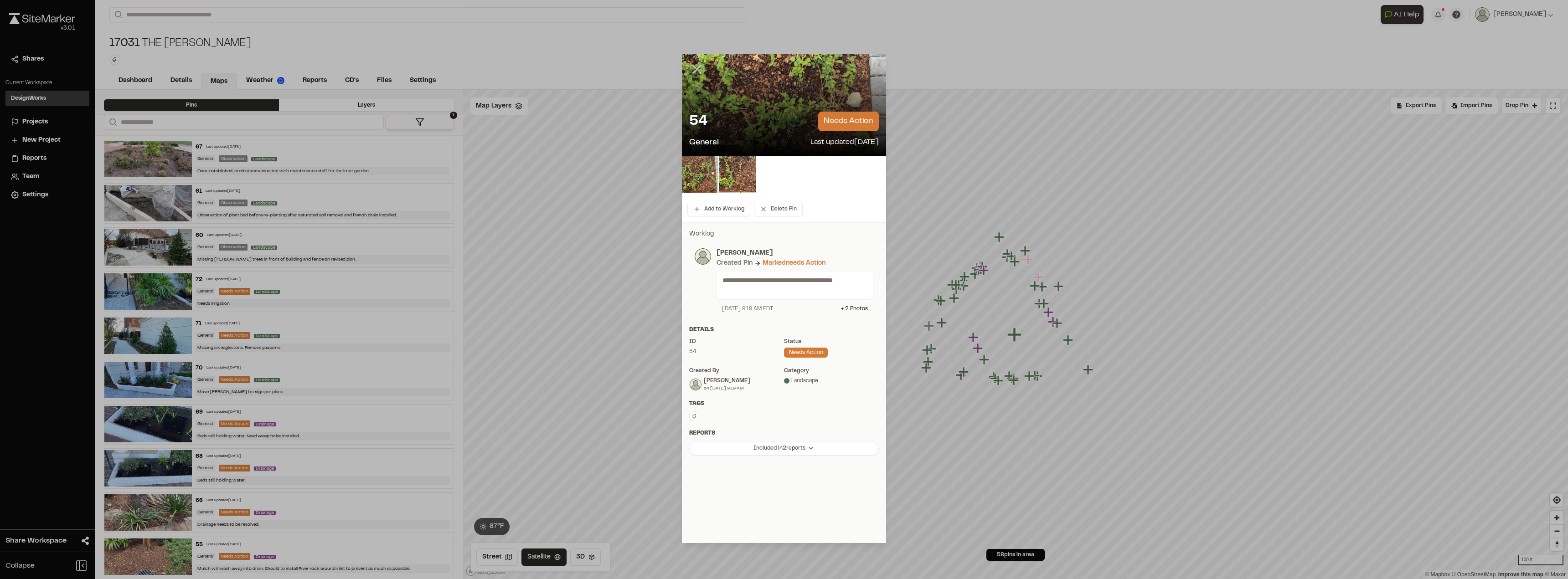
click at [704, 68] on icon at bounding box center [697, 69] width 15 height 15
